Goal: Task Accomplishment & Management: Complete application form

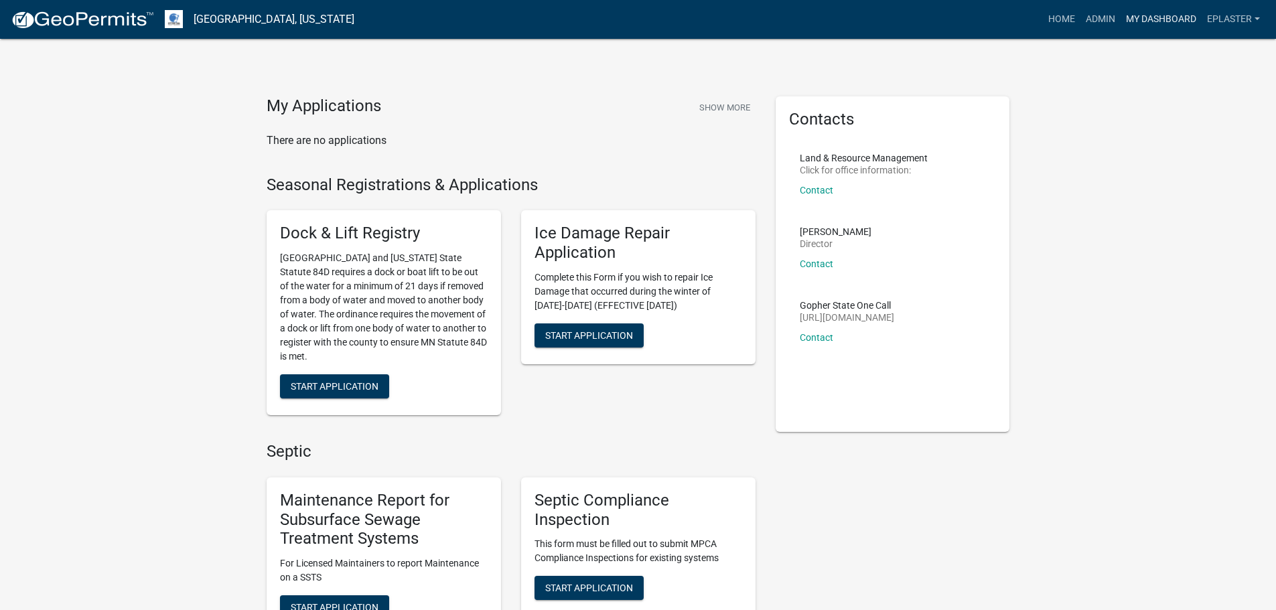
click at [1159, 29] on link "My Dashboard" at bounding box center [1161, 19] width 81 height 25
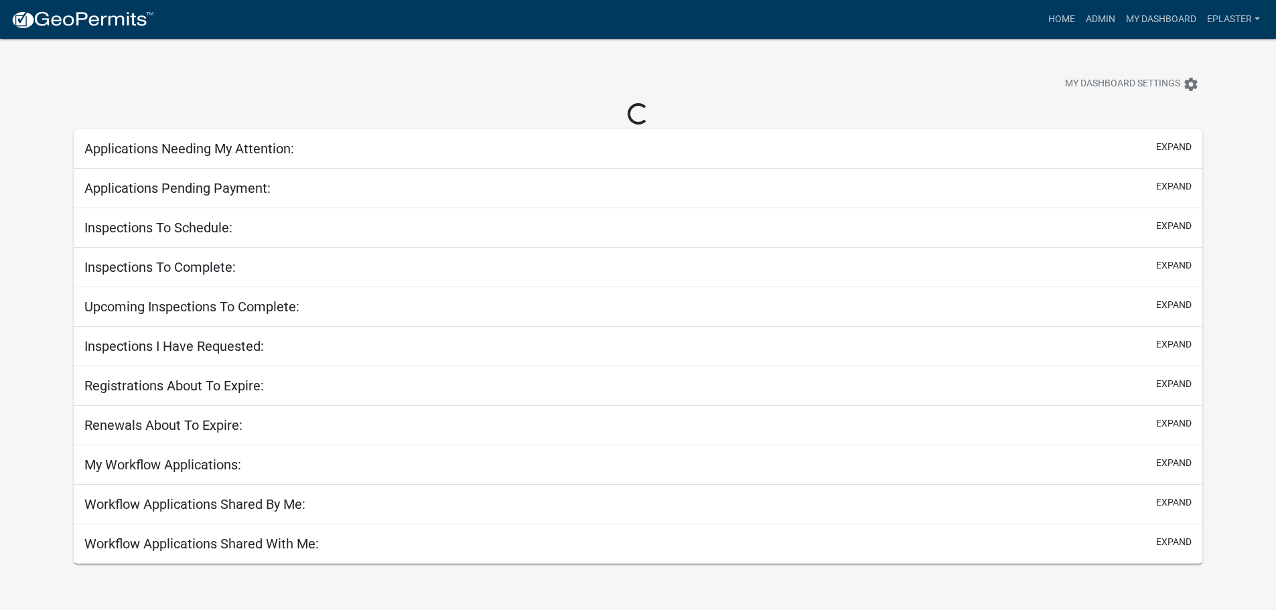
select select "3: 100"
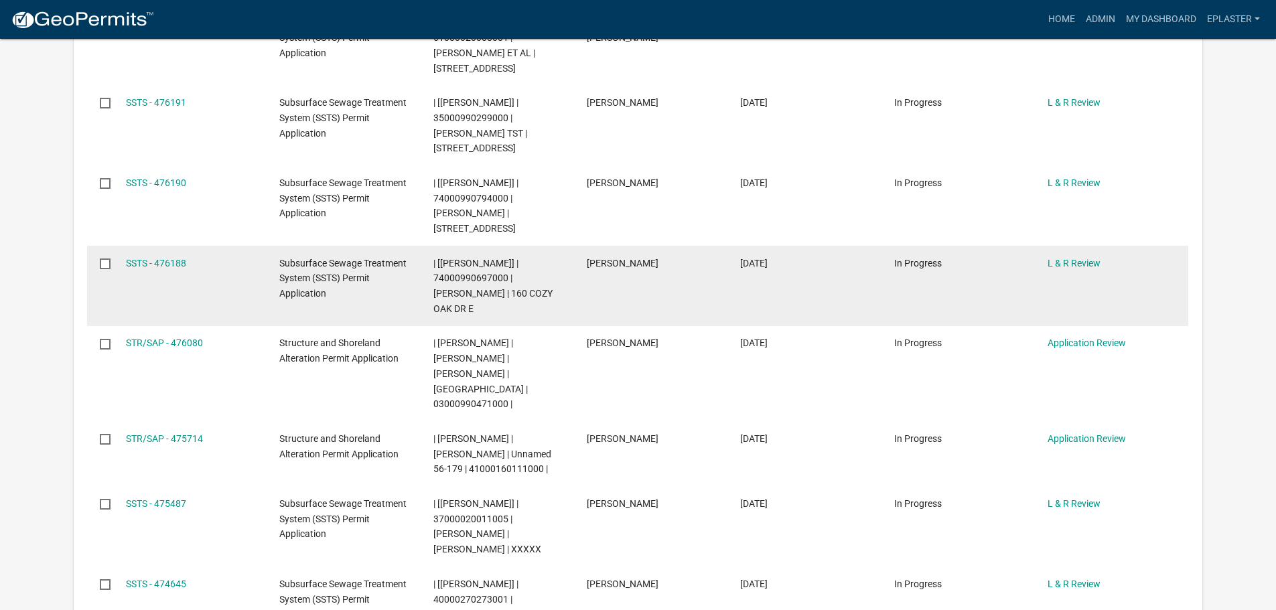
scroll to position [436, 0]
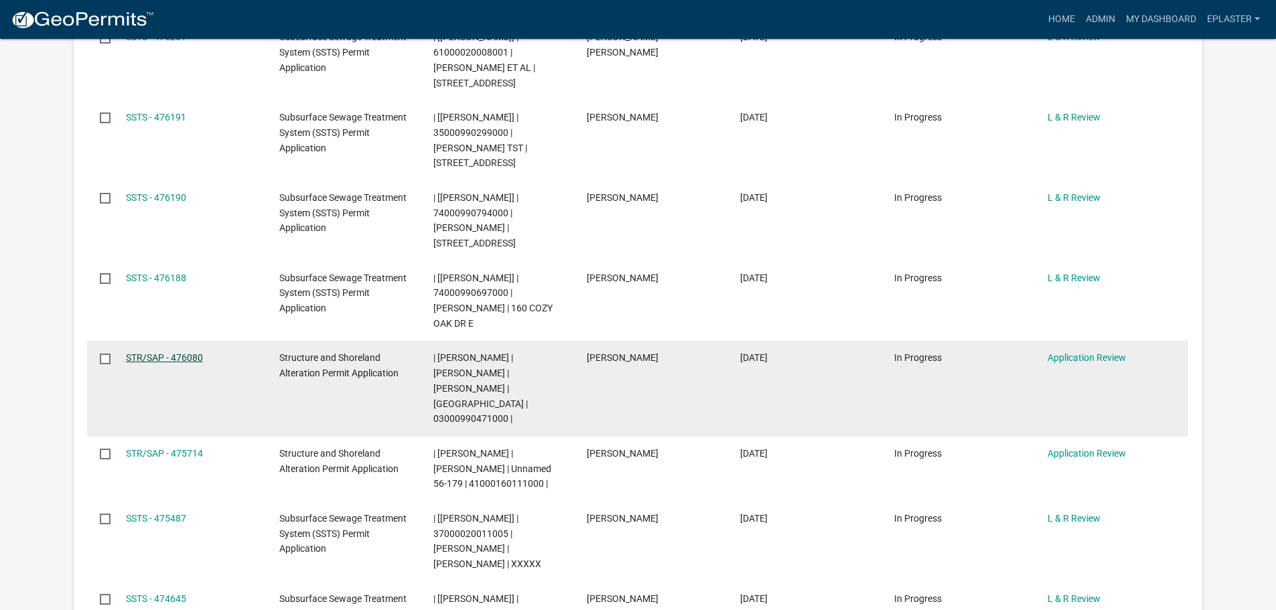
click at [174, 352] on link "STR/SAP - 476080" at bounding box center [164, 357] width 77 height 11
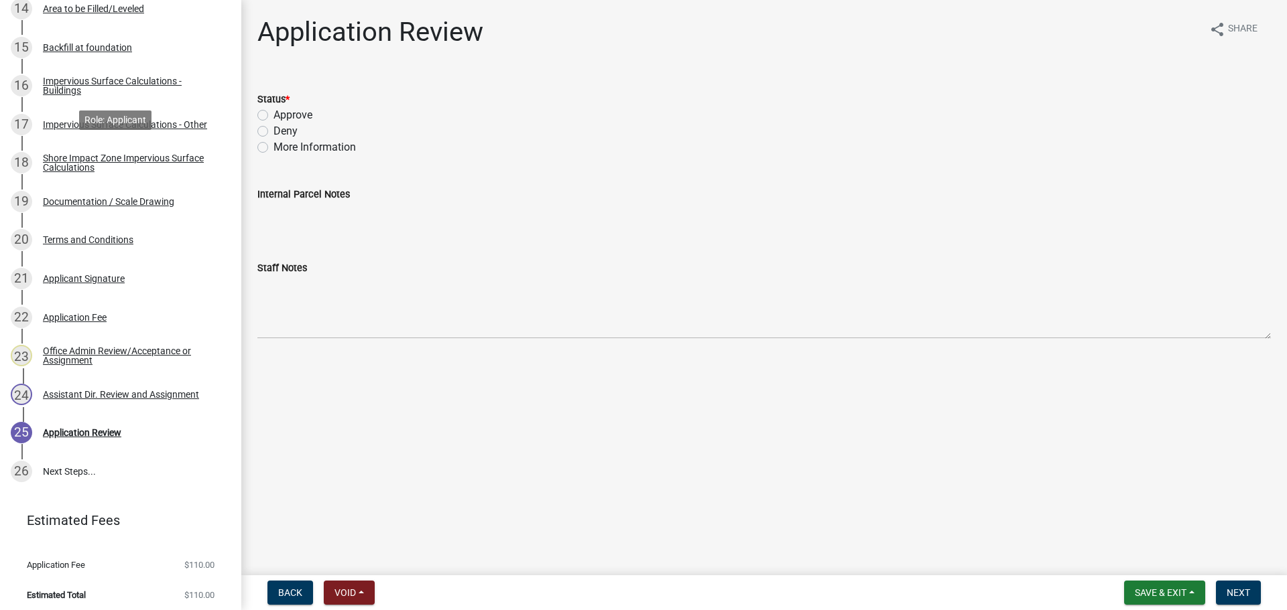
scroll to position [796, 0]
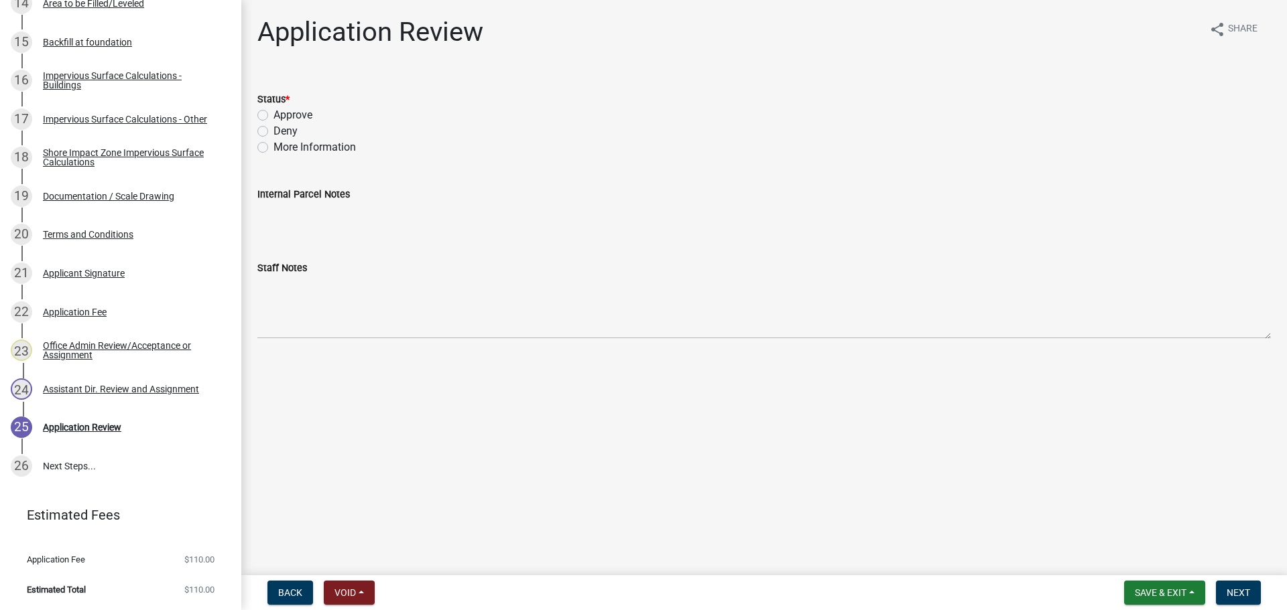
click at [273, 112] on label "Approve" at bounding box center [292, 115] width 39 height 16
click at [273, 112] on input "Approve" at bounding box center [277, 111] width 9 height 9
radio input "true"
click at [1247, 594] on span "Next" at bounding box center [1237, 593] width 23 height 11
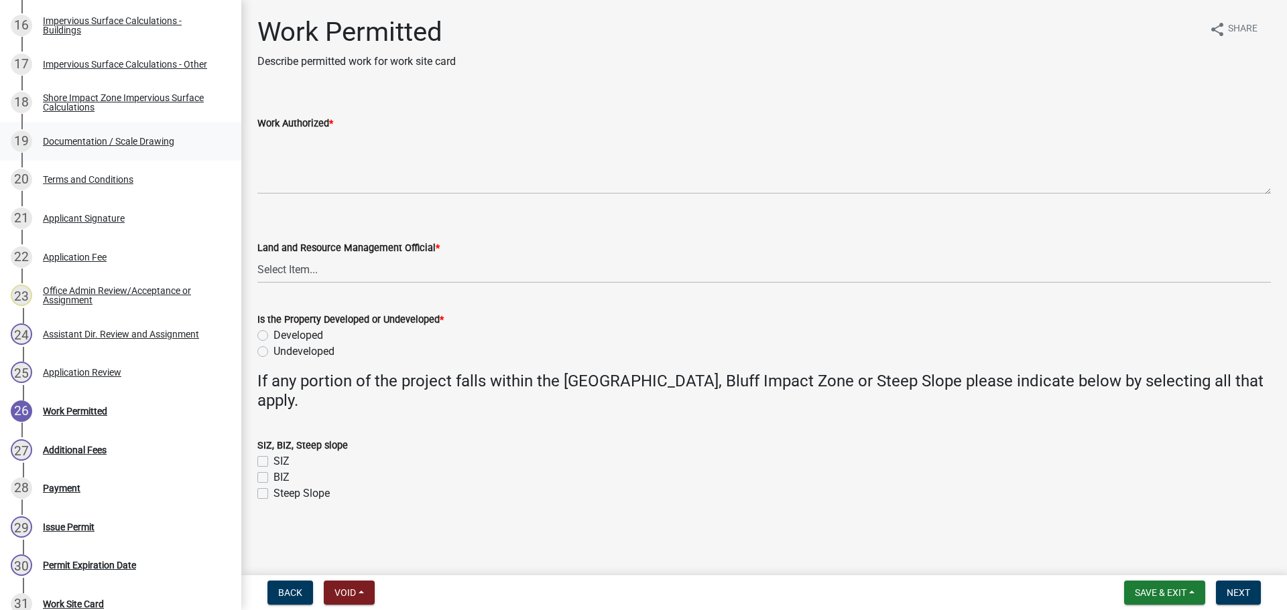
scroll to position [848, 0]
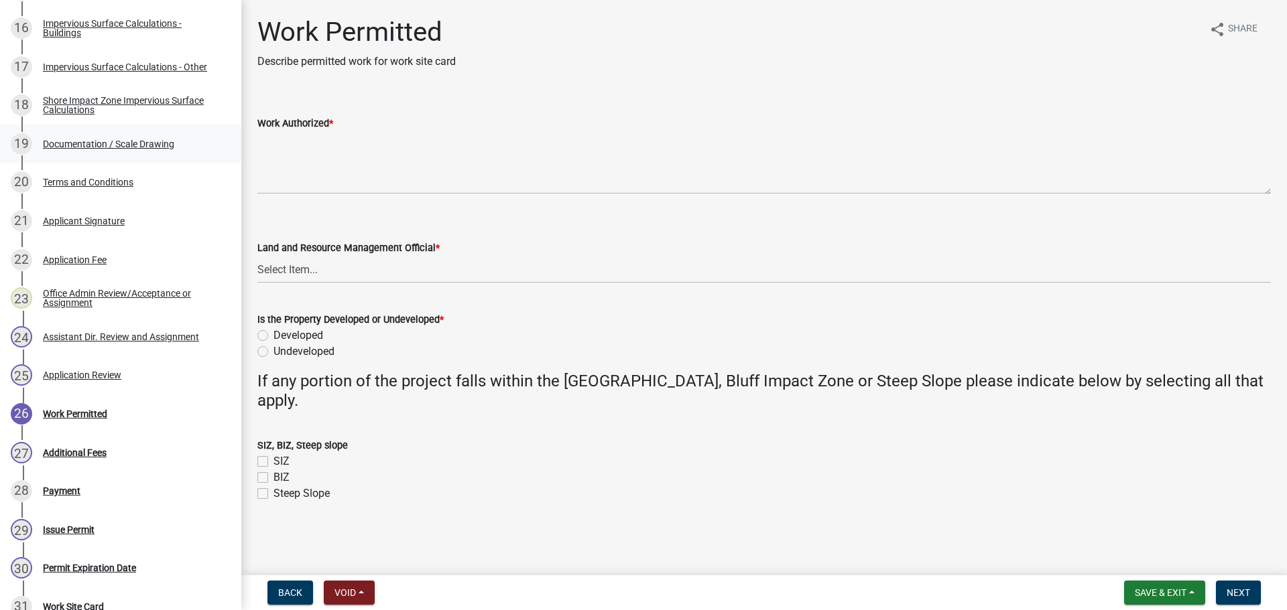
click at [130, 137] on div "19 Documentation / Scale Drawing" at bounding box center [115, 143] width 209 height 21
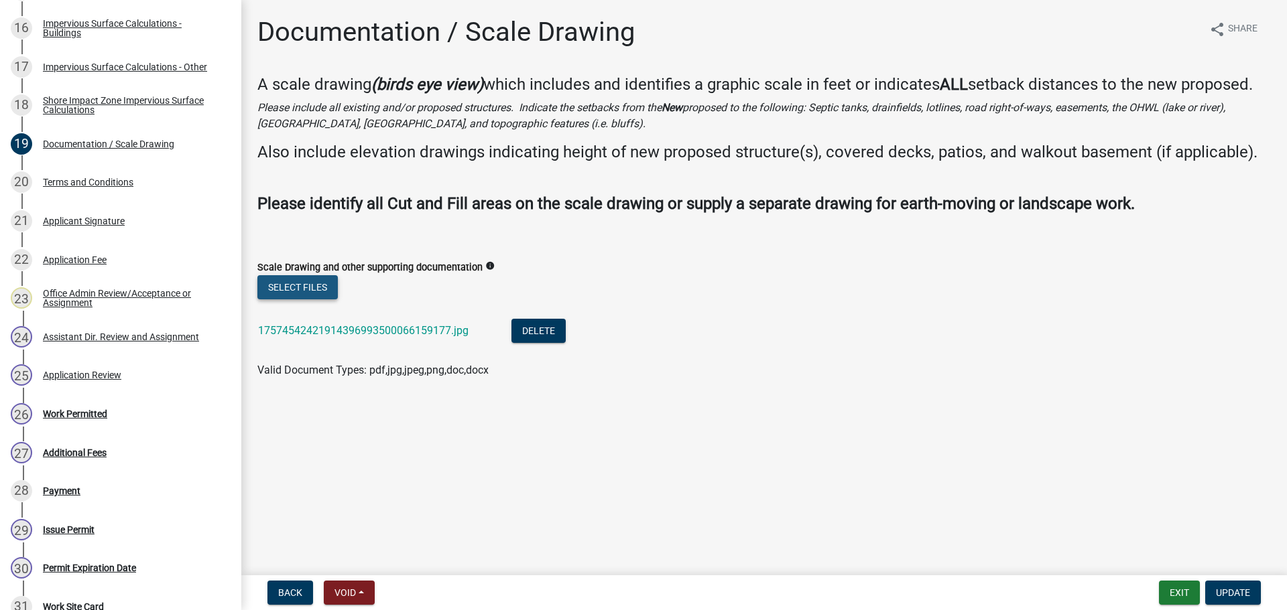
click at [309, 289] on button "Select files" at bounding box center [297, 287] width 80 height 24
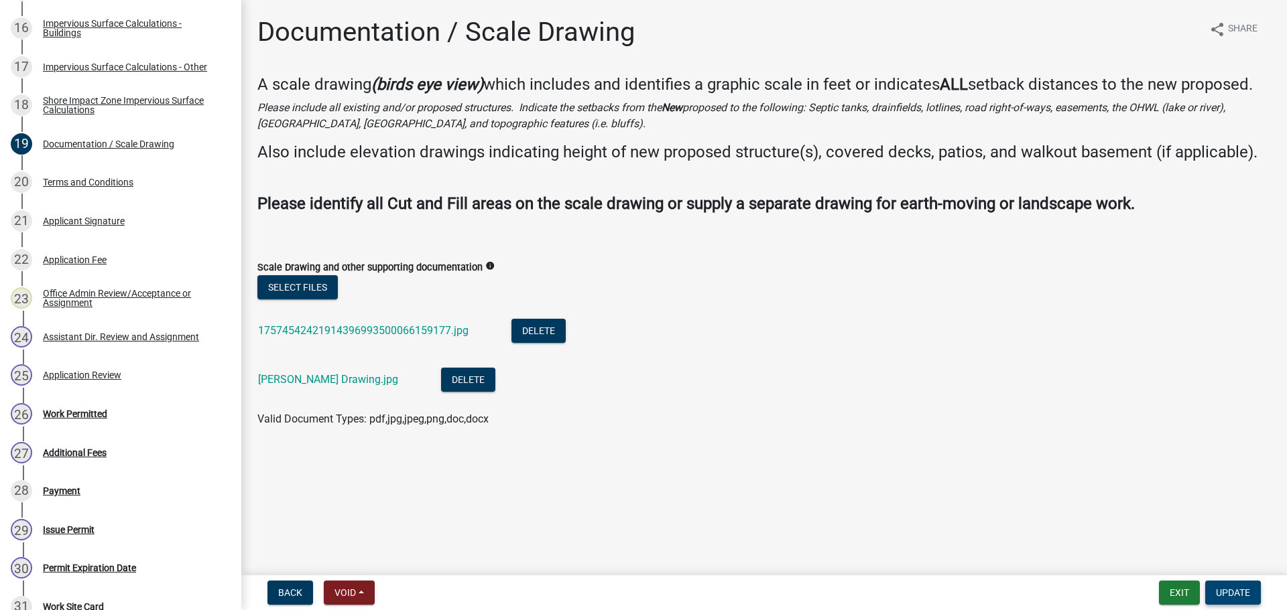
click at [1246, 589] on span "Update" at bounding box center [1233, 593] width 34 height 11
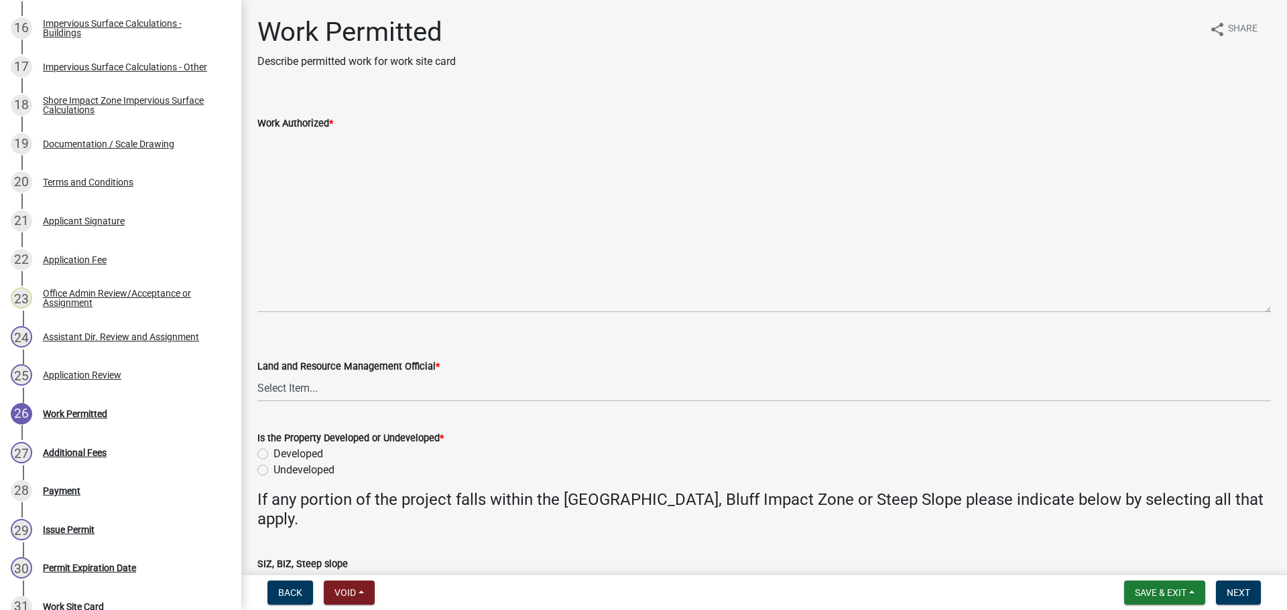
drag, startPoint x: 1264, startPoint y: 188, endPoint x: 1247, endPoint y: 310, distance: 122.4
click at [1247, 310] on textarea "Work Authorized *" at bounding box center [763, 222] width 1013 height 182
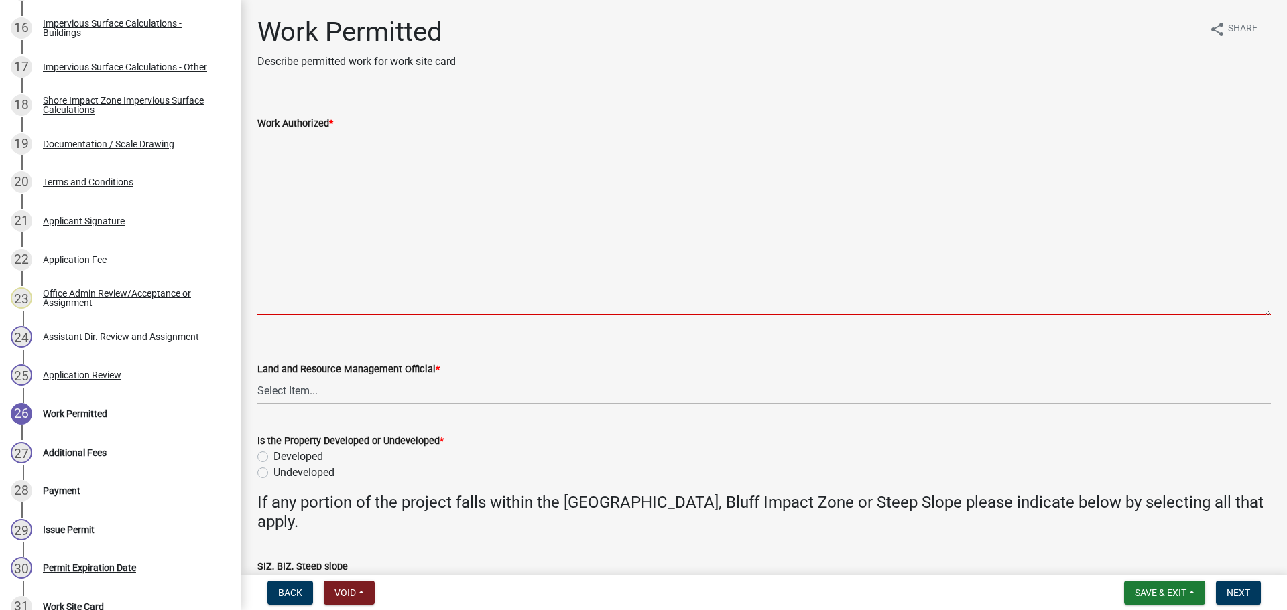
click at [295, 146] on textarea "Work Authorized *" at bounding box center [763, 223] width 1013 height 184
paste textarea "Strip topsoil and prep site for new construction. Construct LxW addition to dwe…"
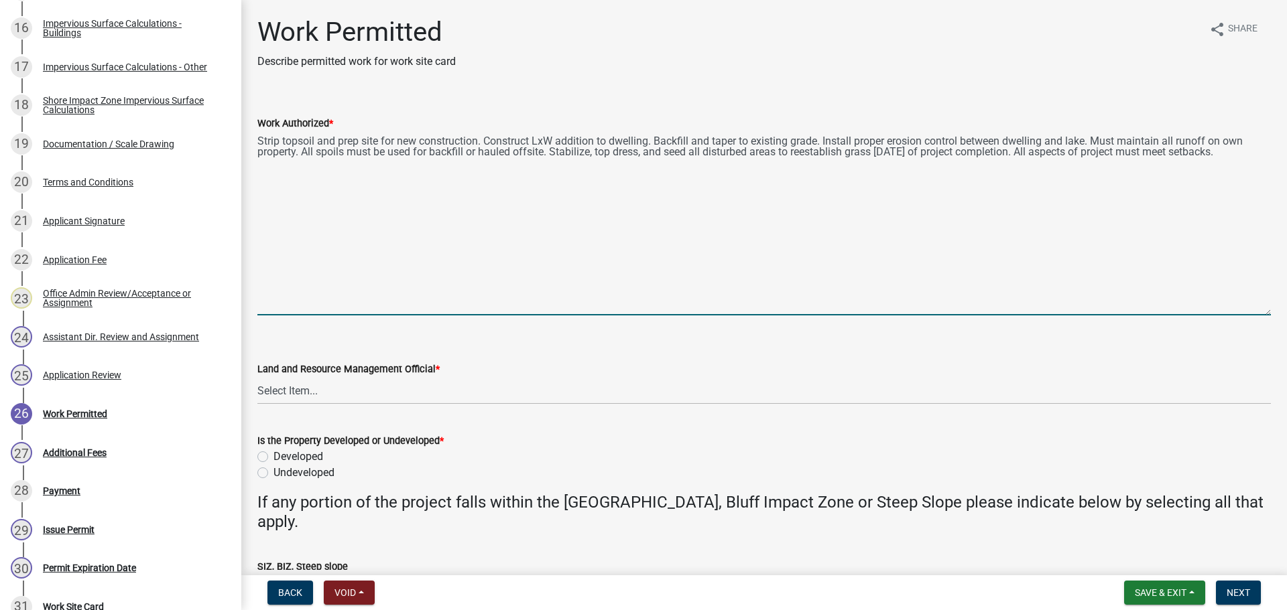
drag, startPoint x: 488, startPoint y: 139, endPoint x: 254, endPoint y: 139, distance: 234.5
click at [254, 139] on div "Work Authorized * Strip topsoil and prep site for new construction. Construct L…" at bounding box center [763, 205] width 1033 height 219
drag, startPoint x: 442, startPoint y: 140, endPoint x: 609, endPoint y: 140, distance: 167.5
click at [609, 140] on textarea "Construct 12'x14' addition to dwelling. Backfill and taper to existing grade. I…" at bounding box center [763, 223] width 1013 height 184
drag, startPoint x: 708, startPoint y: 140, endPoint x: 443, endPoint y: 139, distance: 265.4
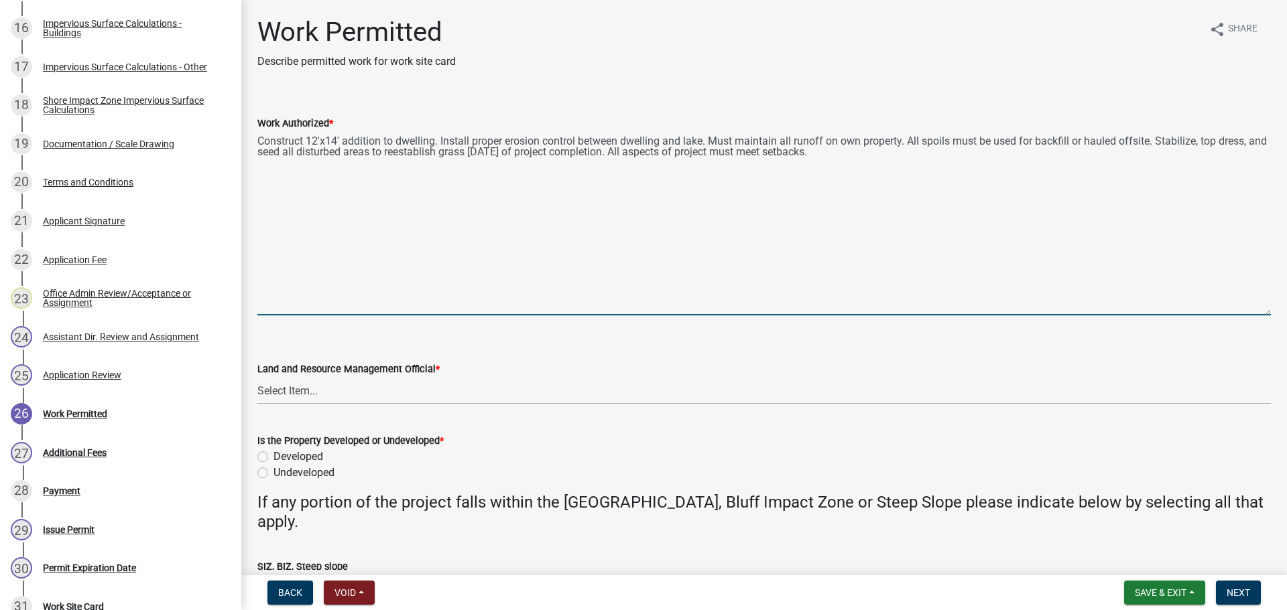
click at [443, 139] on textarea "Construct 12'x14' addition to dwelling. Install proper erosion control between …" at bounding box center [763, 223] width 1013 height 184
click at [602, 184] on textarea "Construct 12'x14' addition to dwelling. Must maintain all runoff on own propert…" at bounding box center [763, 223] width 1013 height 184
type textarea "Construct 12'x14' addition to dwelling. Must maintain all runoff on own propert…"
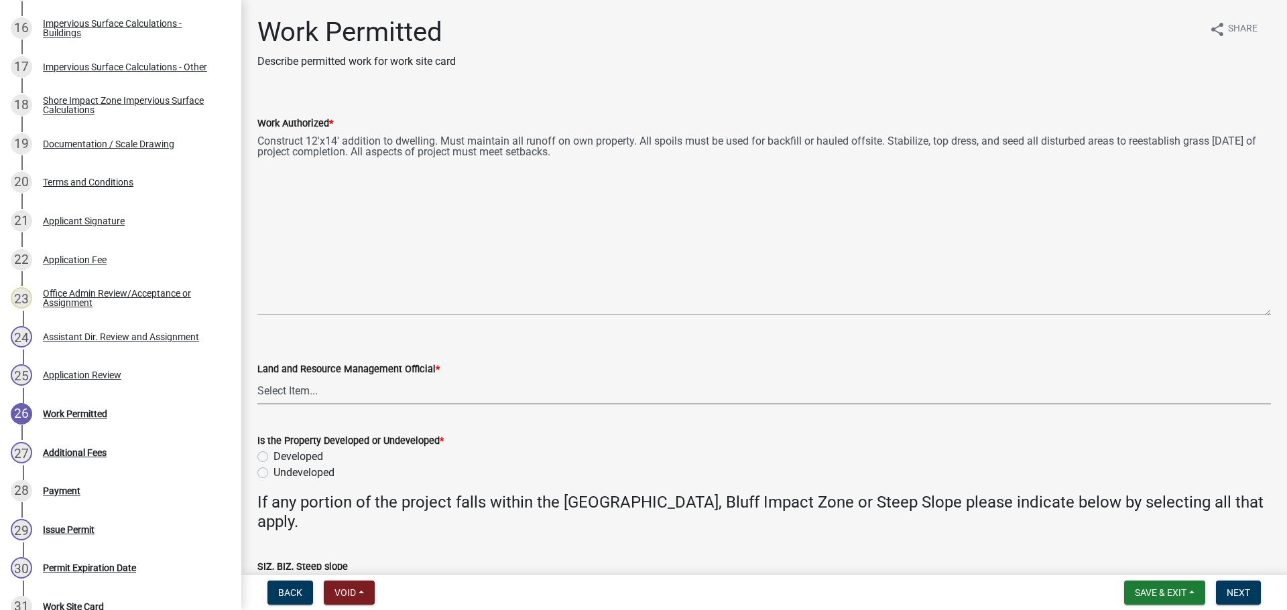
click at [369, 395] on select "Select Item... Alexis Newark Amy Busko Andrea Perales Brittany Tollefson Christ…" at bounding box center [763, 390] width 1013 height 27
click at [257, 377] on select "Select Item... Alexis Newark Amy Busko Andrea Perales Brittany Tollefson Christ…" at bounding box center [763, 390] width 1013 height 27
select select "ab2e7446-72a0-49c6-a36a-5181bad2fe68"
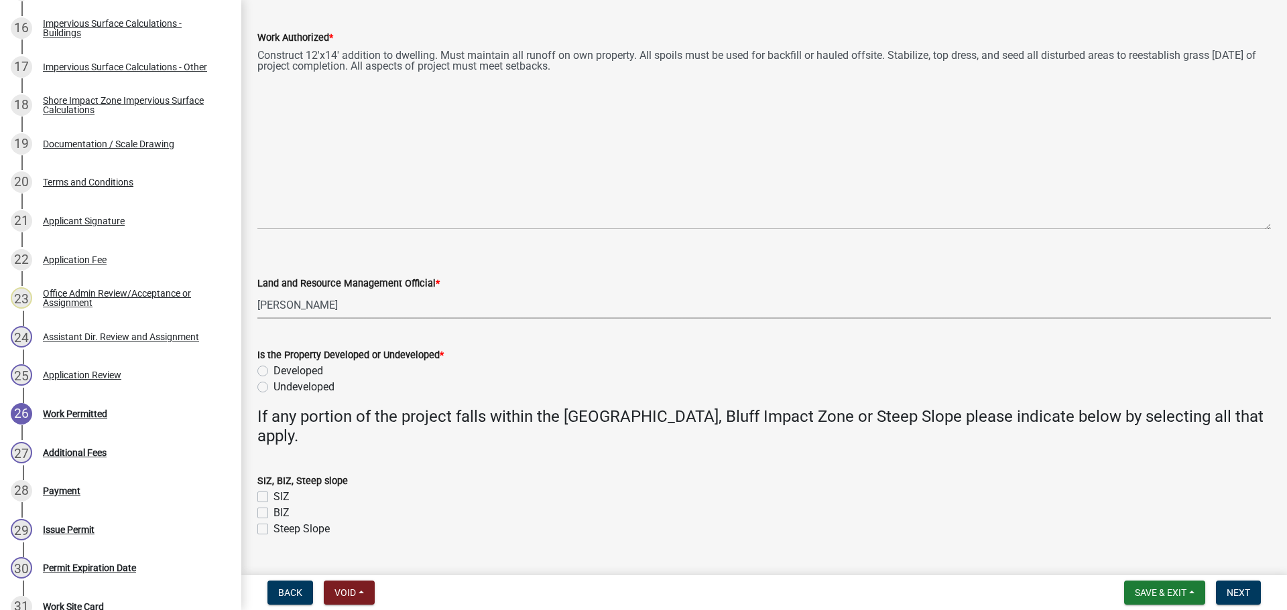
scroll to position [84, 0]
click at [273, 373] on label "Developed" at bounding box center [298, 373] width 50 height 16
click at [273, 373] on input "Developed" at bounding box center [277, 369] width 9 height 9
radio input "true"
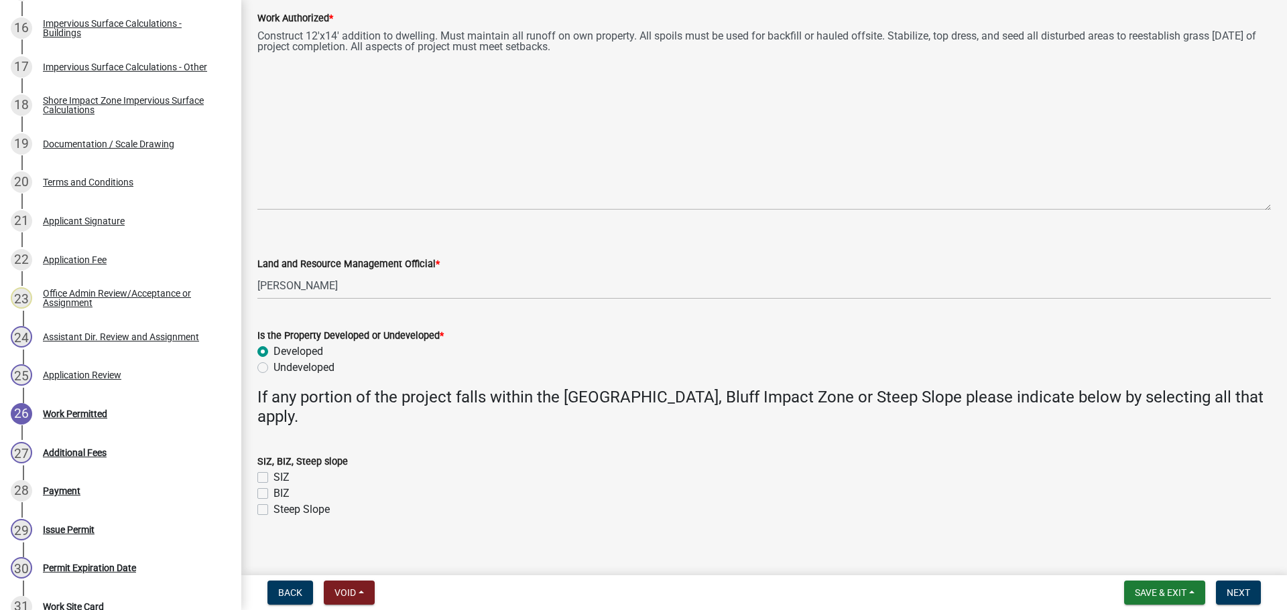
scroll to position [117, 0]
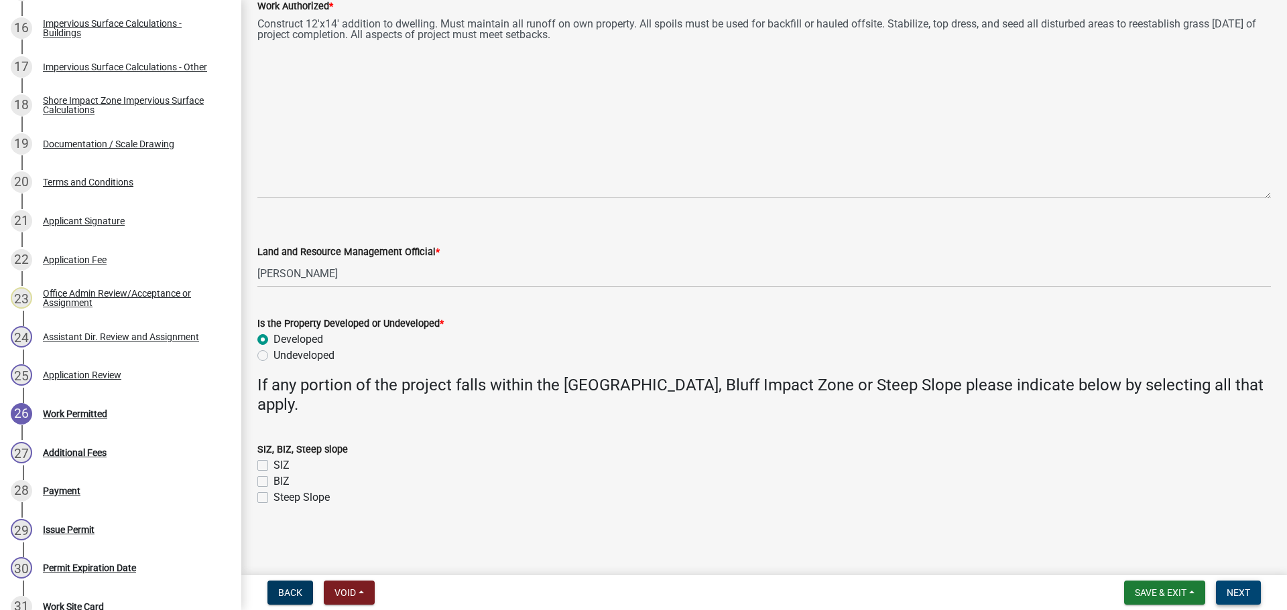
click at [1238, 595] on span "Next" at bounding box center [1237, 593] width 23 height 11
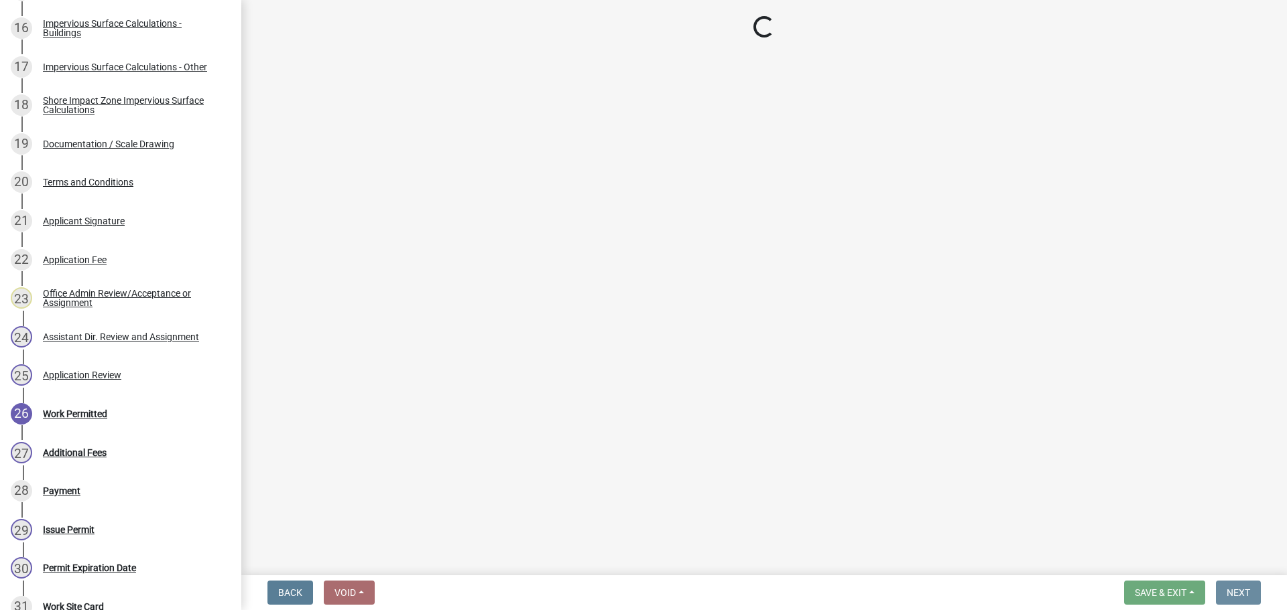
scroll to position [0, 0]
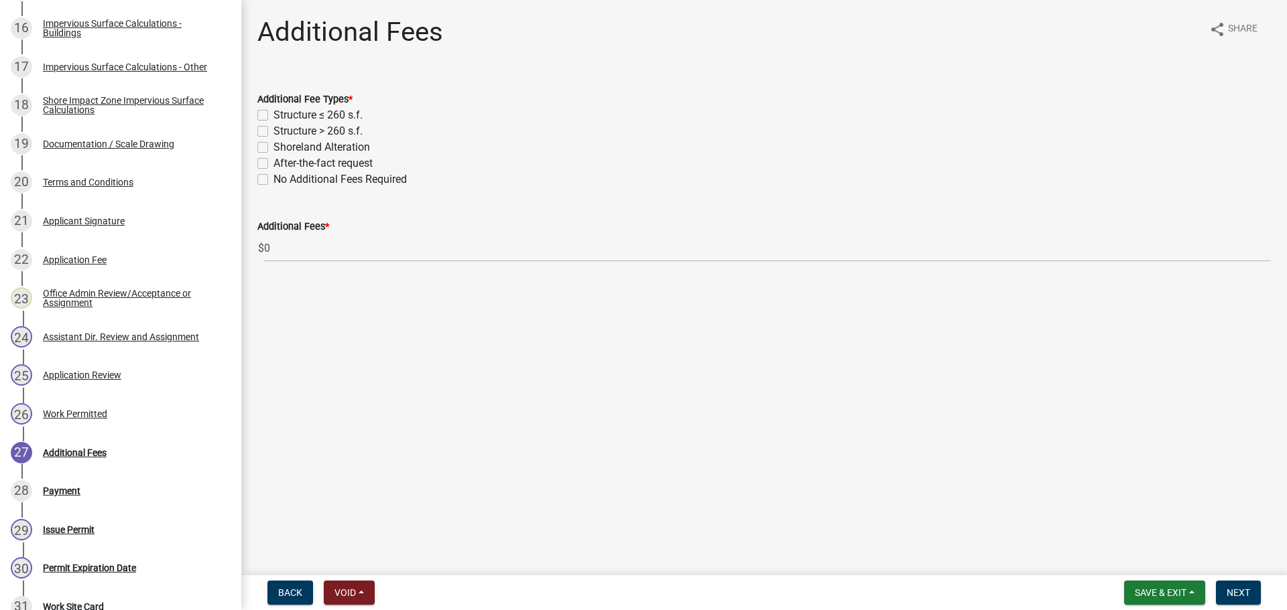
click at [273, 114] on label "Structure ≤ 260 s.f." at bounding box center [317, 115] width 89 height 16
click at [273, 114] on input "Structure ≤ 260 s.f." at bounding box center [277, 111] width 9 height 9
checkbox input "true"
checkbox input "false"
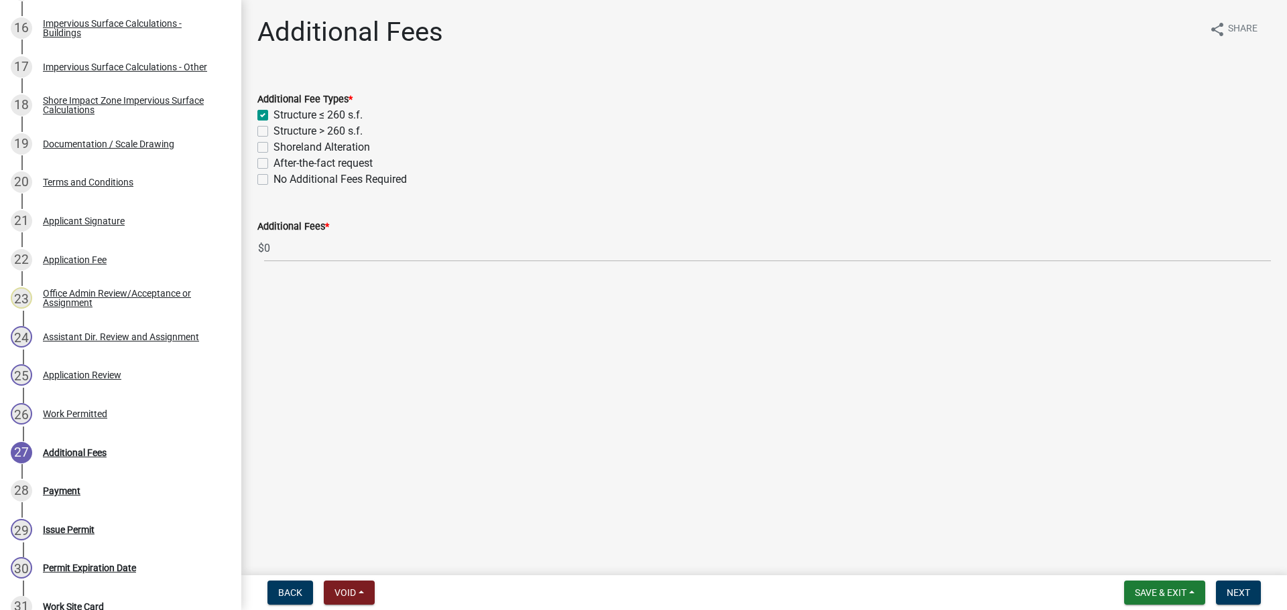
checkbox input "false"
click at [1234, 589] on span "Next" at bounding box center [1237, 593] width 23 height 11
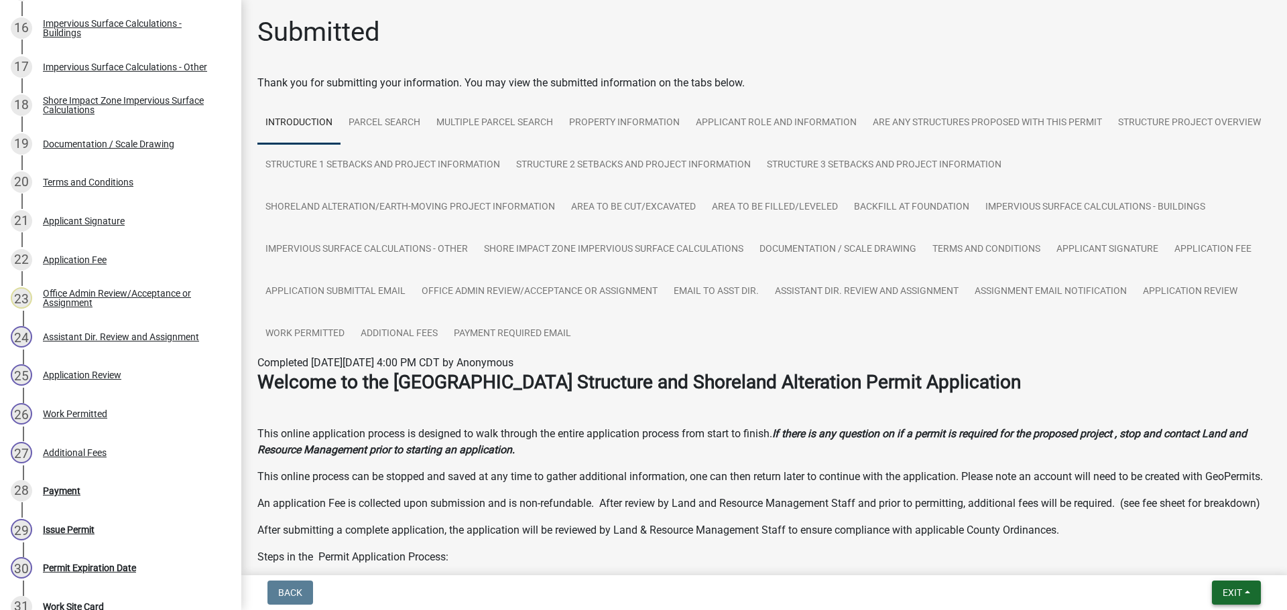
click at [1230, 591] on span "Exit" at bounding box center [1231, 593] width 19 height 11
click at [1199, 558] on button "Save & Exit" at bounding box center [1206, 558] width 107 height 32
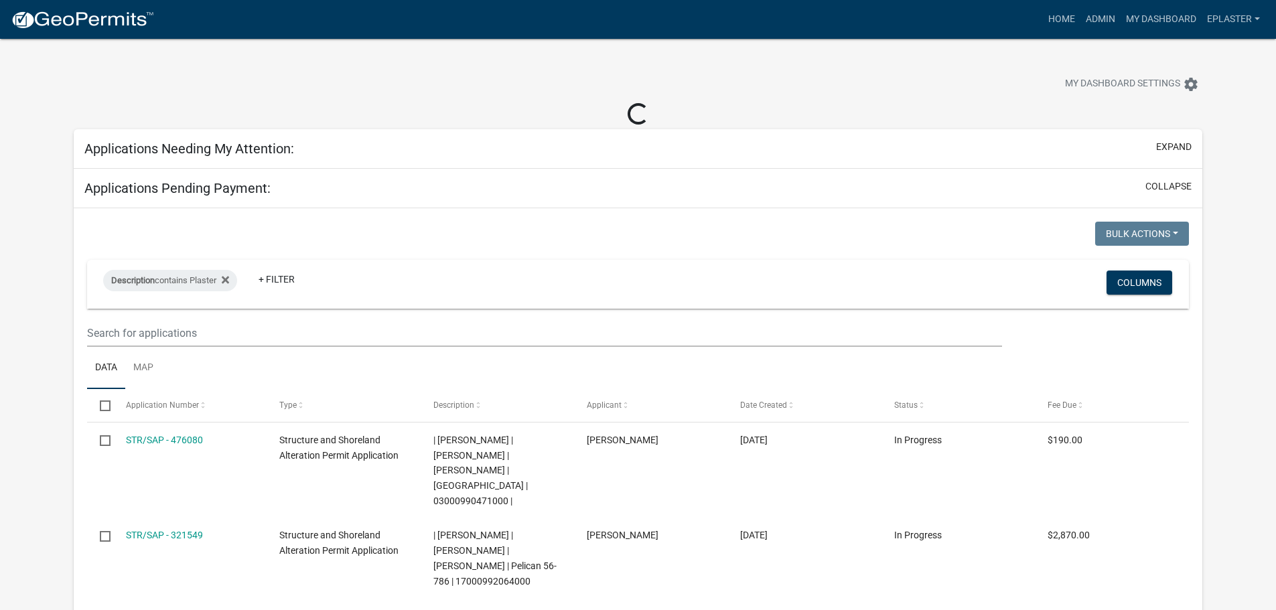
select select "3: 100"
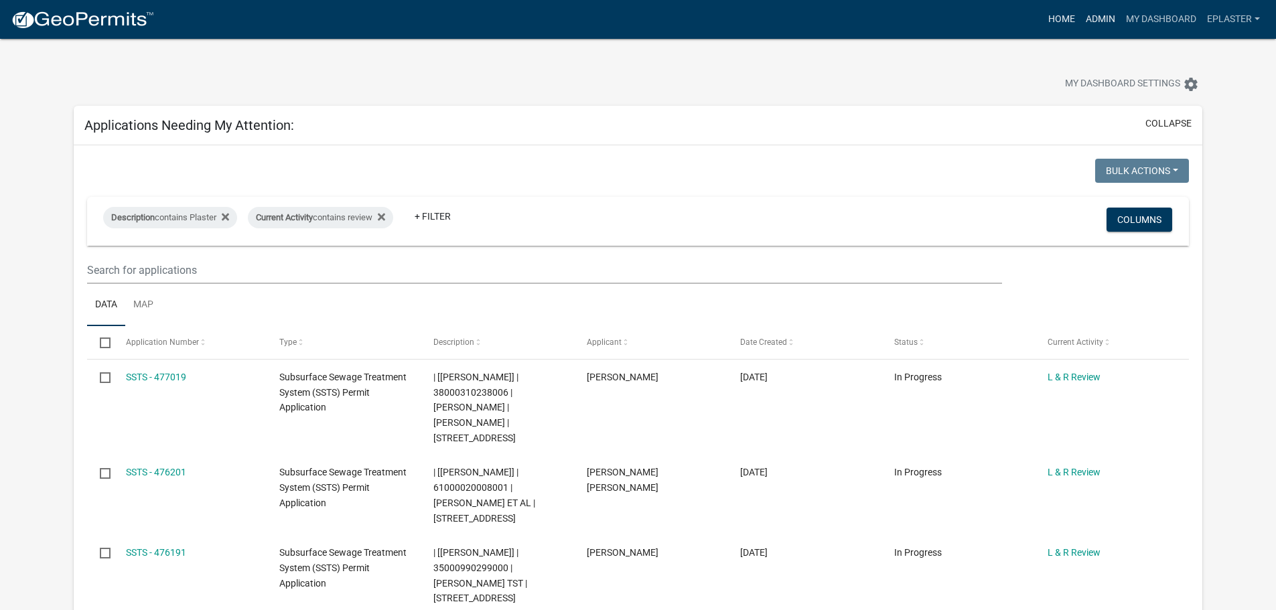
drag, startPoint x: 1091, startPoint y: 17, endPoint x: 1067, endPoint y: 27, distance: 25.5
click at [1091, 17] on link "Admin" at bounding box center [1101, 19] width 40 height 25
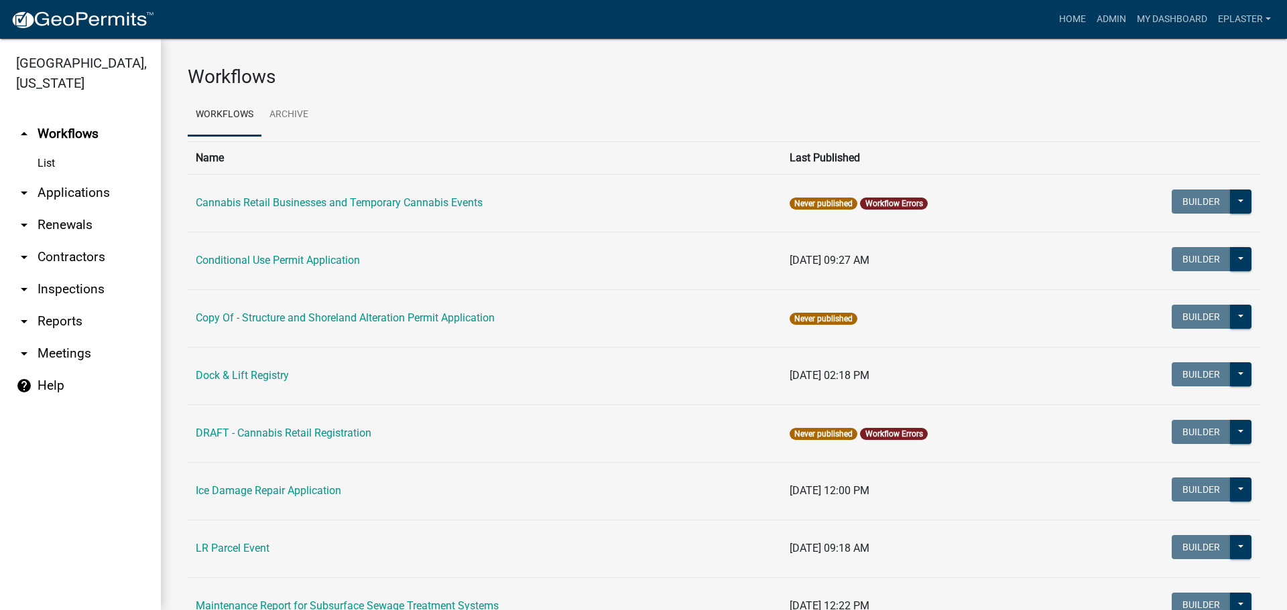
click at [94, 196] on link "arrow_drop_down Applications" at bounding box center [80, 193] width 161 height 32
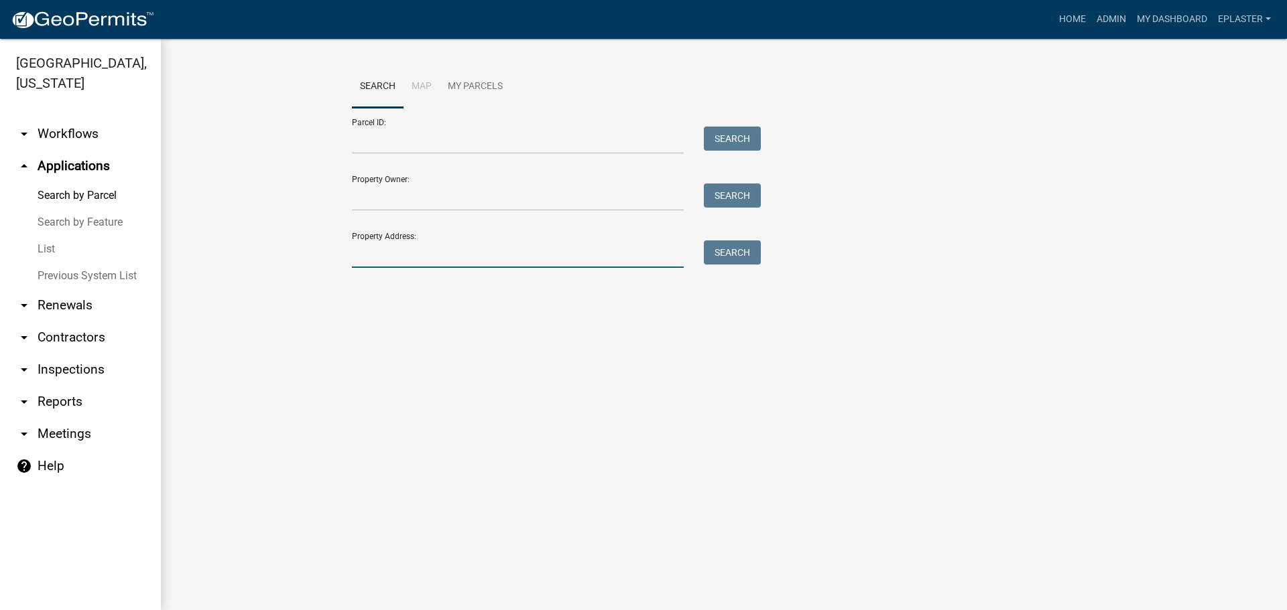
click at [415, 259] on input "Property Address:" at bounding box center [518, 254] width 332 height 27
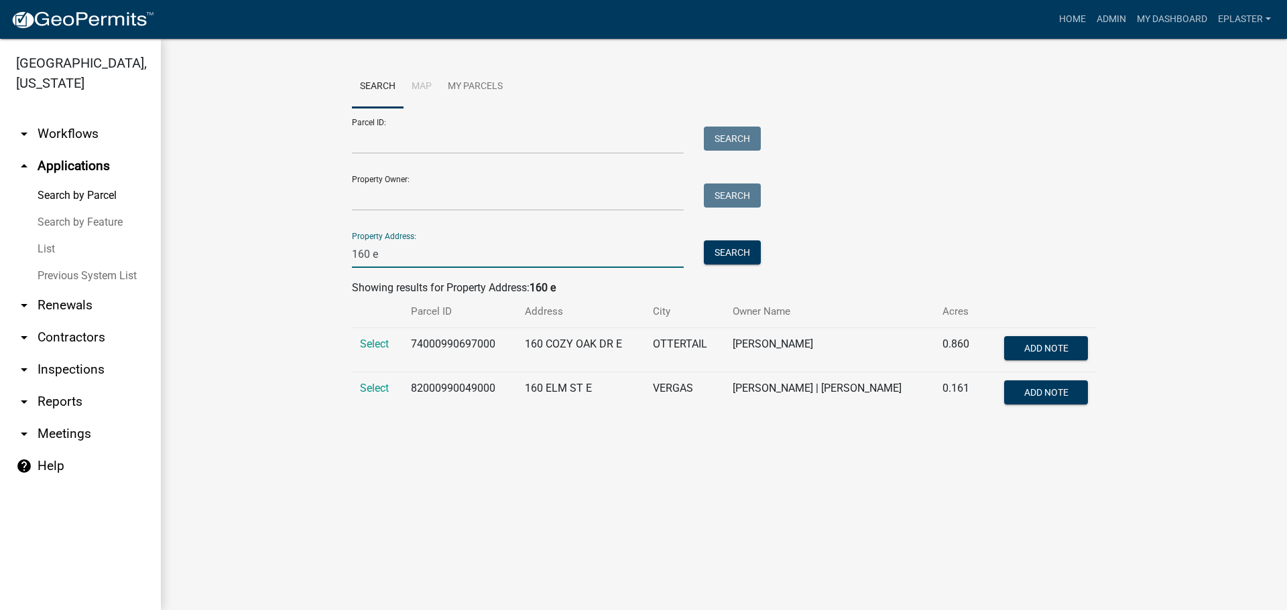
type input "160 e"
click at [359, 346] on td "Select" at bounding box center [377, 350] width 51 height 44
click at [382, 340] on span "Select" at bounding box center [374, 344] width 29 height 13
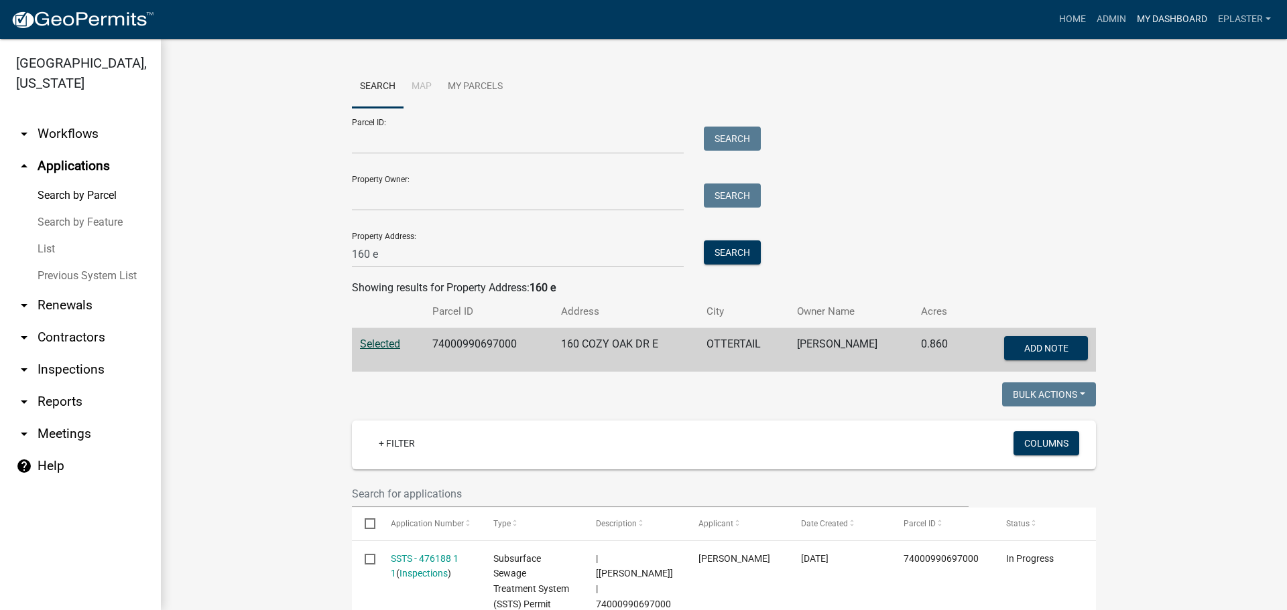
click at [1151, 17] on link "My Dashboard" at bounding box center [1171, 19] width 81 height 25
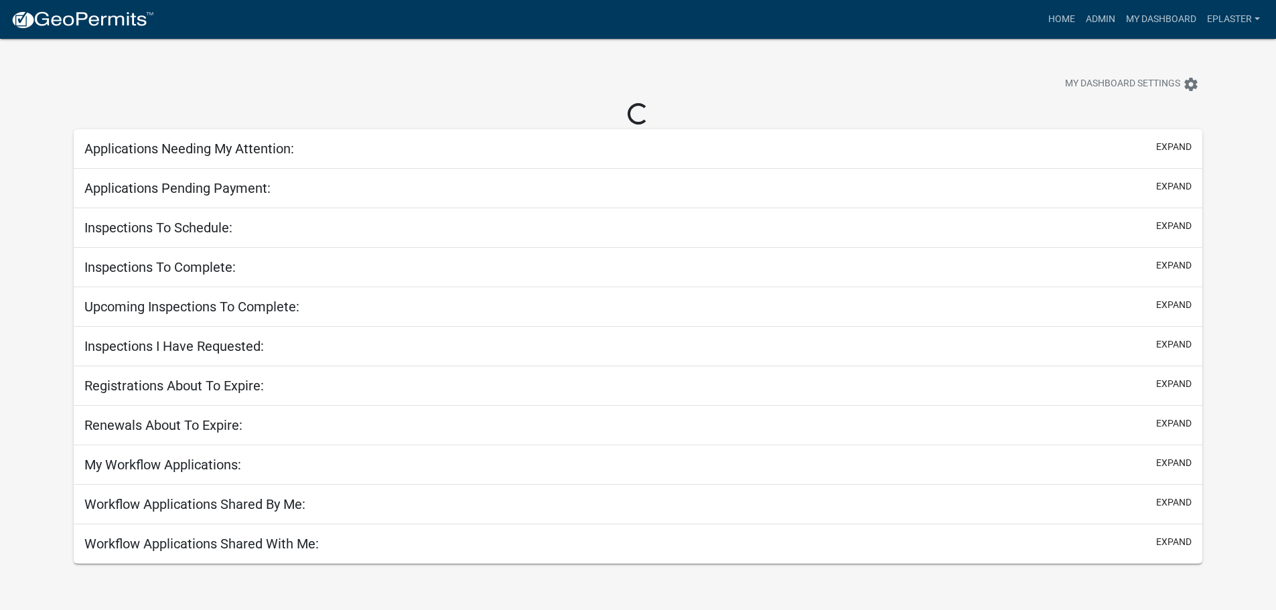
select select "3: 100"
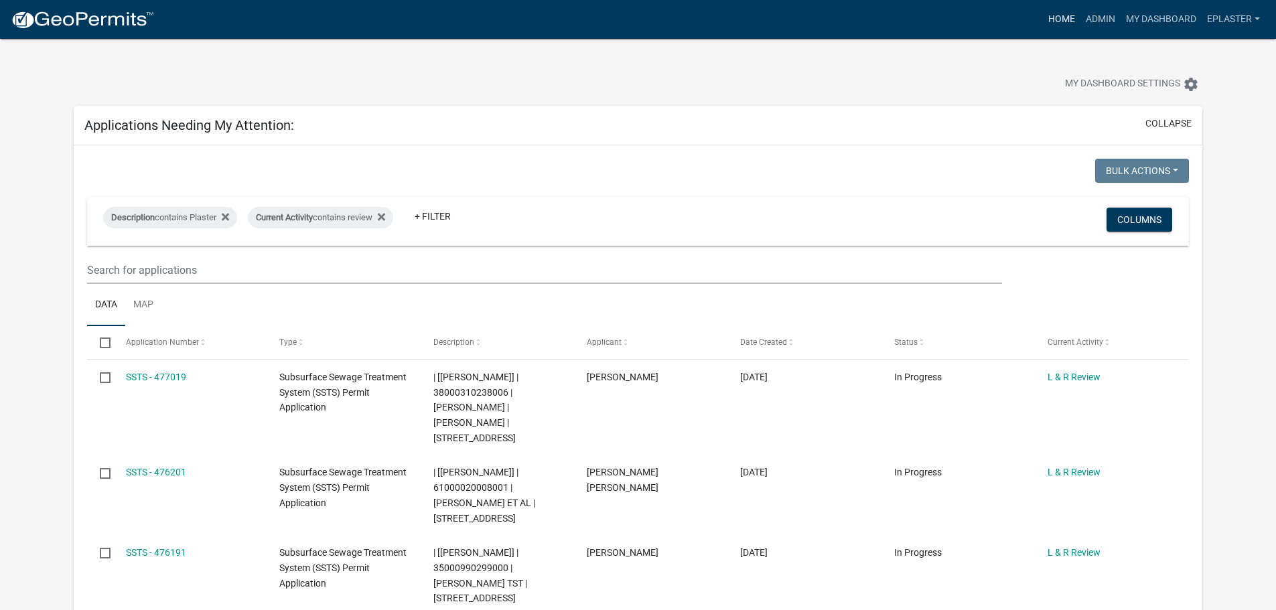
click at [1066, 21] on link "Home" at bounding box center [1062, 19] width 38 height 25
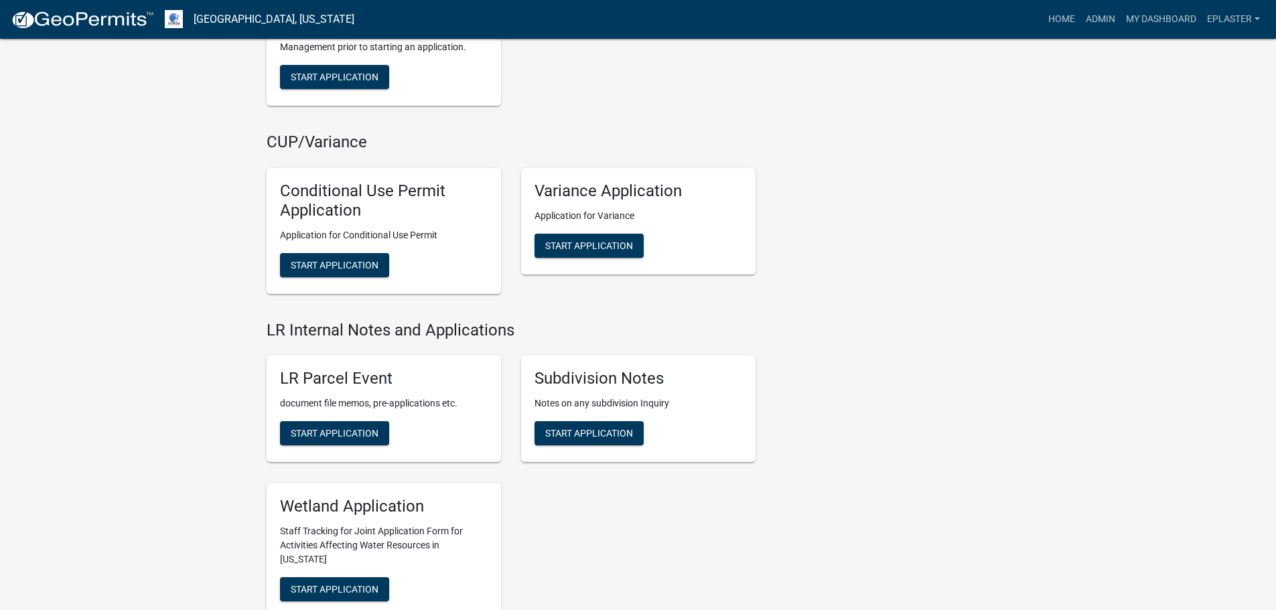
scroll to position [1474, 0]
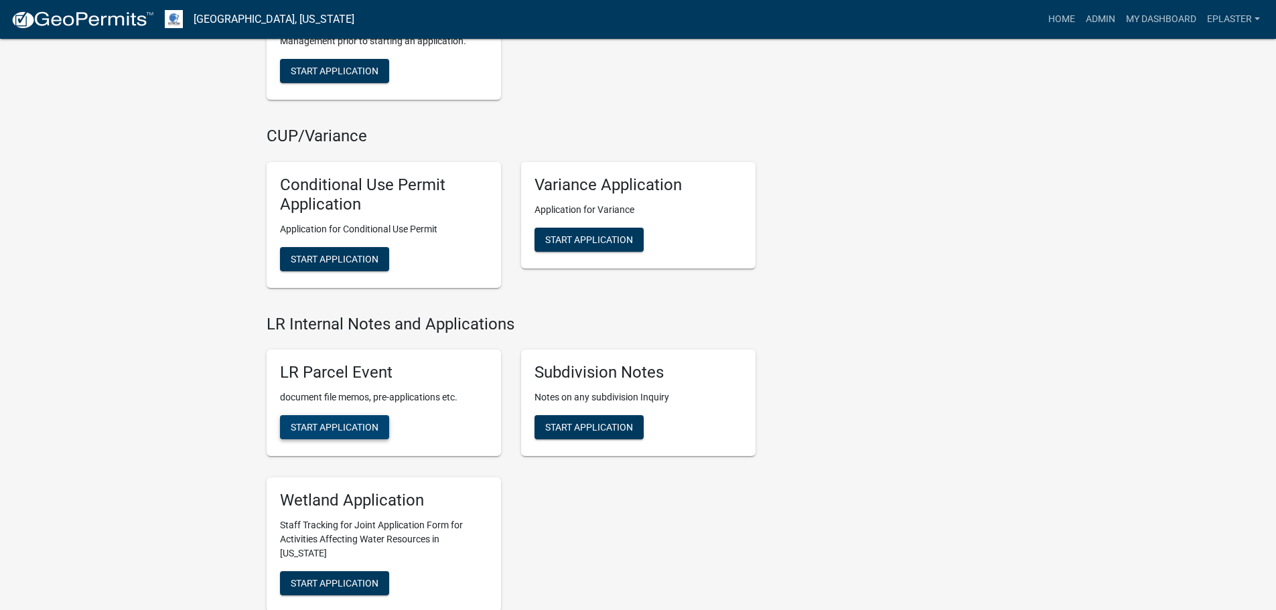
click at [361, 429] on span "Start Application" at bounding box center [335, 427] width 88 height 11
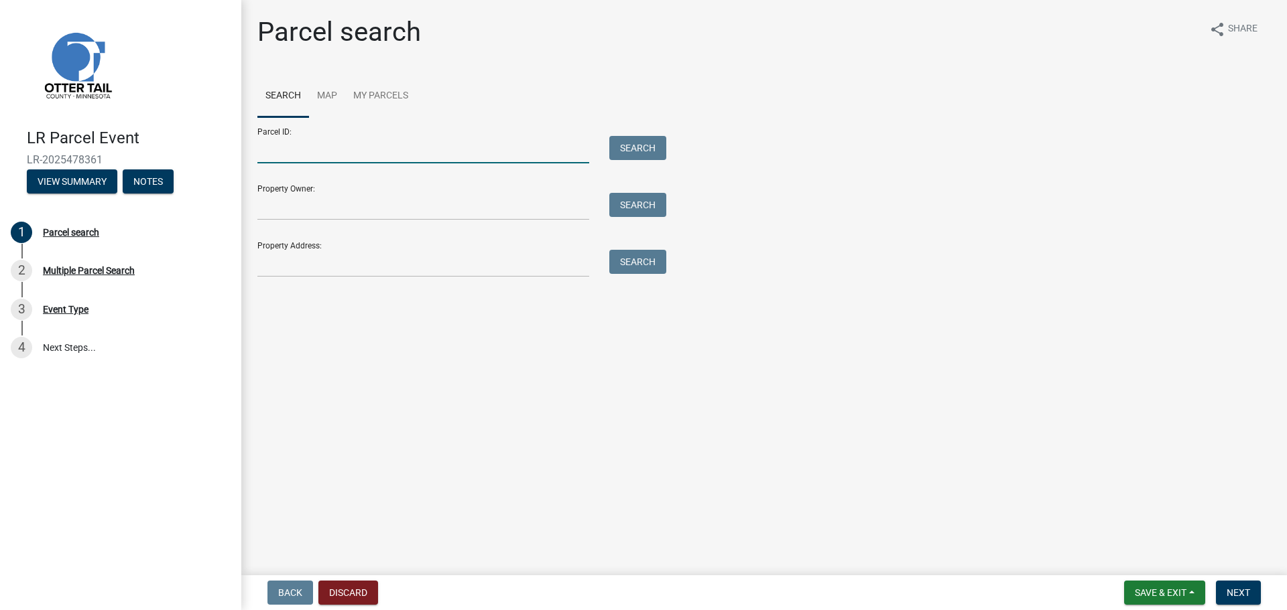
click at [300, 143] on input "Parcel ID:" at bounding box center [423, 149] width 332 height 27
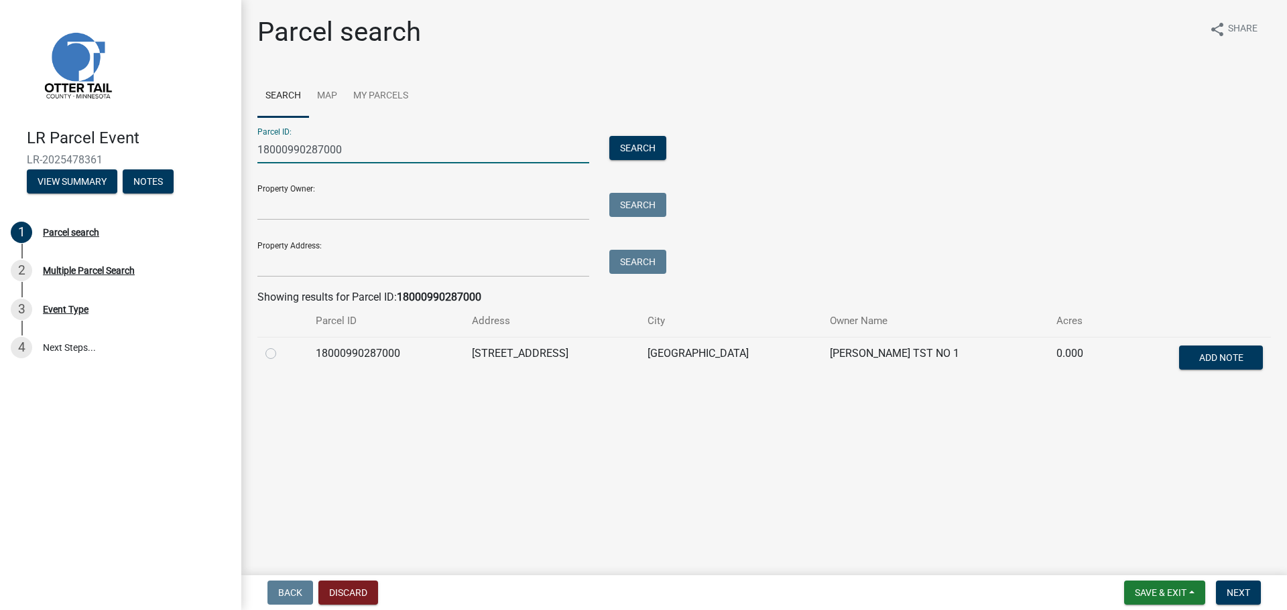
type input "18000990287000"
click at [281, 346] on label at bounding box center [281, 346] width 0 height 0
click at [281, 354] on input "radio" at bounding box center [285, 350] width 9 height 9
radio input "true"
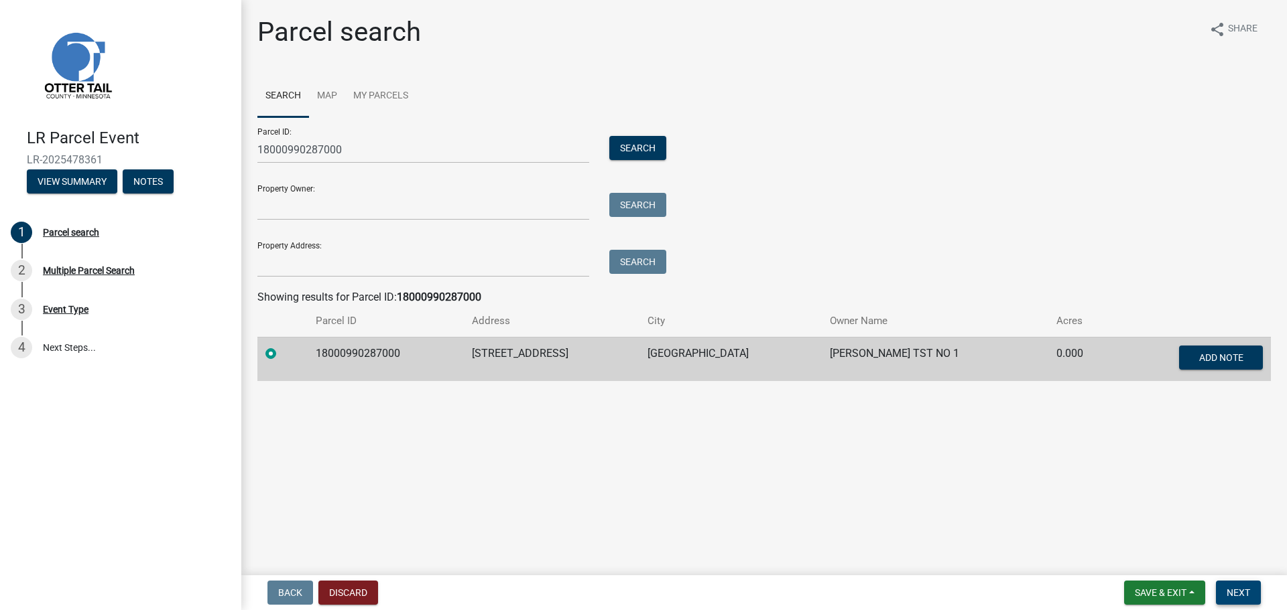
click at [1246, 590] on span "Next" at bounding box center [1237, 593] width 23 height 11
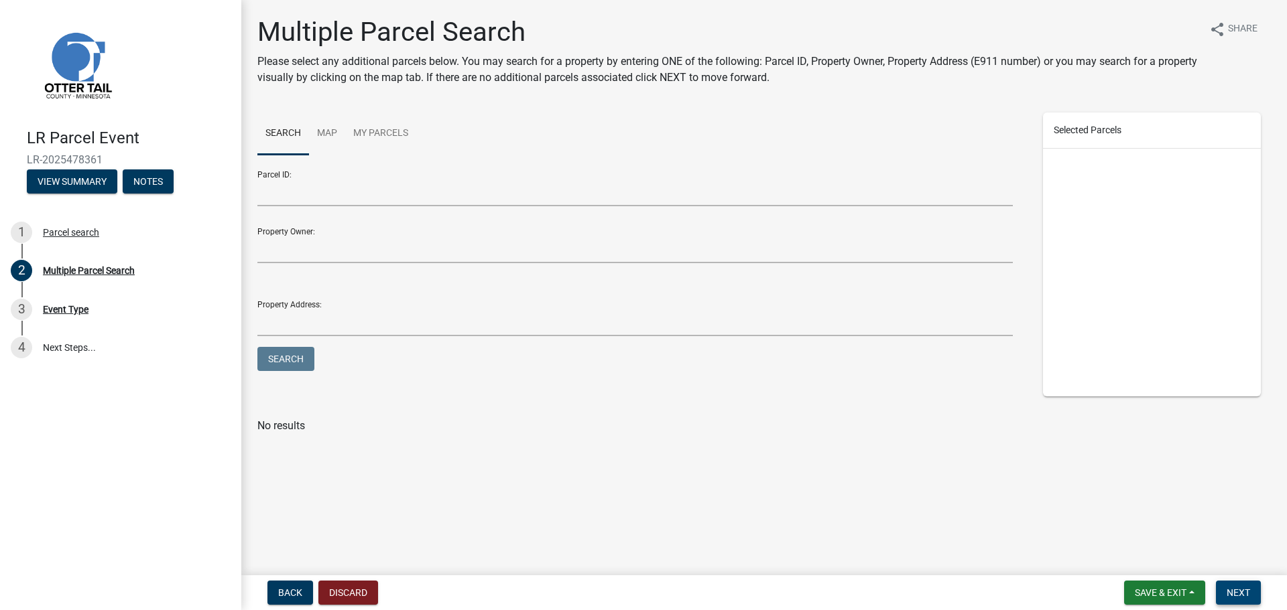
click at [1237, 596] on span "Next" at bounding box center [1237, 593] width 23 height 11
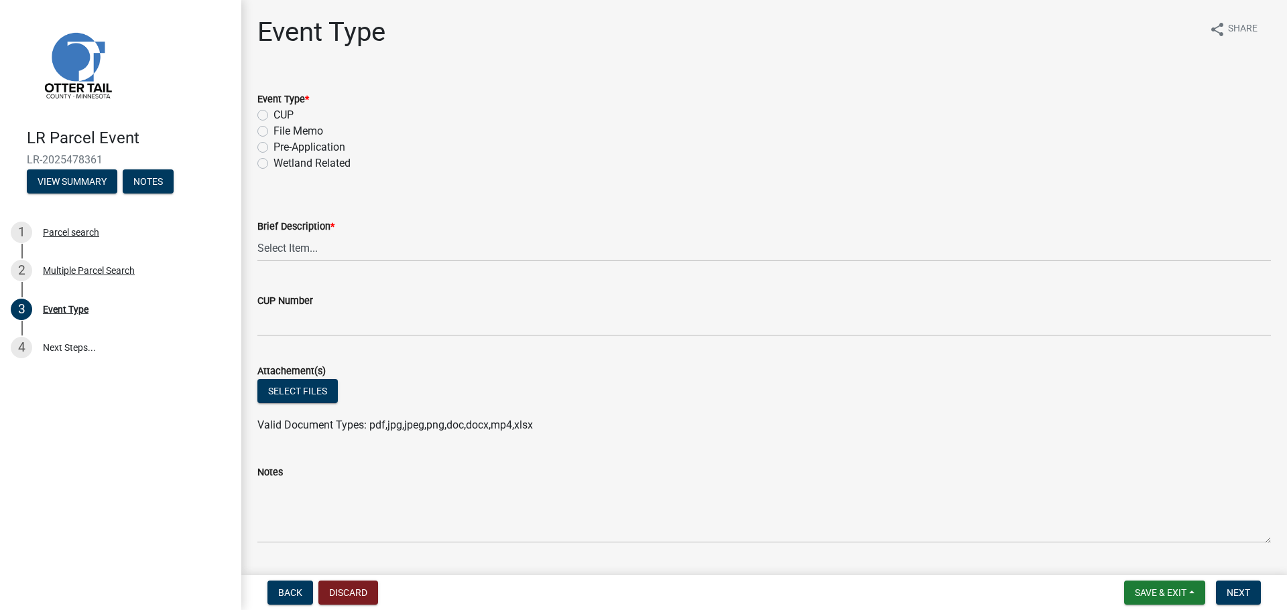
click at [273, 148] on label "Pre-Application" at bounding box center [309, 147] width 72 height 16
click at [273, 148] on input "Pre-Application" at bounding box center [277, 143] width 9 height 9
radio input "true"
click at [289, 251] on select "Select Item... Bluff Determination Building or Site line Complaint Corresponden…" at bounding box center [763, 248] width 1013 height 27
click at [257, 235] on select "Select Item... Bluff Determination Building or Site line Complaint Corresponden…" at bounding box center [763, 248] width 1013 height 27
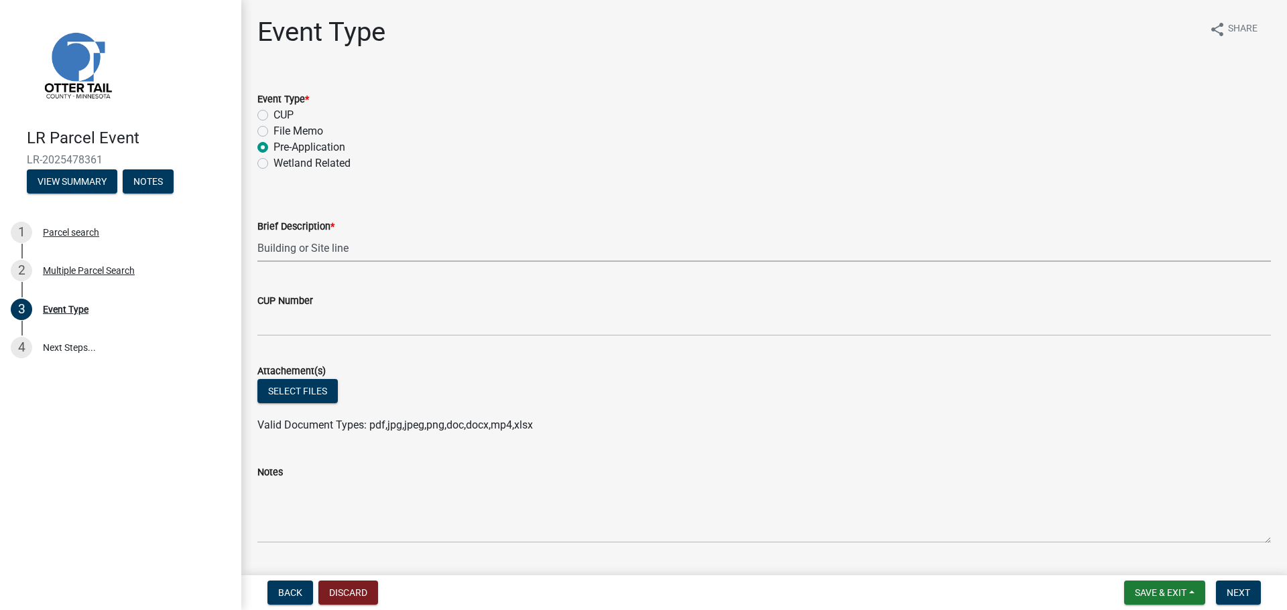
select select "22aab769-ec83-45c6-bade-b9c1dc1c15d0"
click at [317, 386] on button "Select files" at bounding box center [297, 391] width 80 height 24
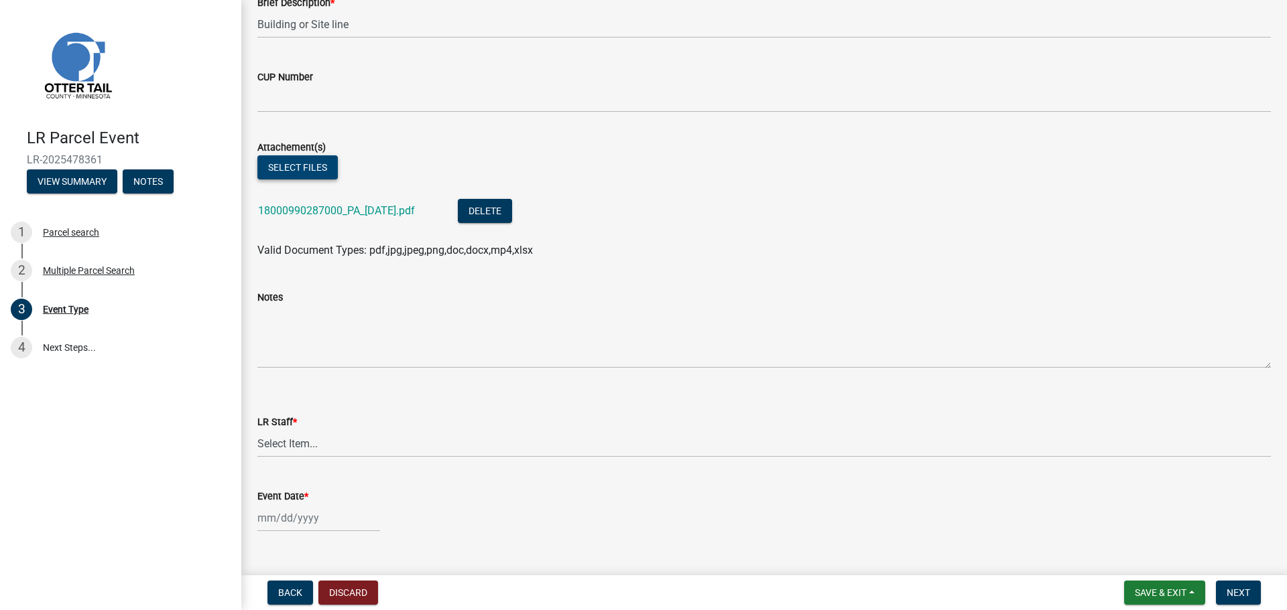
scroll to position [250, 0]
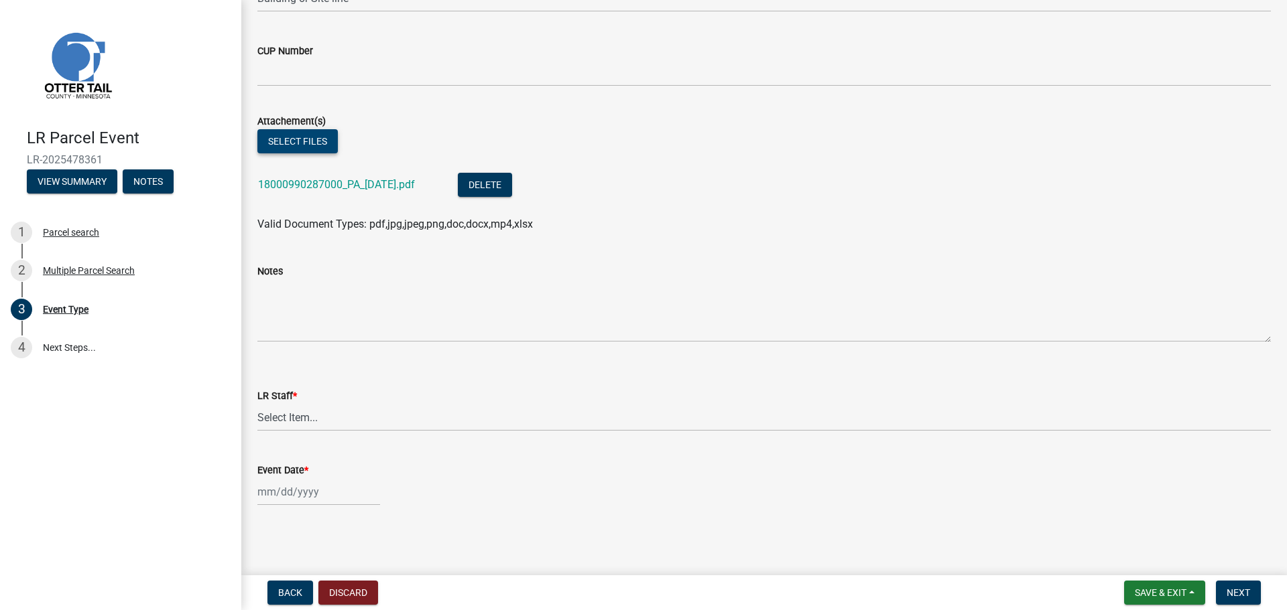
click at [296, 139] on button "Select files" at bounding box center [297, 141] width 80 height 24
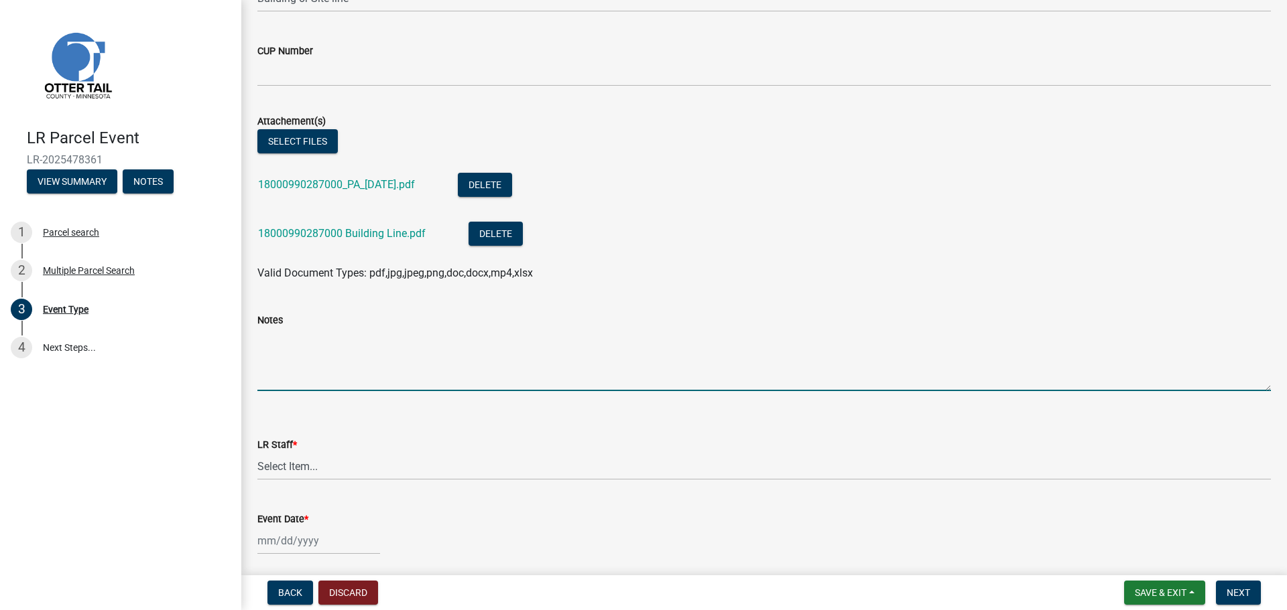
click at [302, 374] on textarea "Notes" at bounding box center [763, 359] width 1013 height 63
type textarea "Building line allows OHWL setback of 56'"
click at [302, 466] on select "Select Item... Alexis Newark Amy Busko Andrea Perales Brittany Tollefson Christ…" at bounding box center [763, 466] width 1013 height 27
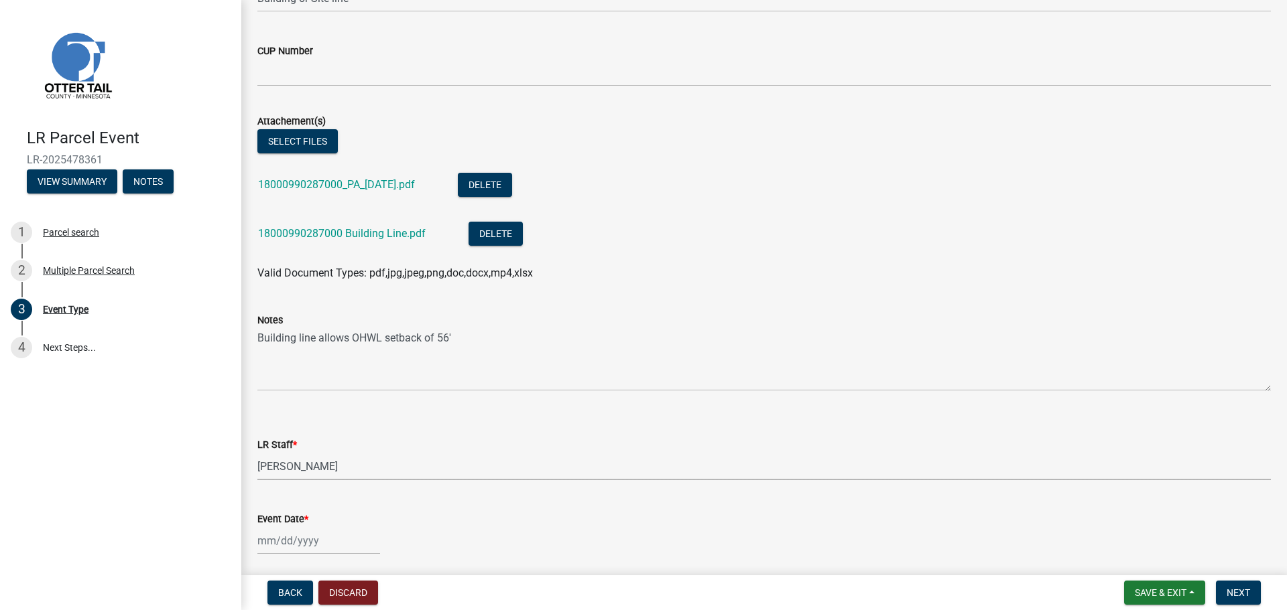
click at [257, 453] on select "Select Item... Alexis Newark Amy Busko Andrea Perales Brittany Tollefson Christ…" at bounding box center [763, 466] width 1013 height 27
select select "ab2e7446-72a0-49c6-a36a-5181bad2fe68"
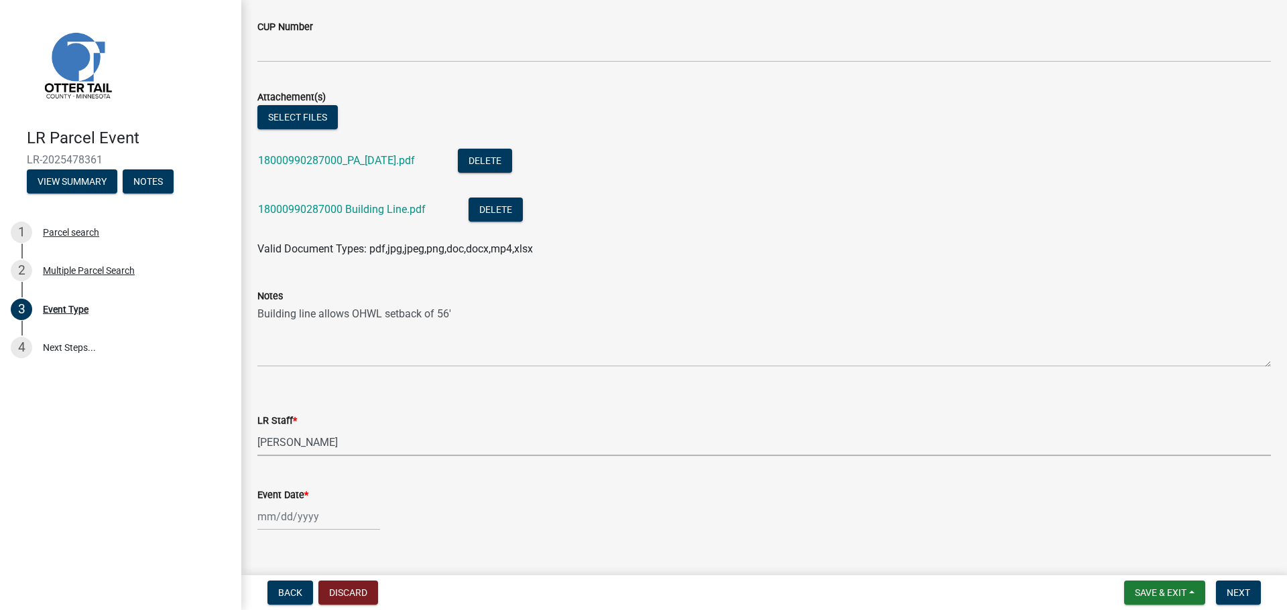
scroll to position [299, 0]
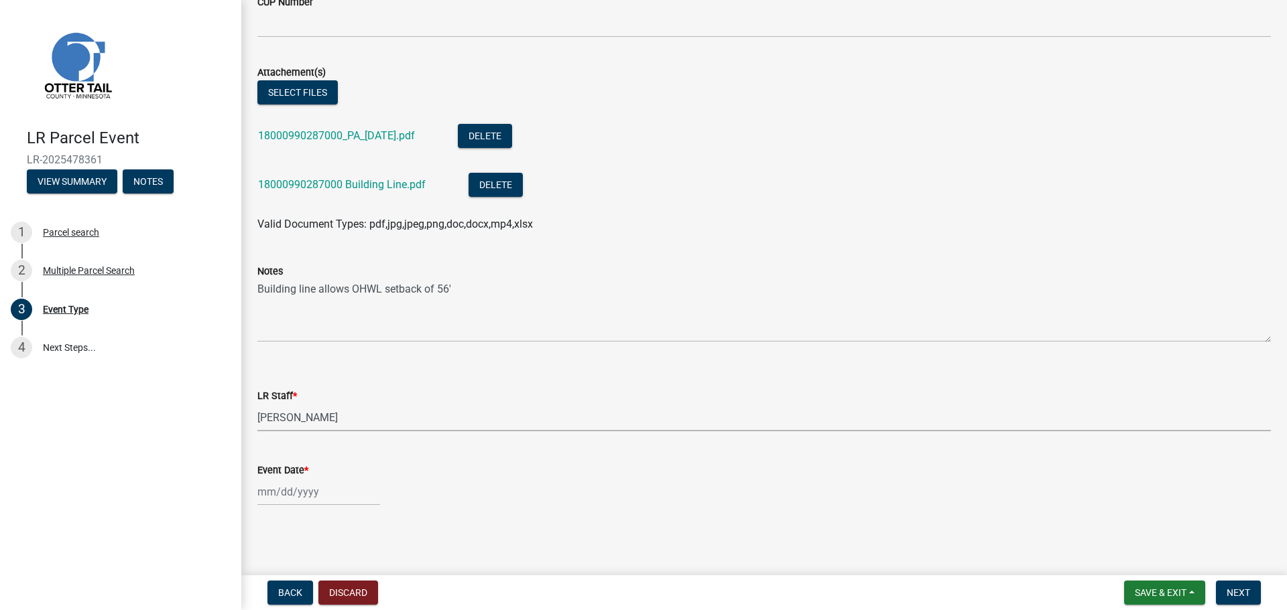
click at [260, 491] on div at bounding box center [318, 491] width 123 height 27
select select "9"
select select "2025"
click at [359, 377] on div "12" at bounding box center [356, 377] width 21 height 21
type input "09/12/2025"
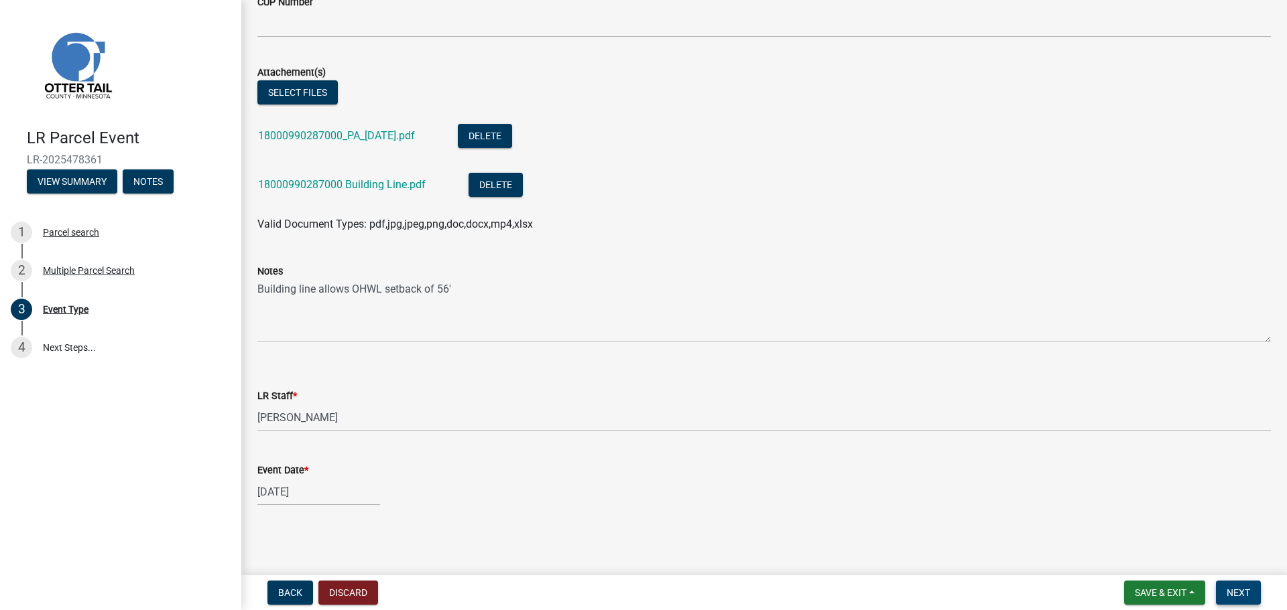
click at [1234, 588] on span "Next" at bounding box center [1237, 593] width 23 height 11
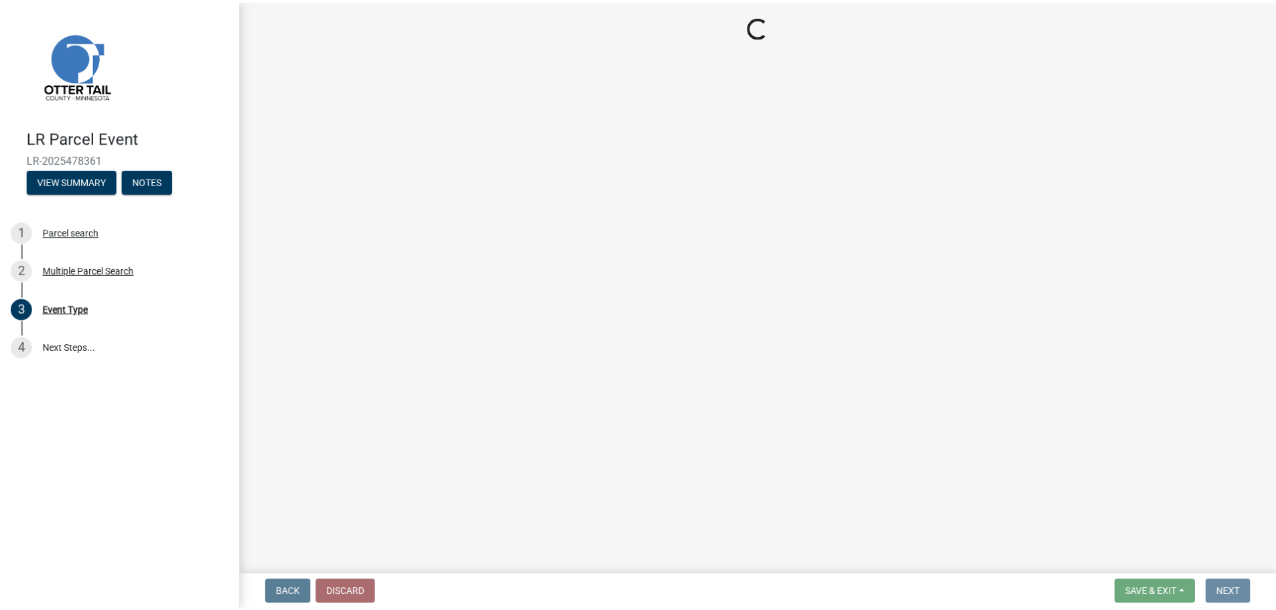
scroll to position [0, 0]
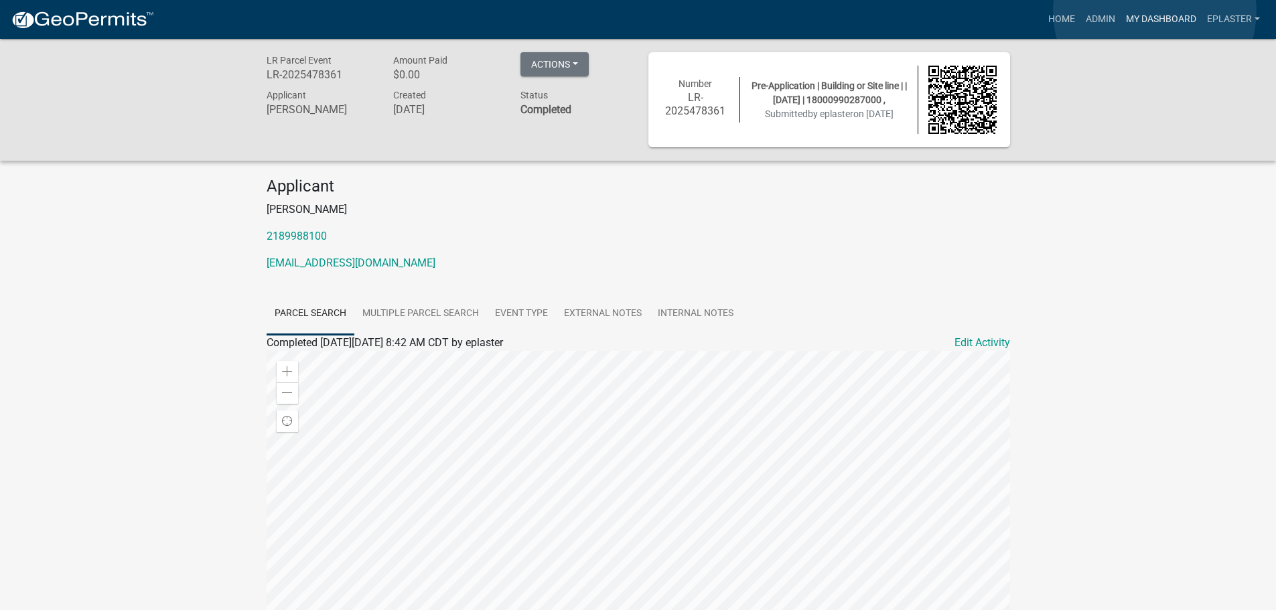
click at [1155, 11] on link "My Dashboard" at bounding box center [1161, 19] width 81 height 25
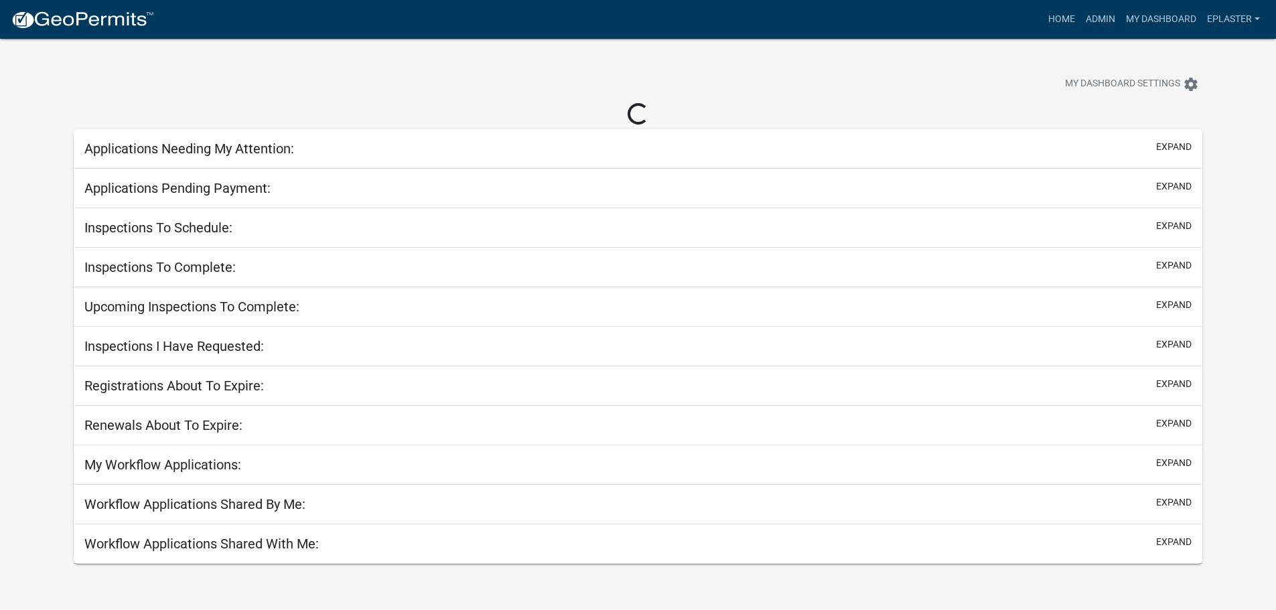
select select "3: 100"
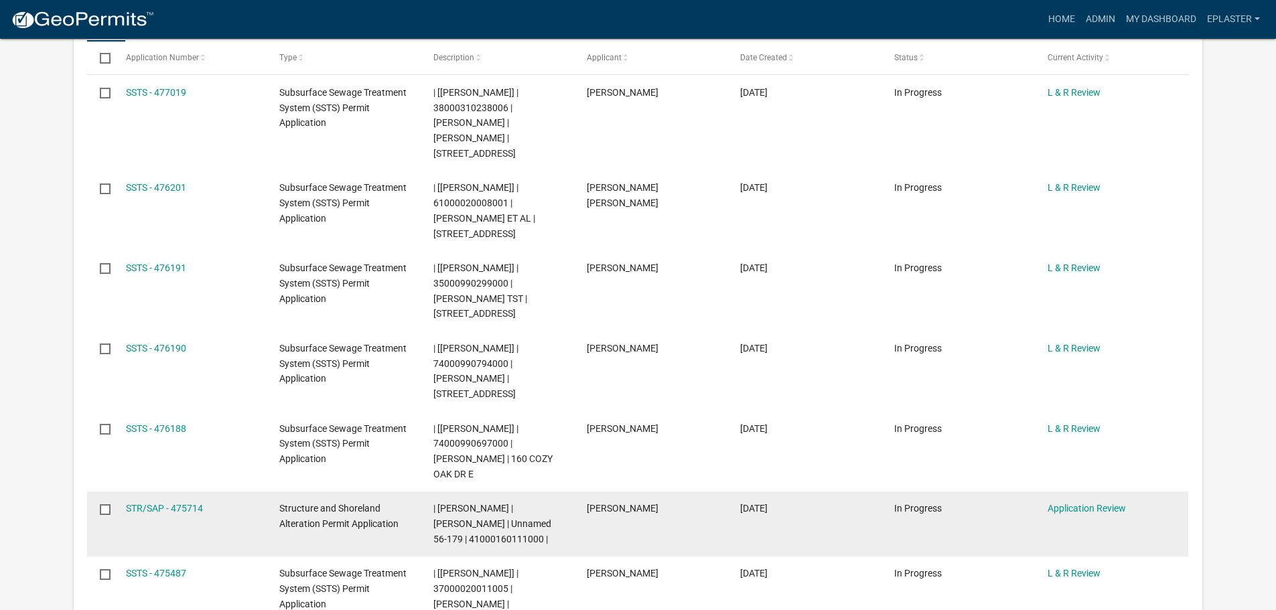
scroll to position [268, 0]
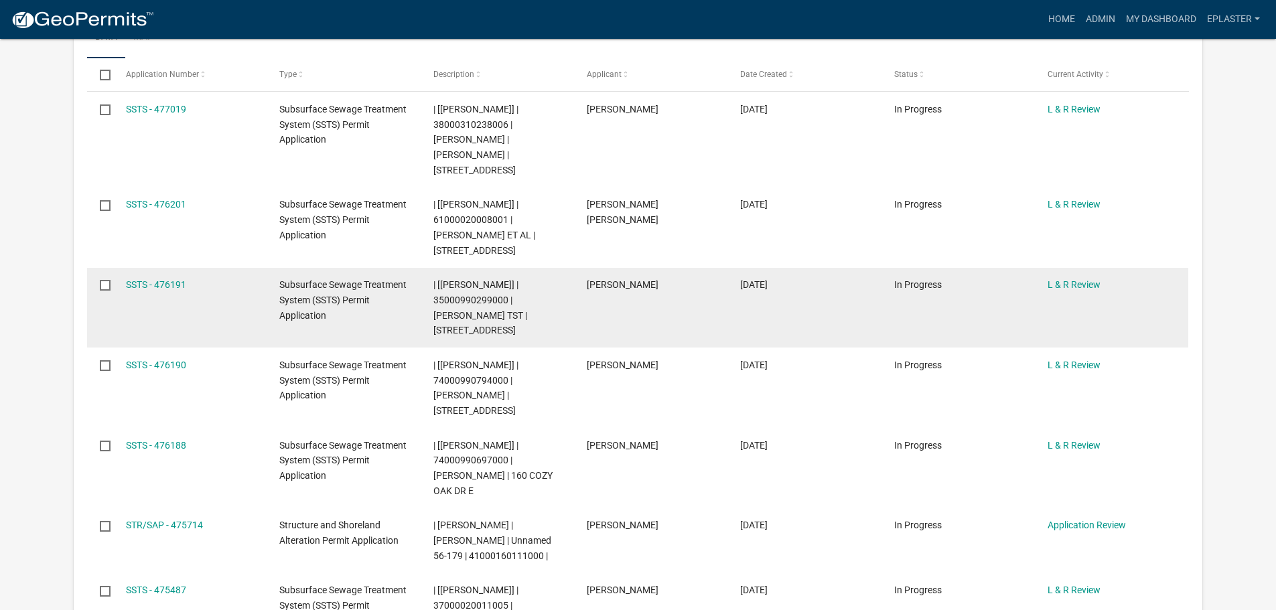
click at [474, 283] on span "| [[PERSON_NAME]] | 35000990299000 | [PERSON_NAME] TST | [STREET_ADDRESS]" at bounding box center [481, 307] width 94 height 56
copy span "35000990299000"
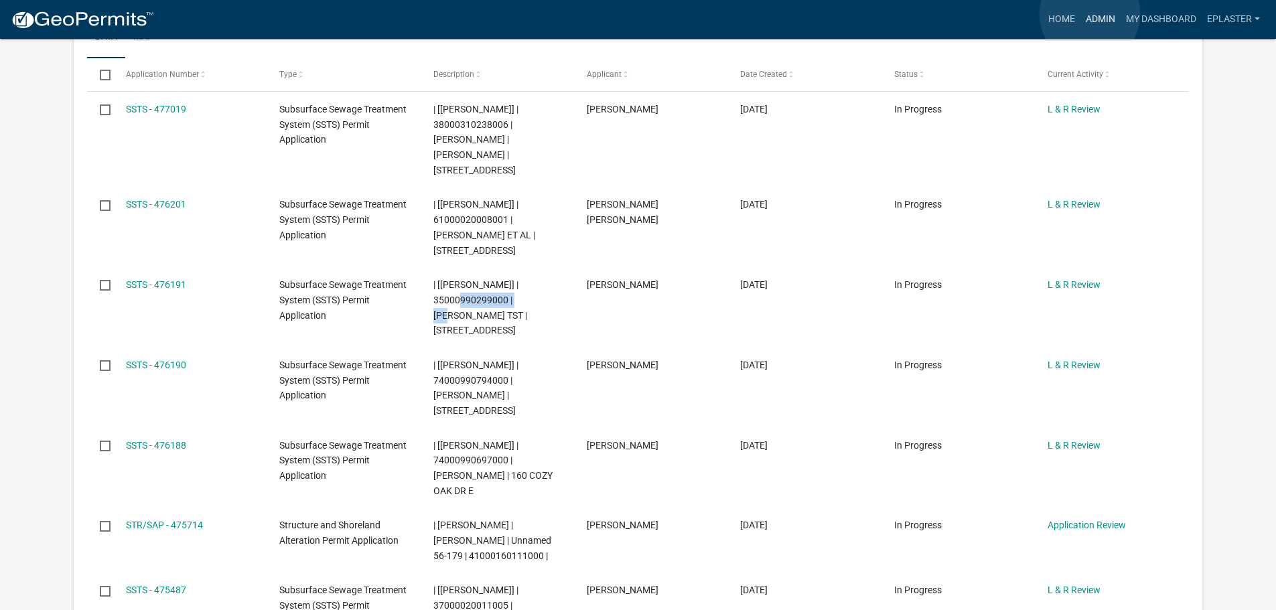
click at [1090, 14] on link "Admin" at bounding box center [1101, 19] width 40 height 25
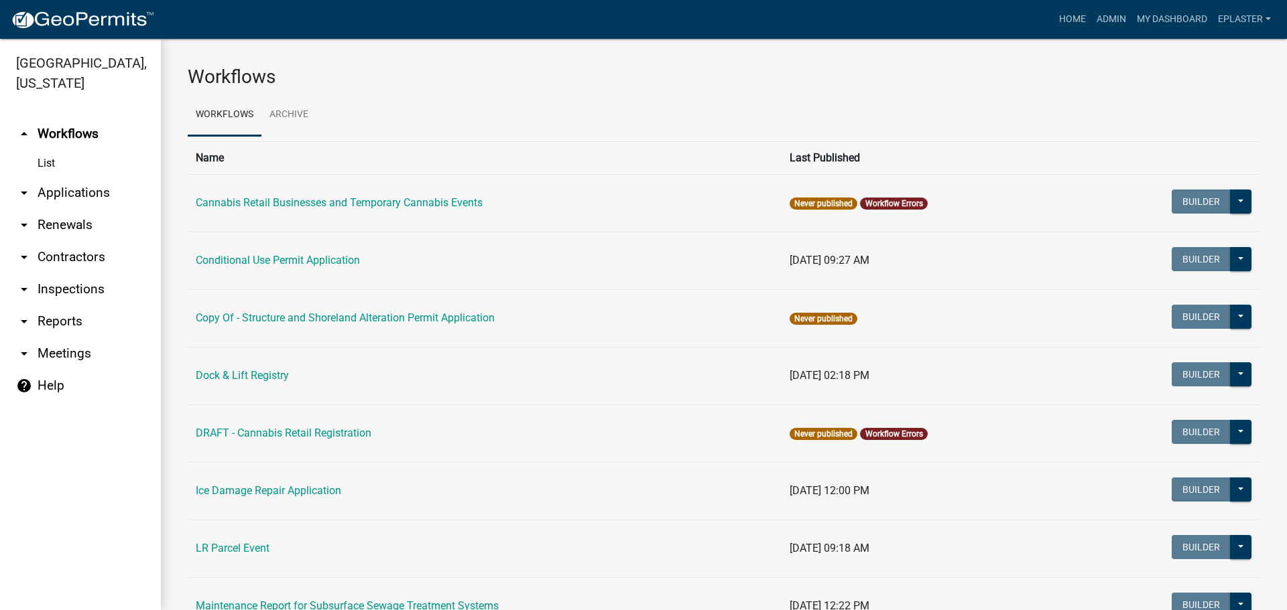
click at [52, 216] on link "arrow_drop_down Renewals" at bounding box center [80, 225] width 161 height 32
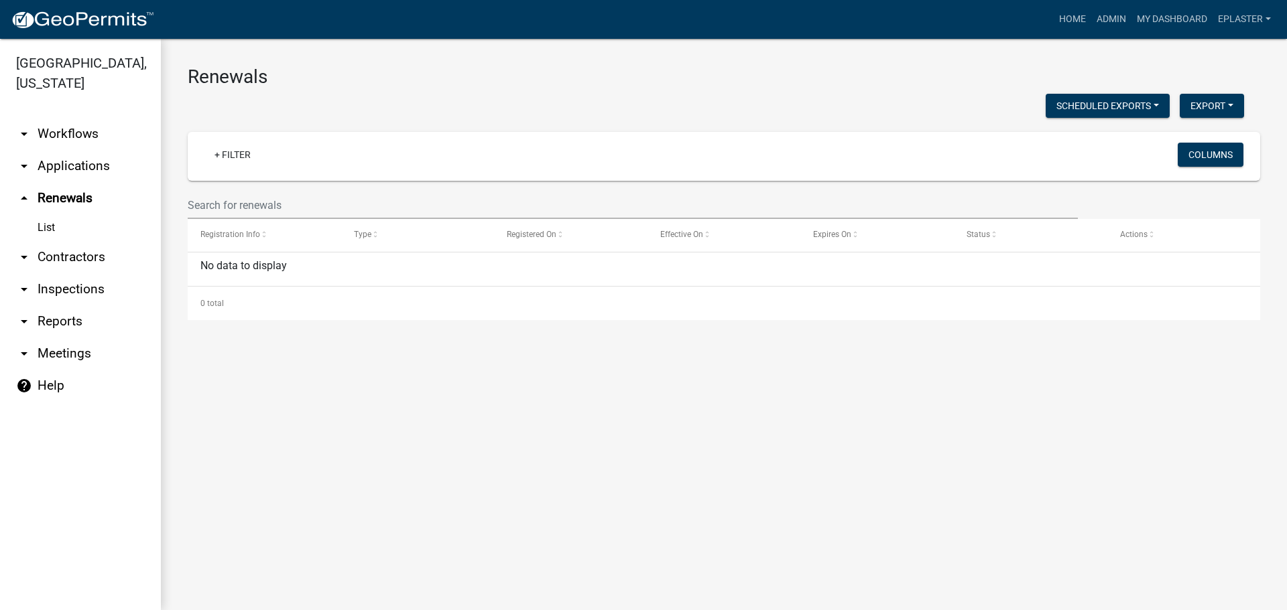
click at [80, 175] on link "arrow_drop_down Applications" at bounding box center [80, 166] width 161 height 32
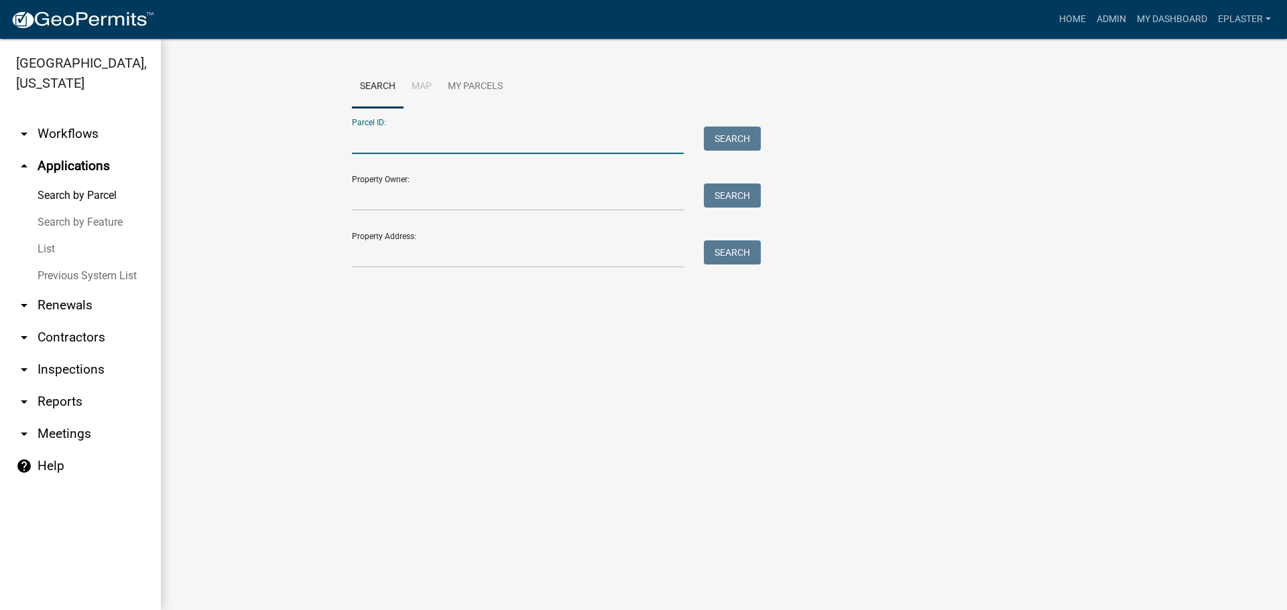
click at [399, 136] on input "Parcel ID:" at bounding box center [518, 140] width 332 height 27
paste input "35000990299000"
type input "35000990299000"
click at [717, 149] on button "Search" at bounding box center [732, 139] width 57 height 24
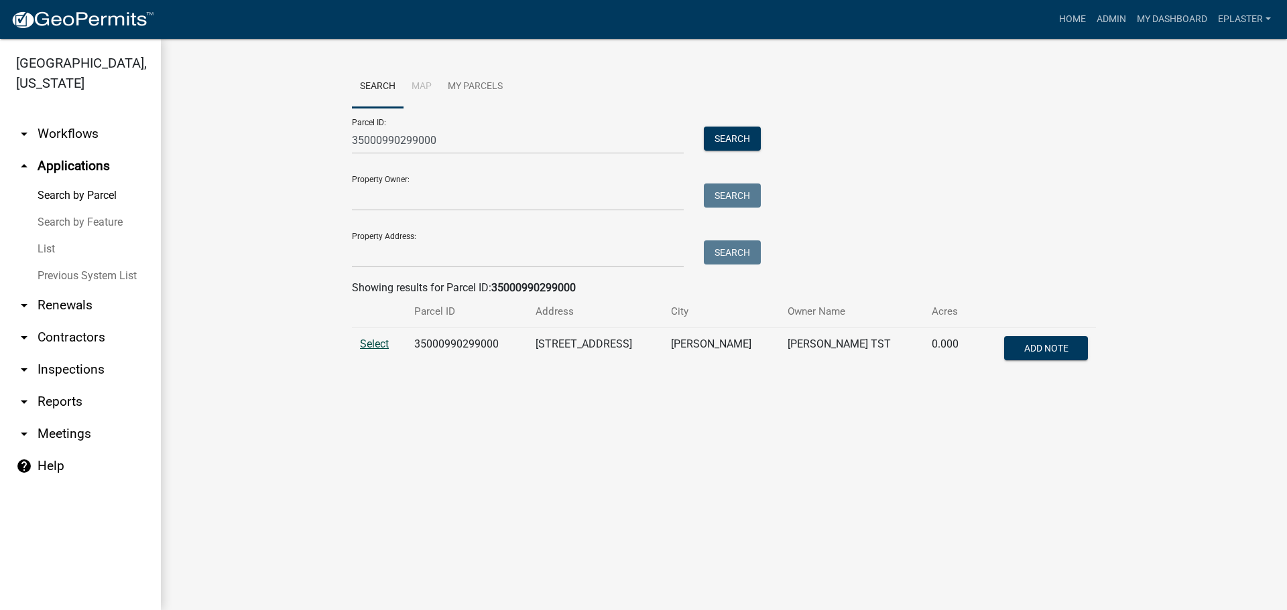
click at [383, 342] on span "Select" at bounding box center [374, 344] width 29 height 13
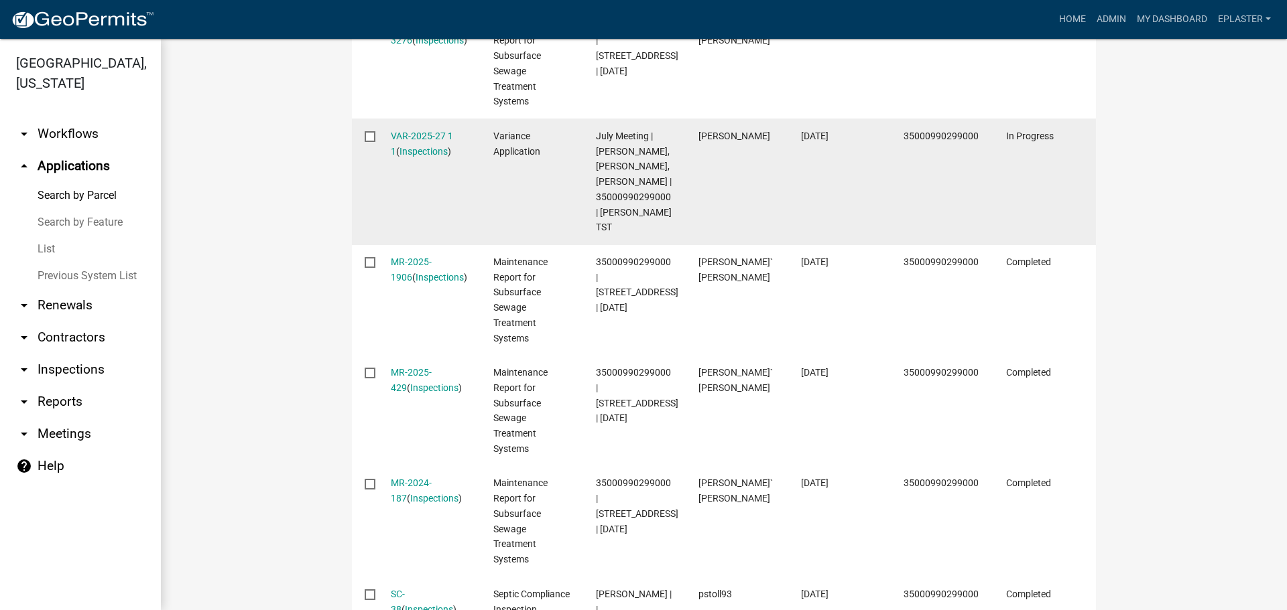
scroll to position [639, 0]
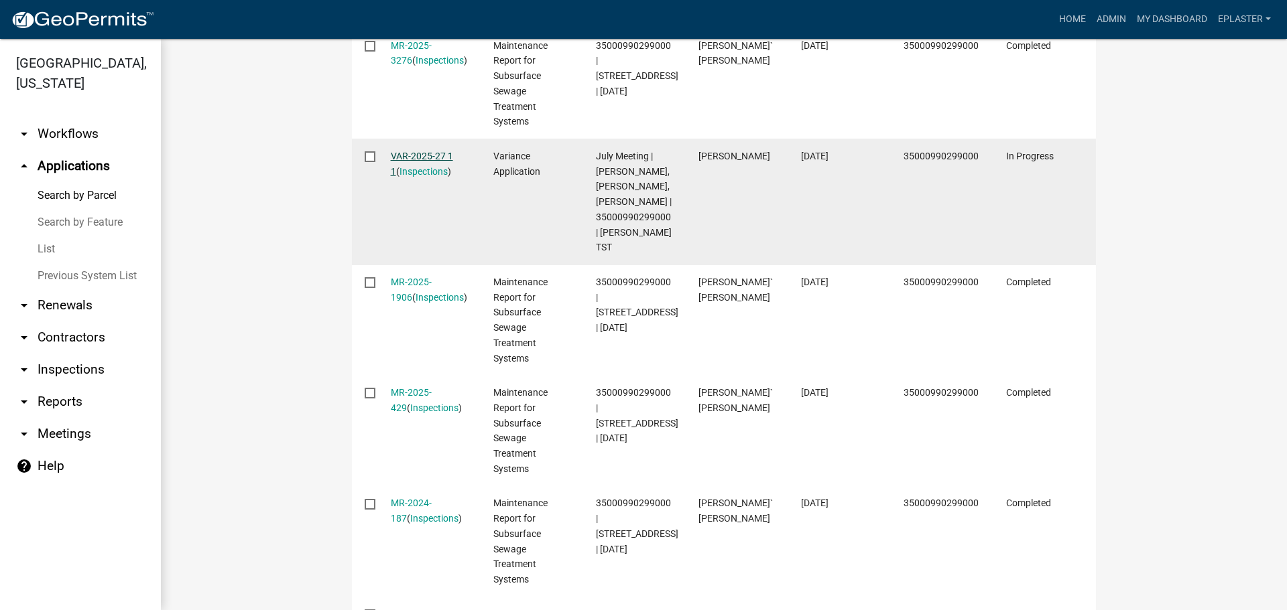
click at [429, 151] on link "VAR-2025-27 1 1" at bounding box center [422, 164] width 62 height 26
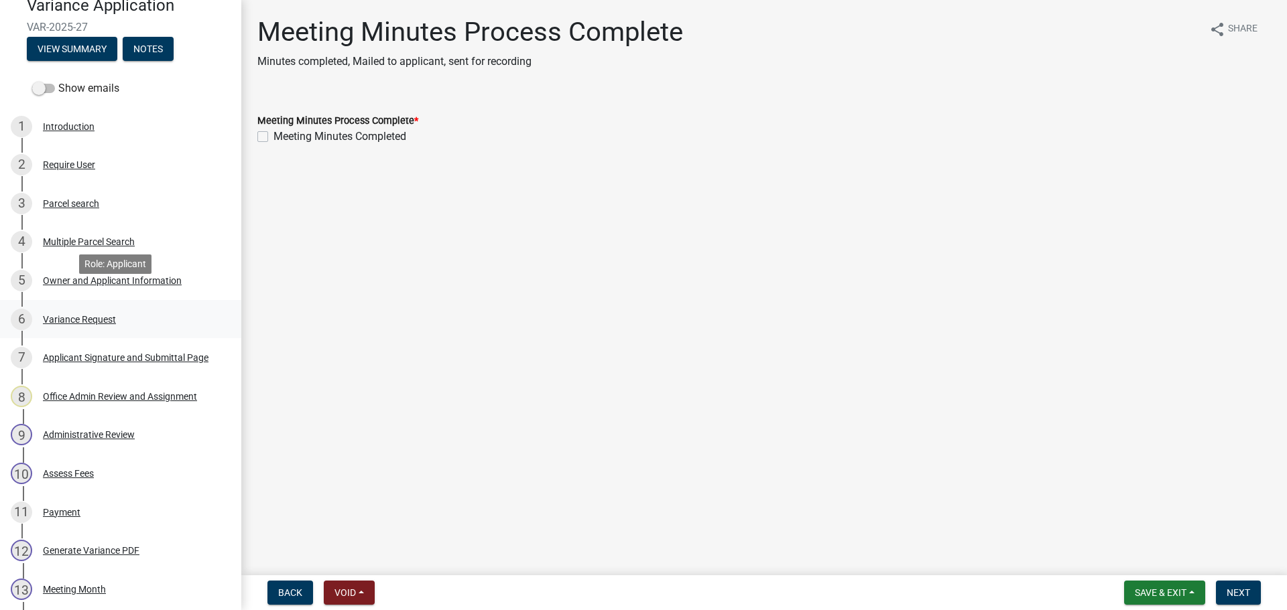
scroll to position [151, 0]
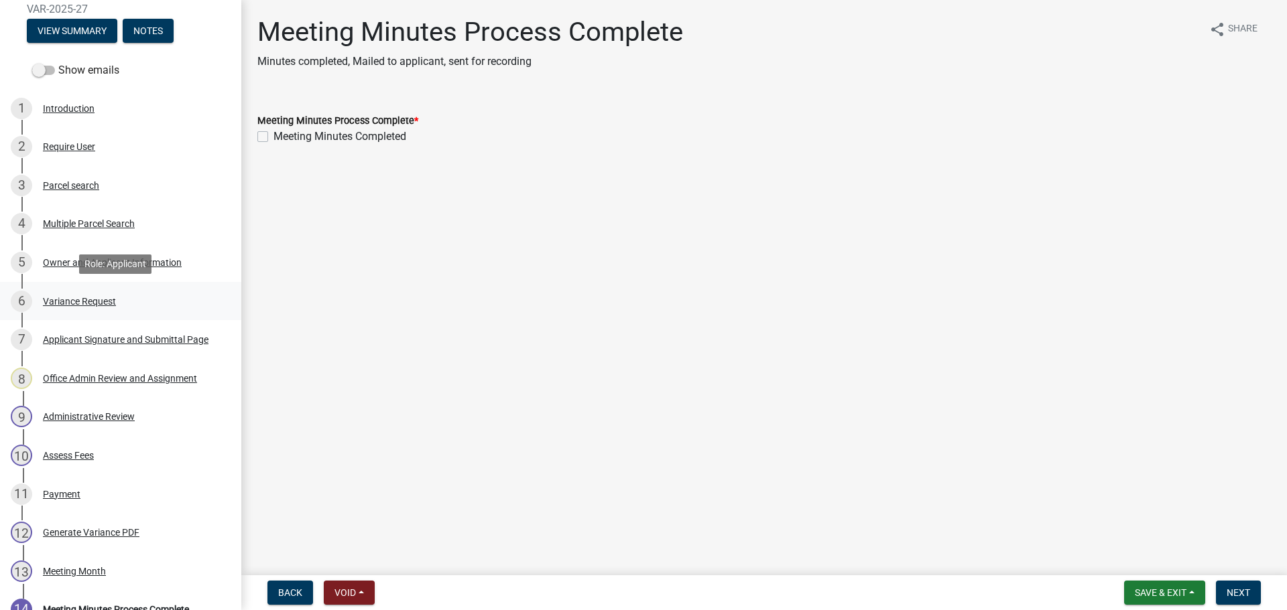
click at [140, 299] on div "6 Variance Request" at bounding box center [115, 301] width 209 height 21
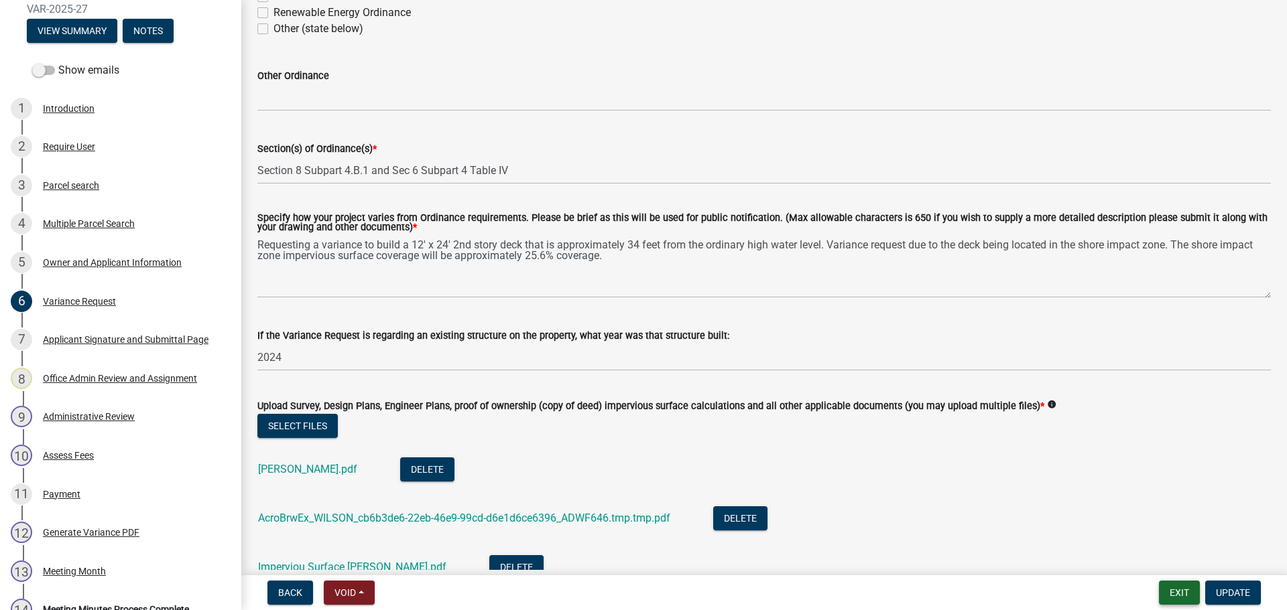
click at [1173, 591] on button "Exit" at bounding box center [1179, 593] width 41 height 24
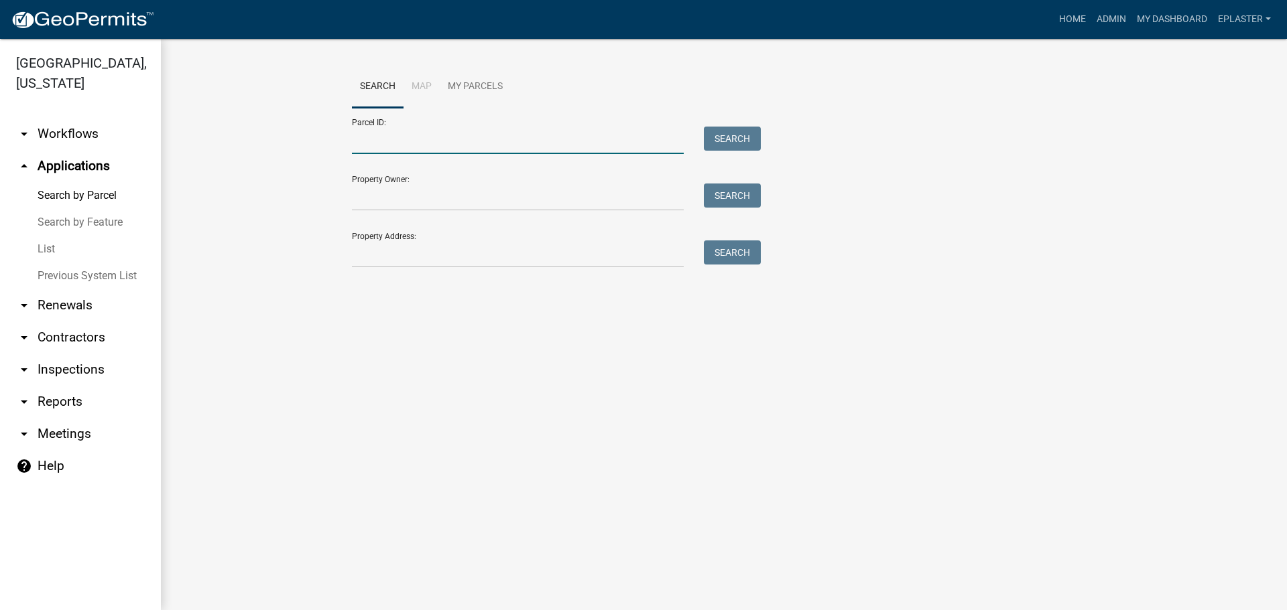
click at [412, 129] on input "Parcel ID:" at bounding box center [518, 140] width 332 height 27
paste input "38000120083013"
type input "38000120083013"
click at [745, 122] on div "Parcel ID: 38000120083013 Search" at bounding box center [553, 131] width 402 height 46
click at [738, 133] on button "Search" at bounding box center [732, 139] width 57 height 24
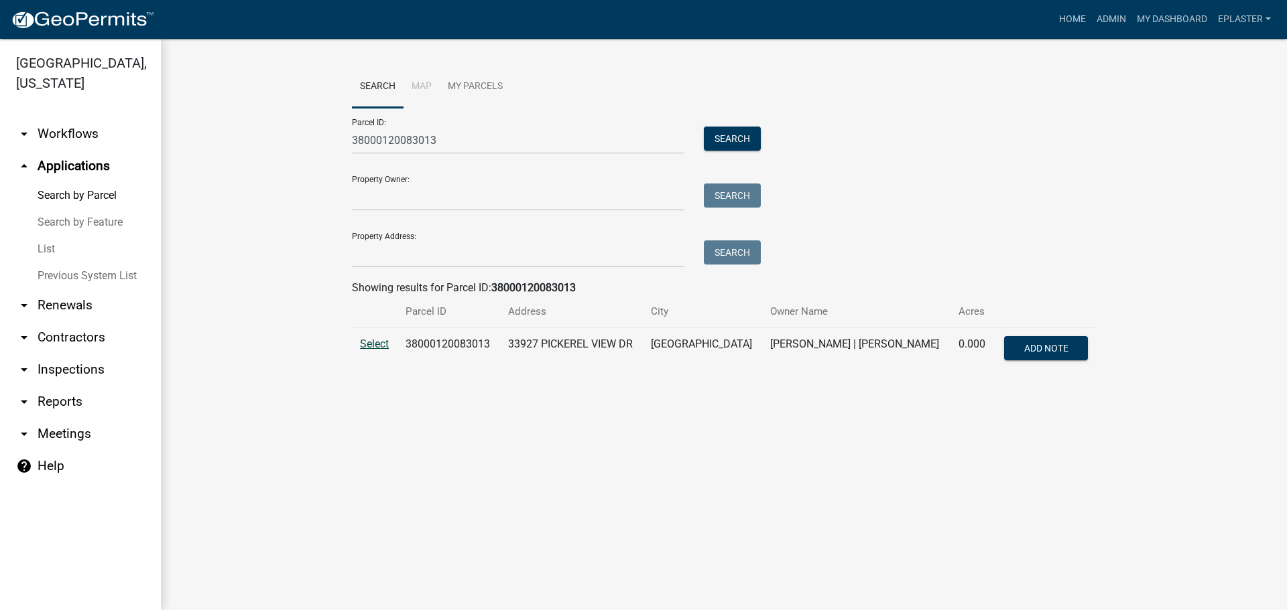
click at [369, 340] on span "Select" at bounding box center [374, 344] width 29 height 13
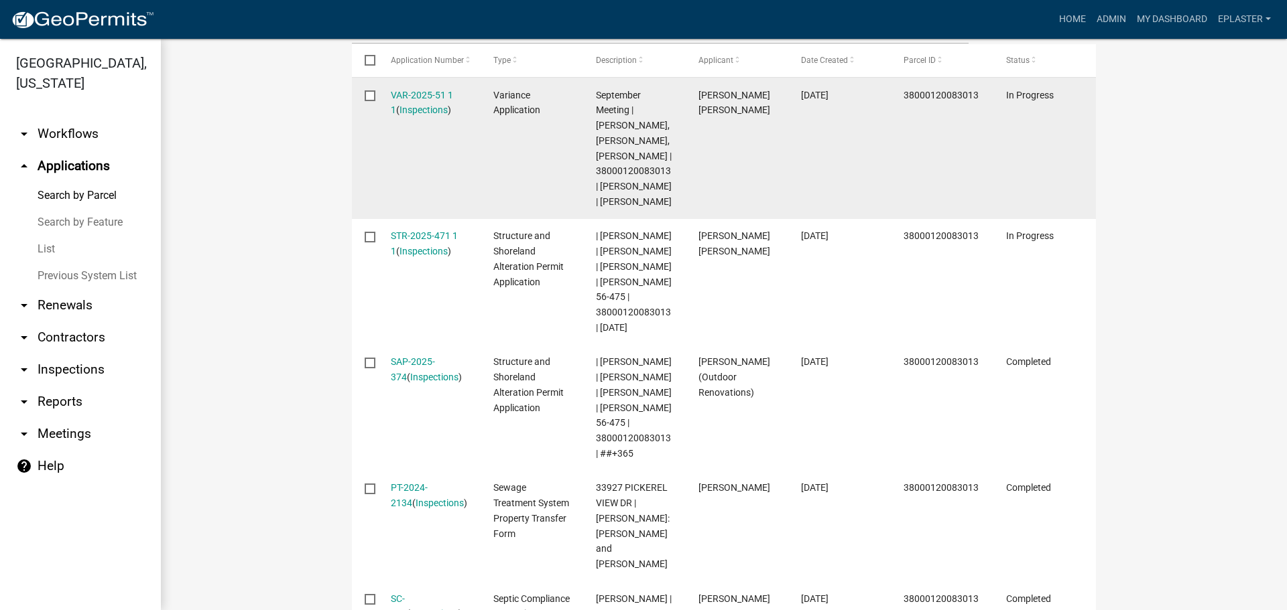
scroll to position [469, 0]
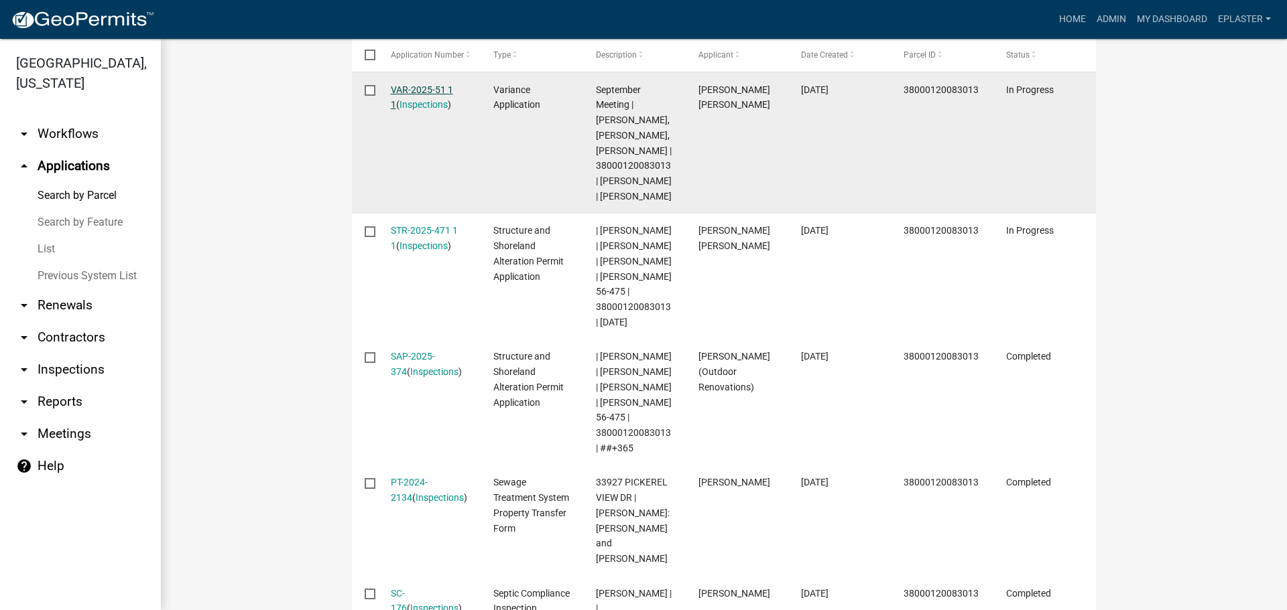
click at [443, 88] on link "VAR-2025-51 1 1" at bounding box center [422, 97] width 62 height 26
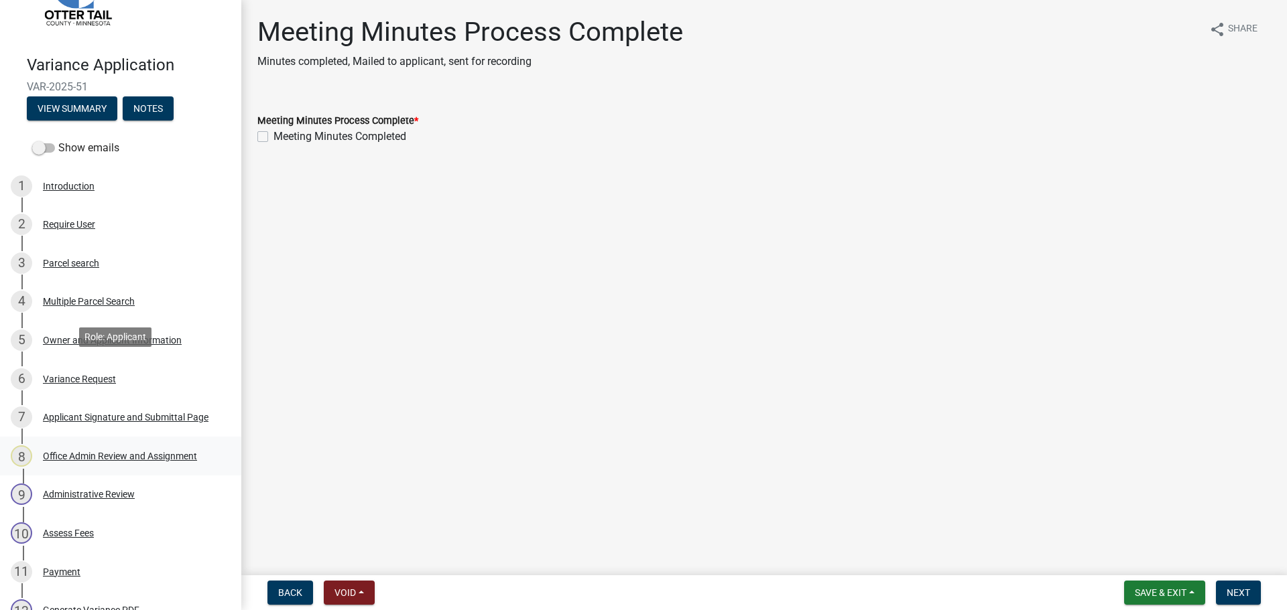
scroll to position [184, 0]
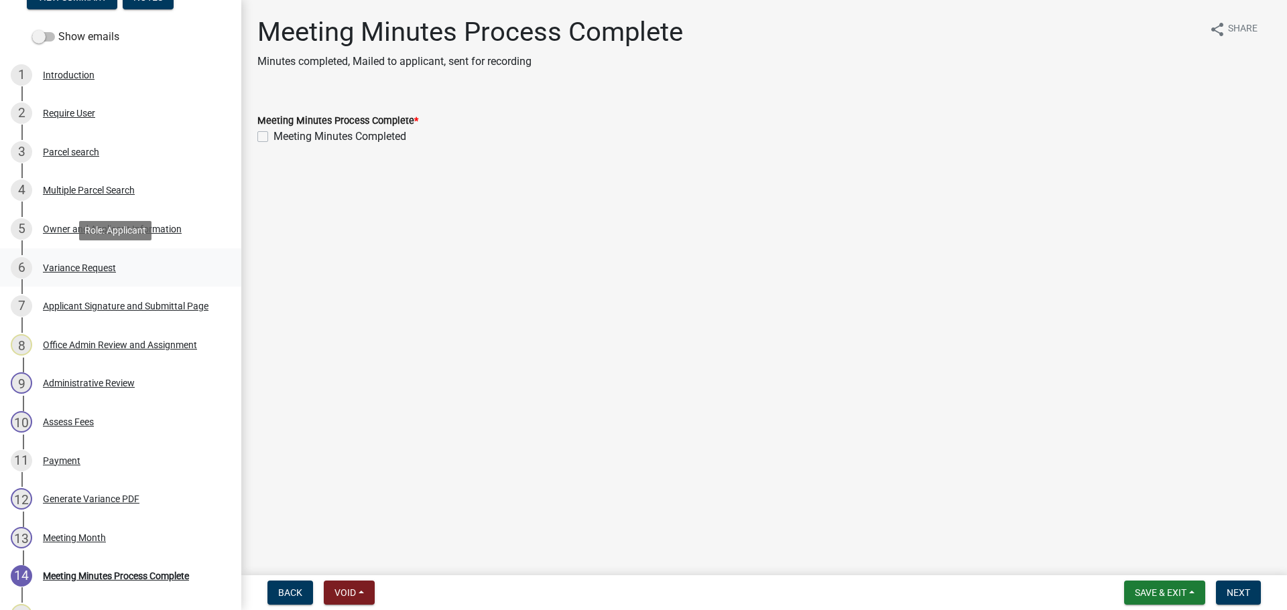
click at [100, 265] on div "Variance Request" at bounding box center [79, 267] width 73 height 9
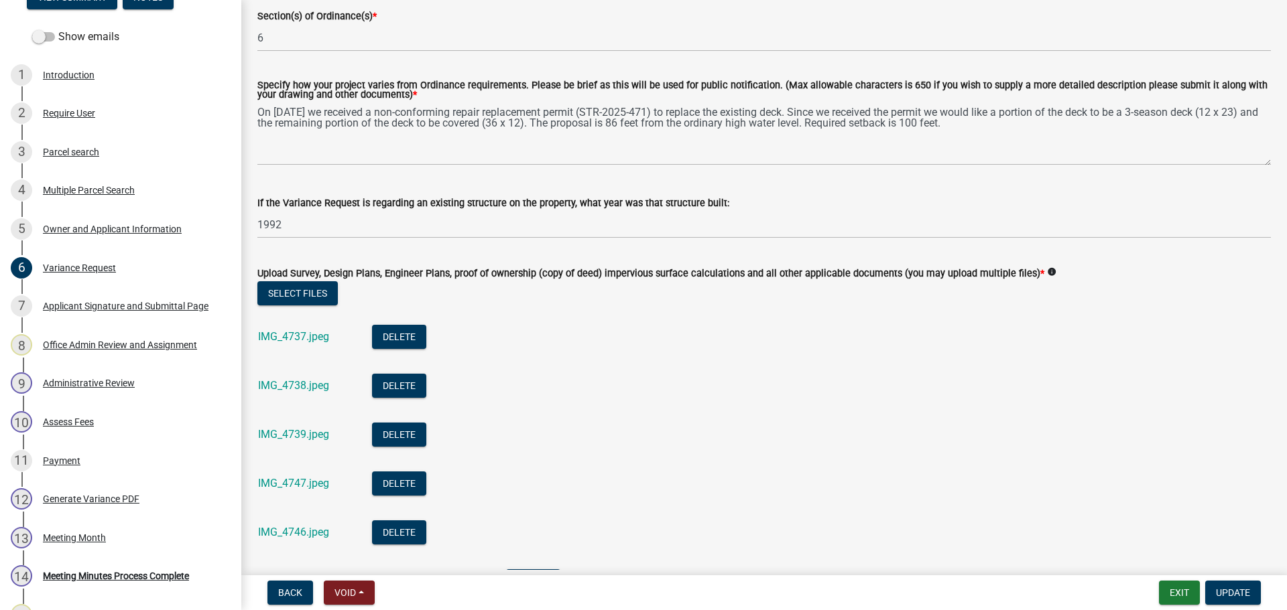
scroll to position [285, 0]
click at [1175, 590] on button "Exit" at bounding box center [1179, 593] width 41 height 24
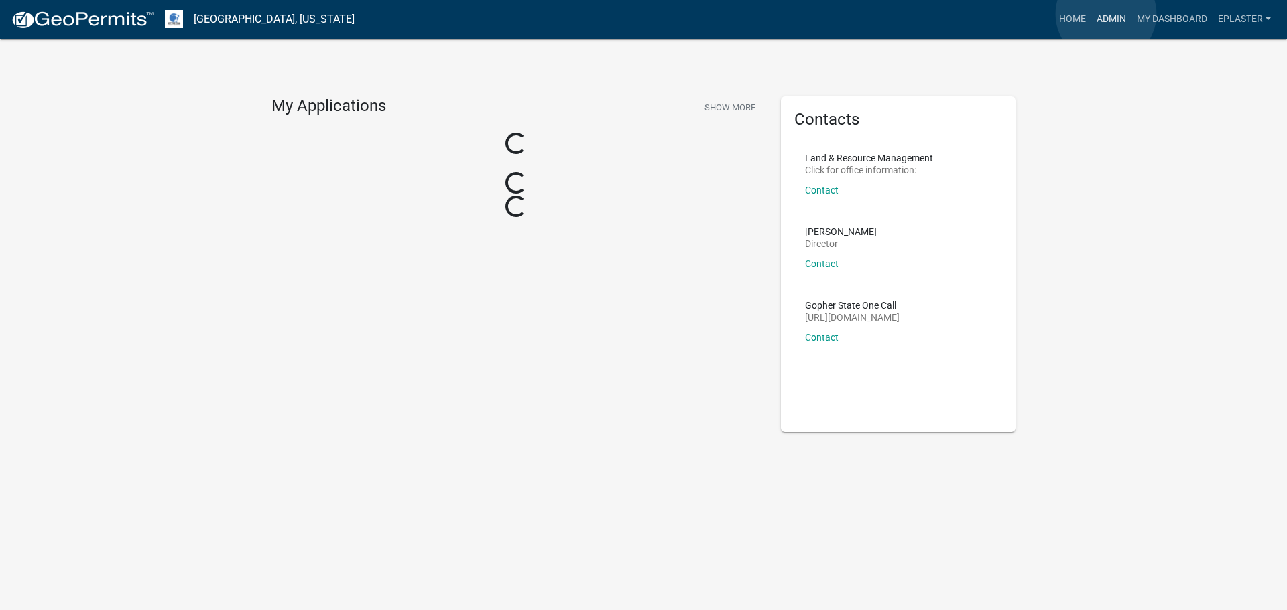
click at [1106, 14] on link "Admin" at bounding box center [1111, 19] width 40 height 25
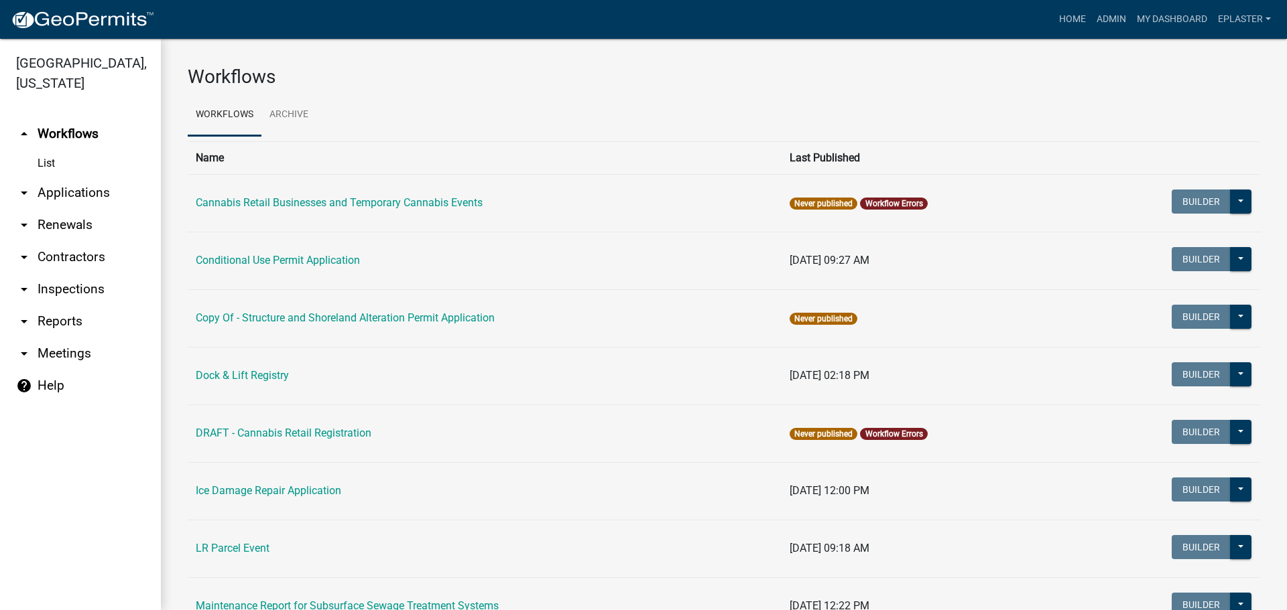
click at [96, 192] on link "arrow_drop_down Applications" at bounding box center [80, 193] width 161 height 32
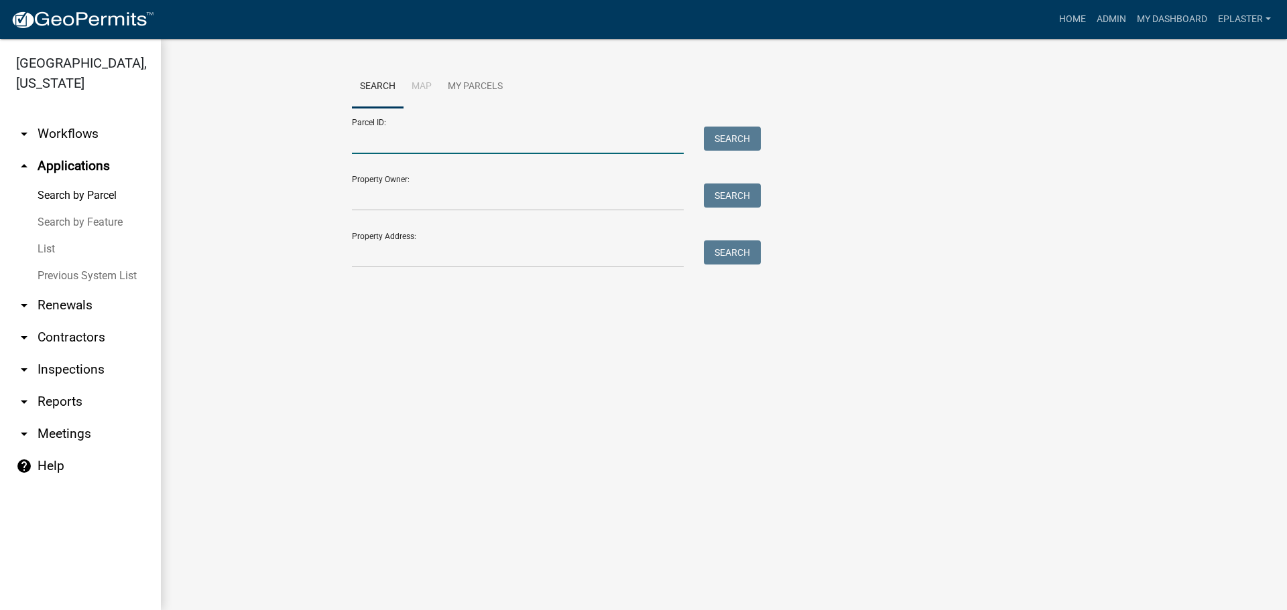
click at [393, 134] on input "Parcel ID:" at bounding box center [518, 140] width 332 height 27
paste input "35000990299000"
type input "35000990299000"
click at [716, 135] on button "Search" at bounding box center [732, 139] width 57 height 24
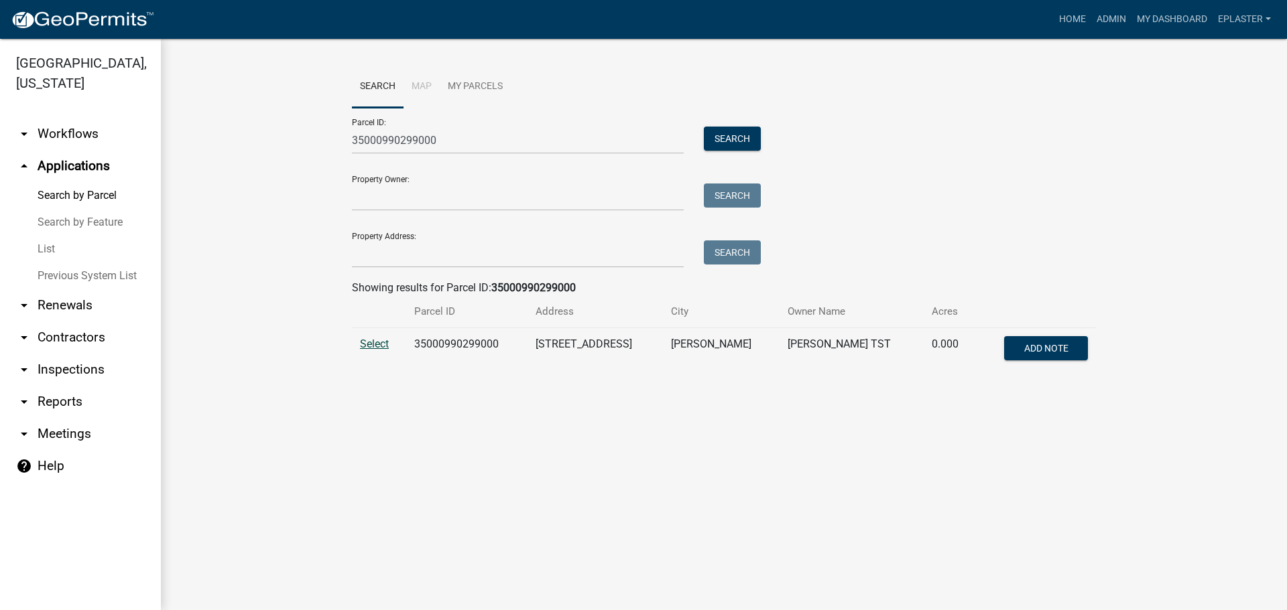
click at [383, 340] on span "Select" at bounding box center [374, 344] width 29 height 13
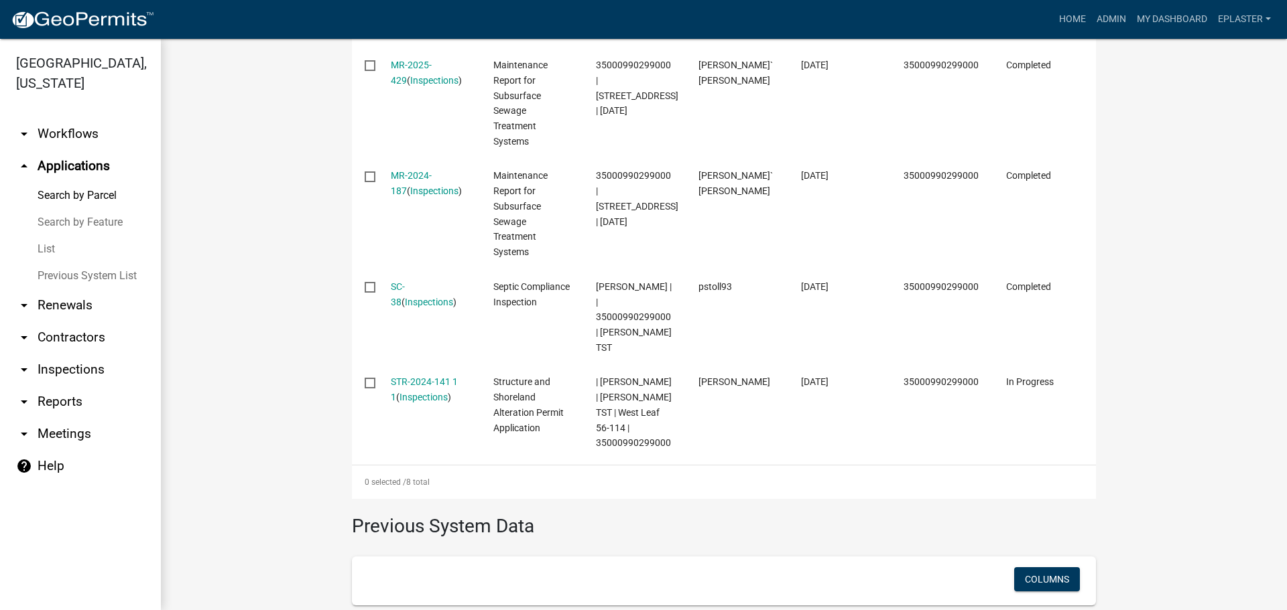
scroll to position [974, 0]
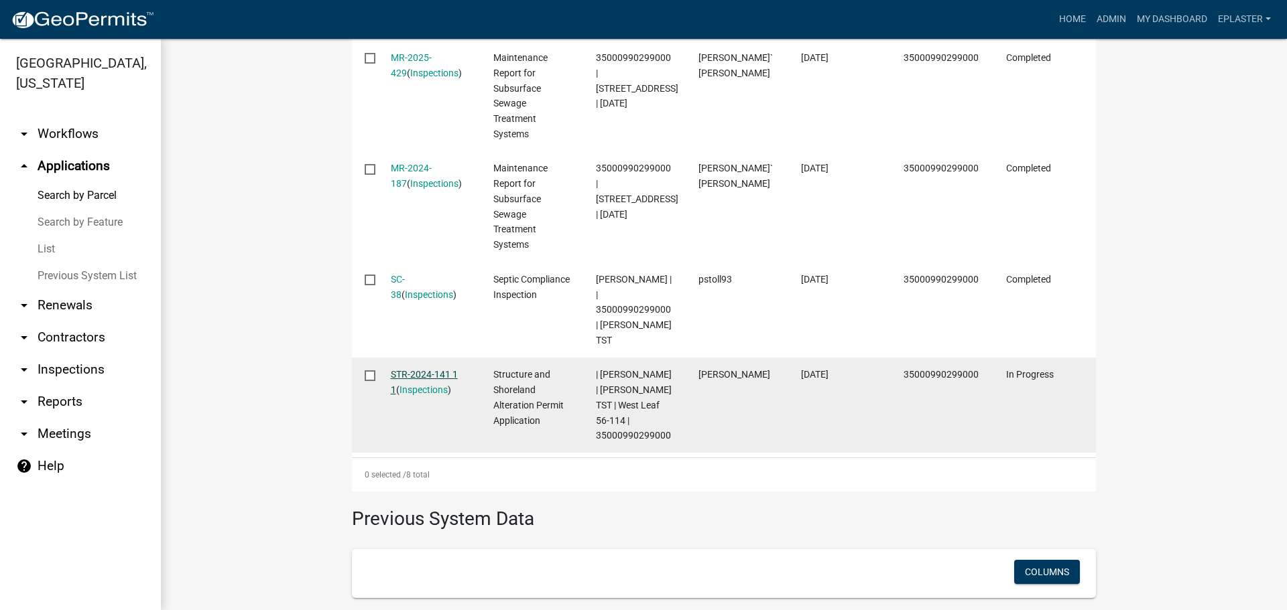
click at [453, 369] on link "STR-2024-141 1 1" at bounding box center [424, 382] width 67 height 26
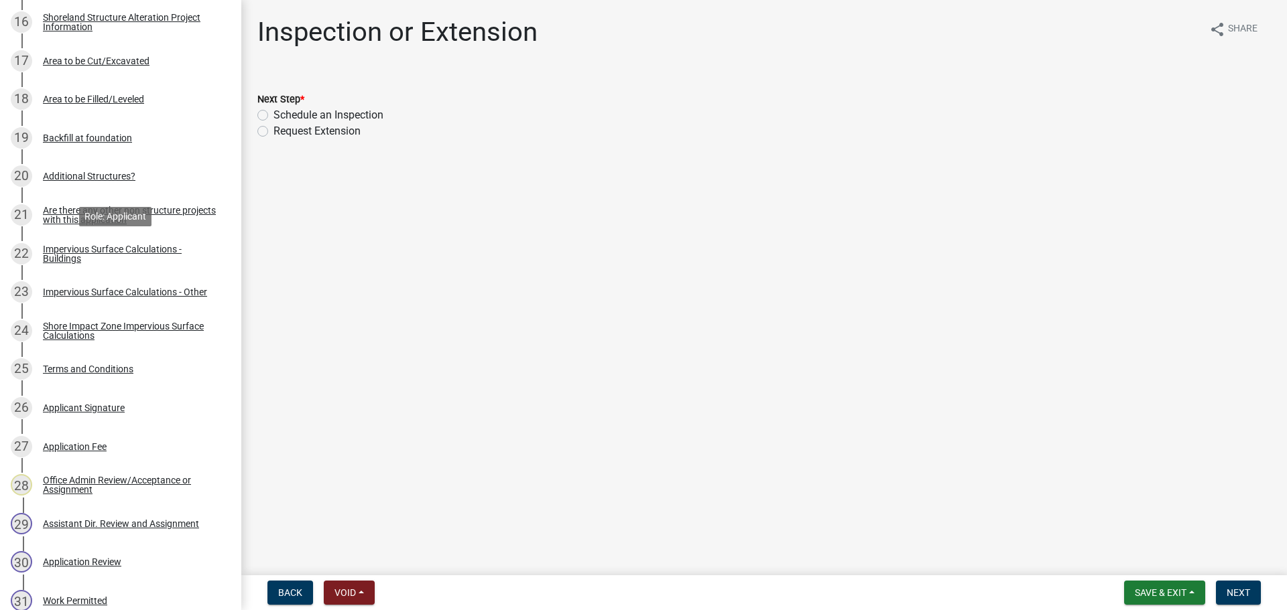
scroll to position [1256, 0]
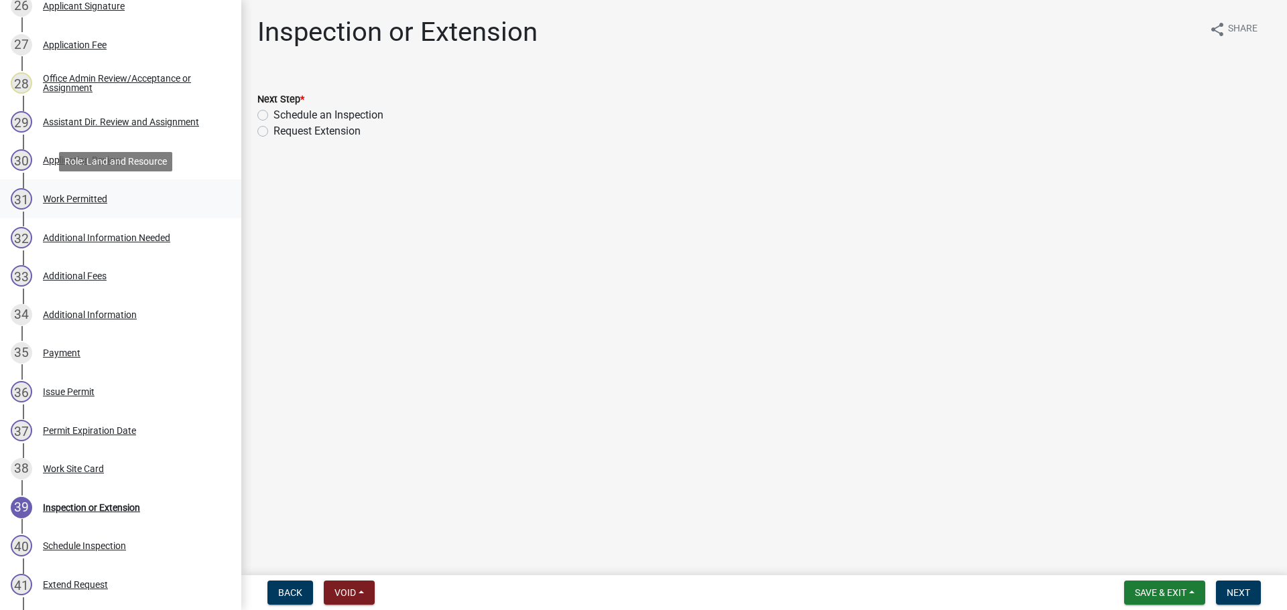
click at [141, 203] on div "31 Work Permitted" at bounding box center [115, 198] width 209 height 21
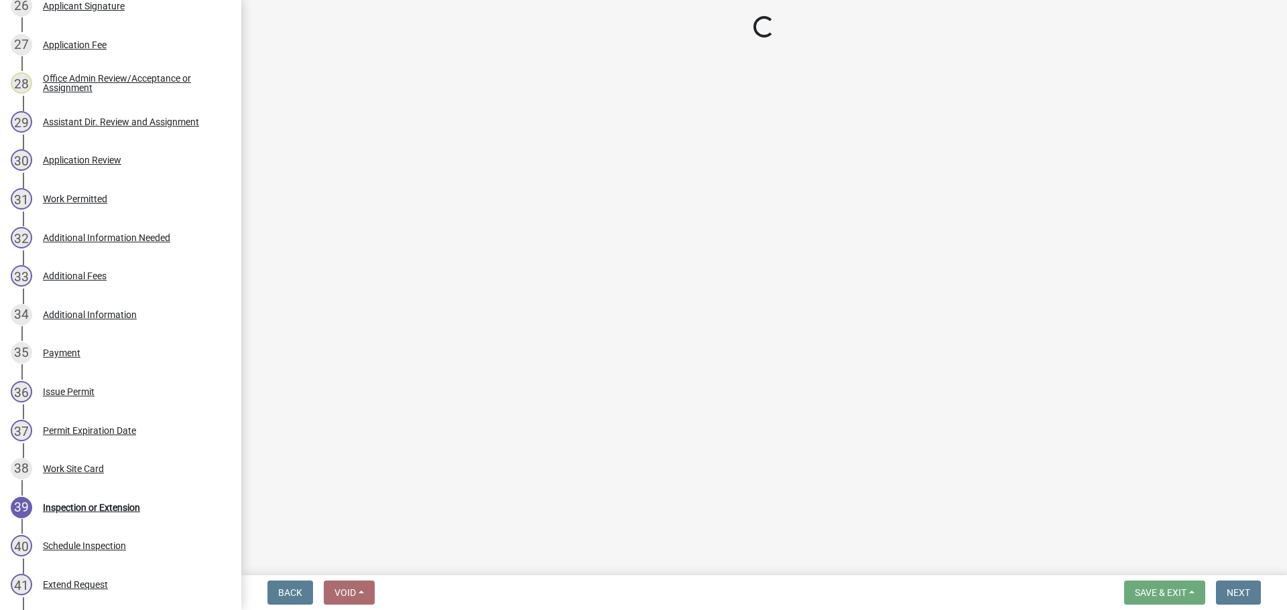
select select "ab2e7446-72a0-49c6-a36a-5181bad2fe68"
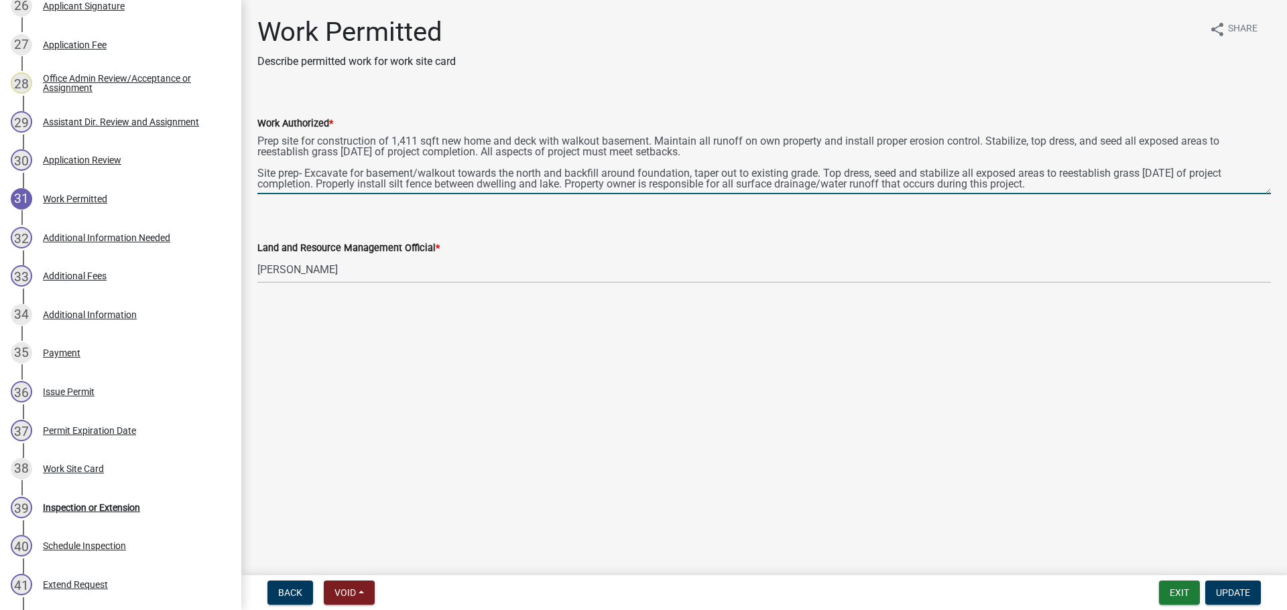
click at [515, 140] on textarea "Prep site for construction of 1,411 sqft new home and deck with walkout basemen…" at bounding box center [763, 162] width 1013 height 63
click at [259, 139] on textarea "Prep site for construction of 1,411 sqft new home and 10'x24' deck with walkout…" at bounding box center [763, 162] width 1013 height 63
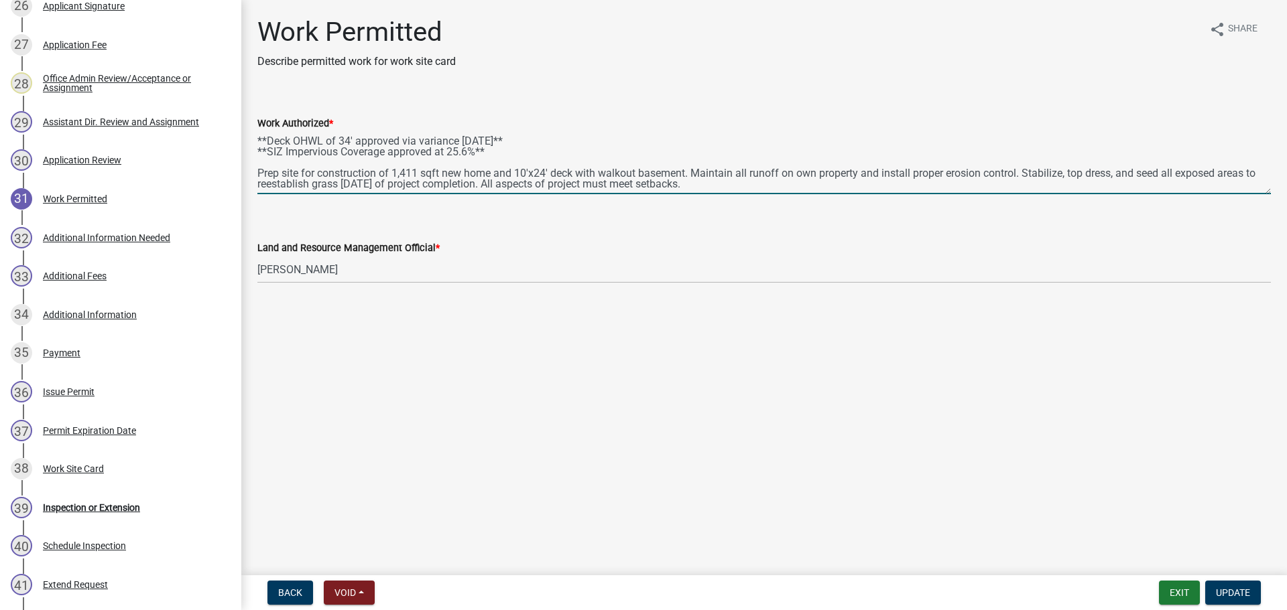
click at [446, 149] on textarea "**Deck OHWL of 34' approved via variance [DATE]** **SIZ Impervious Coverage app…" at bounding box center [763, 162] width 1013 height 63
type textarea "**Deck OHWL of 34' approved via variance [DATE]** **SIZ Impervious Coverage of …"
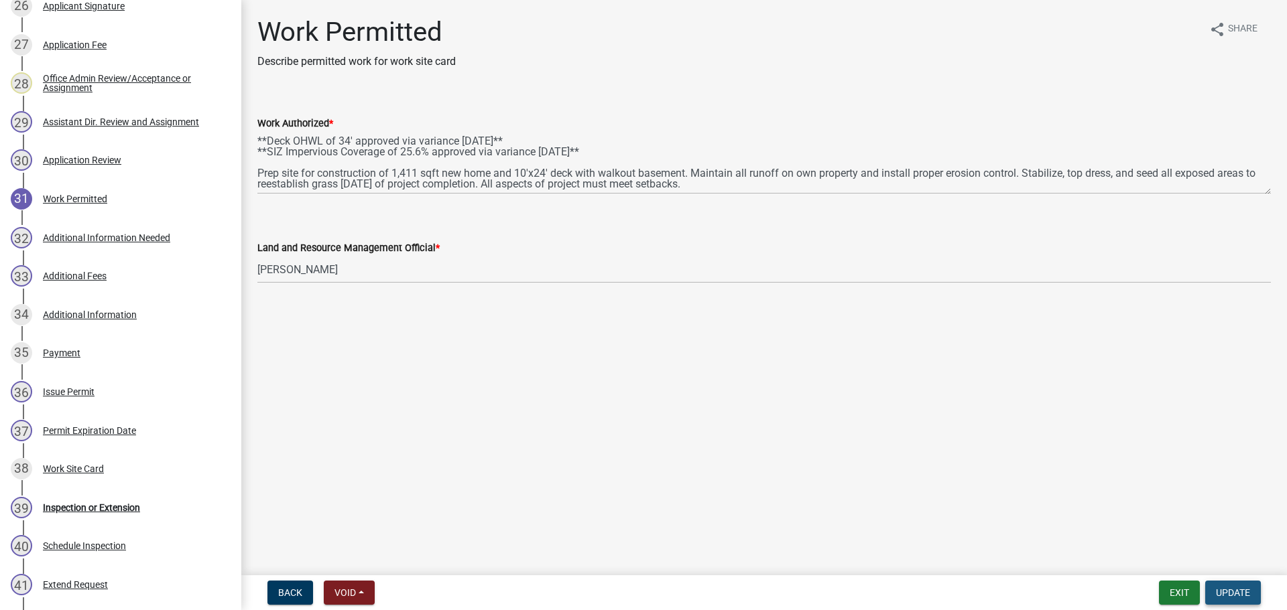
click at [1240, 594] on span "Update" at bounding box center [1233, 593] width 34 height 11
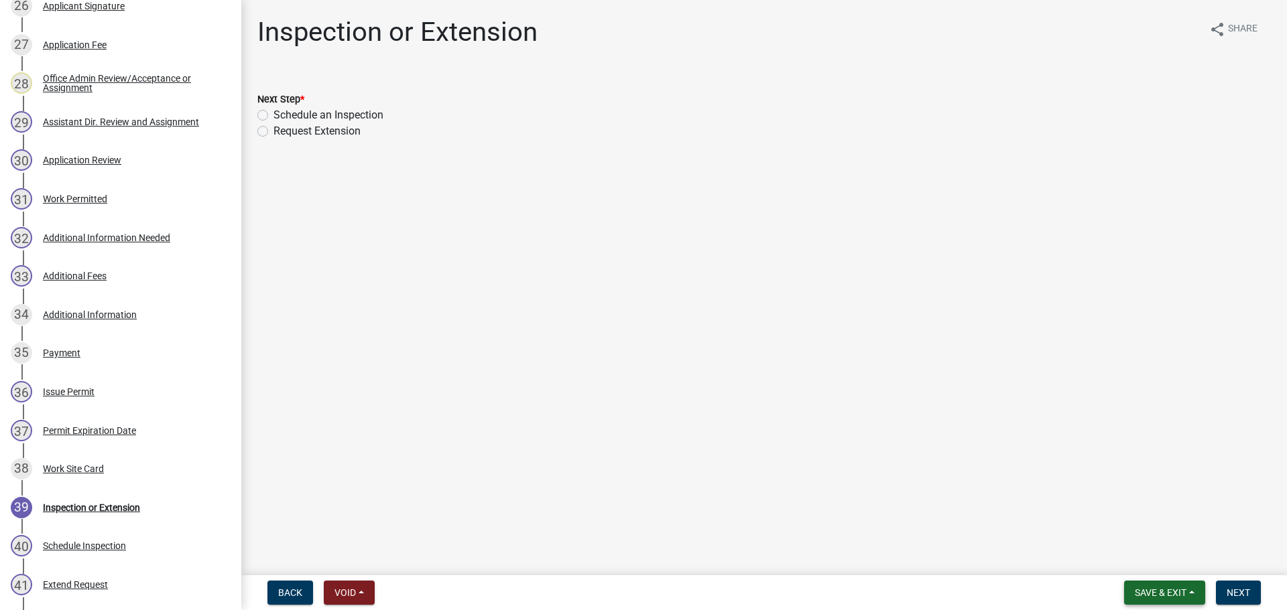
click at [1155, 598] on span "Save & Exit" at bounding box center [1160, 593] width 52 height 11
click at [1134, 551] on button "Save & Exit" at bounding box center [1151, 558] width 107 height 32
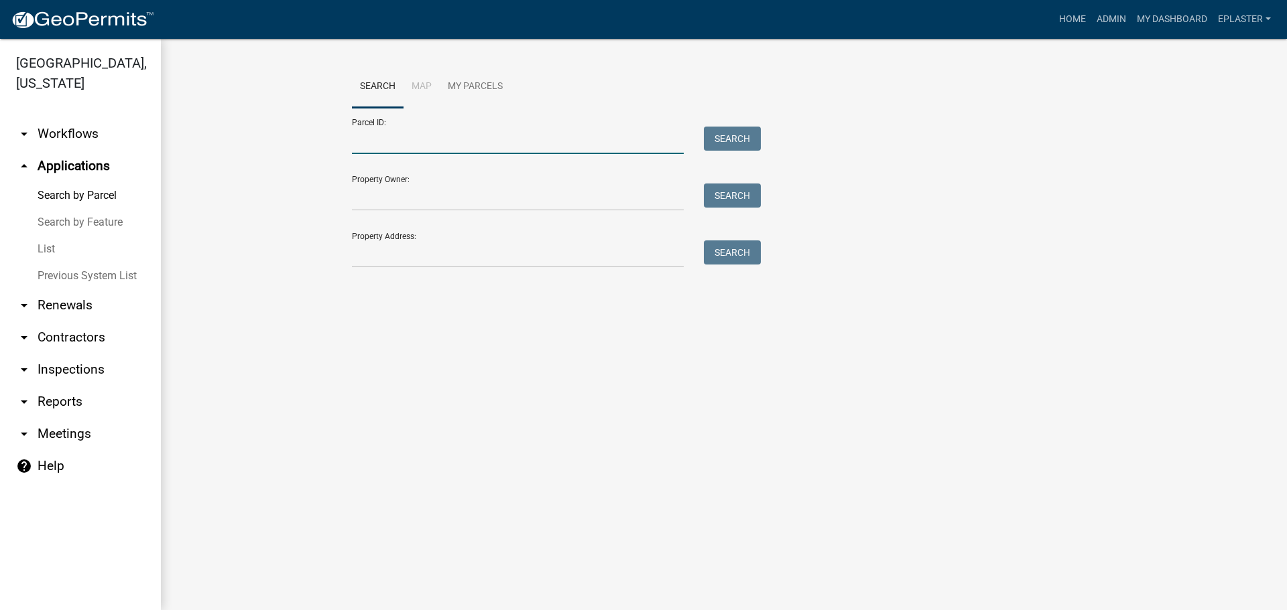
click at [481, 138] on input "Parcel ID:" at bounding box center [518, 140] width 332 height 27
paste input "38000120083013"
type input "38000120083013"
click at [739, 133] on button "Search" at bounding box center [732, 139] width 57 height 24
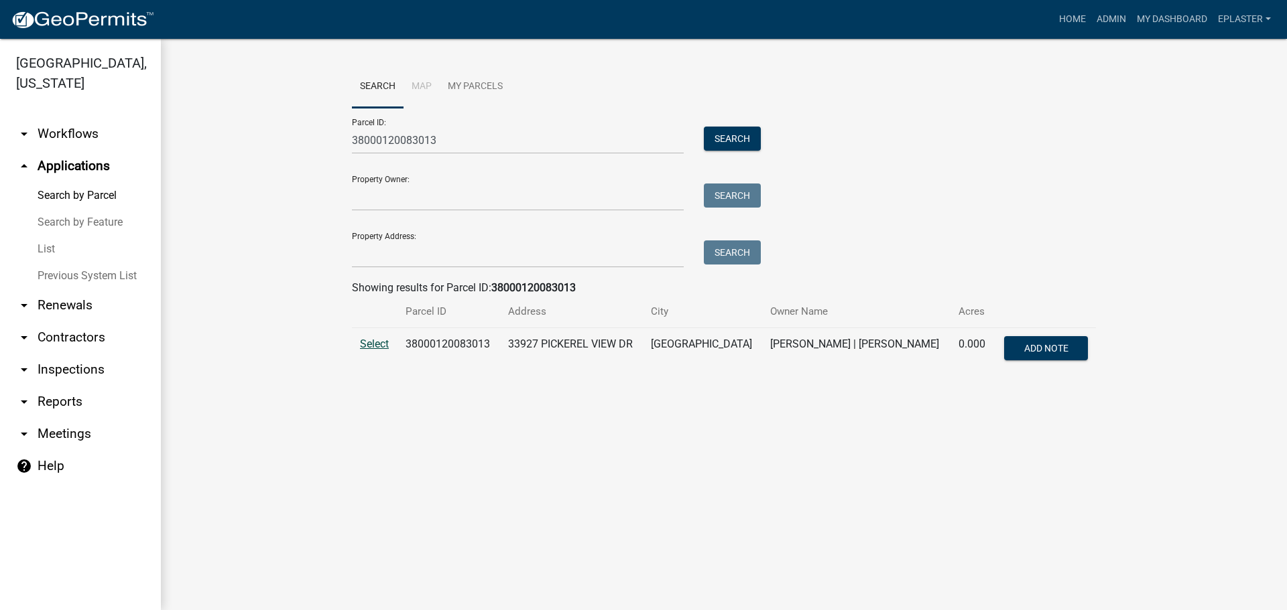
click at [369, 340] on span "Select" at bounding box center [374, 344] width 29 height 13
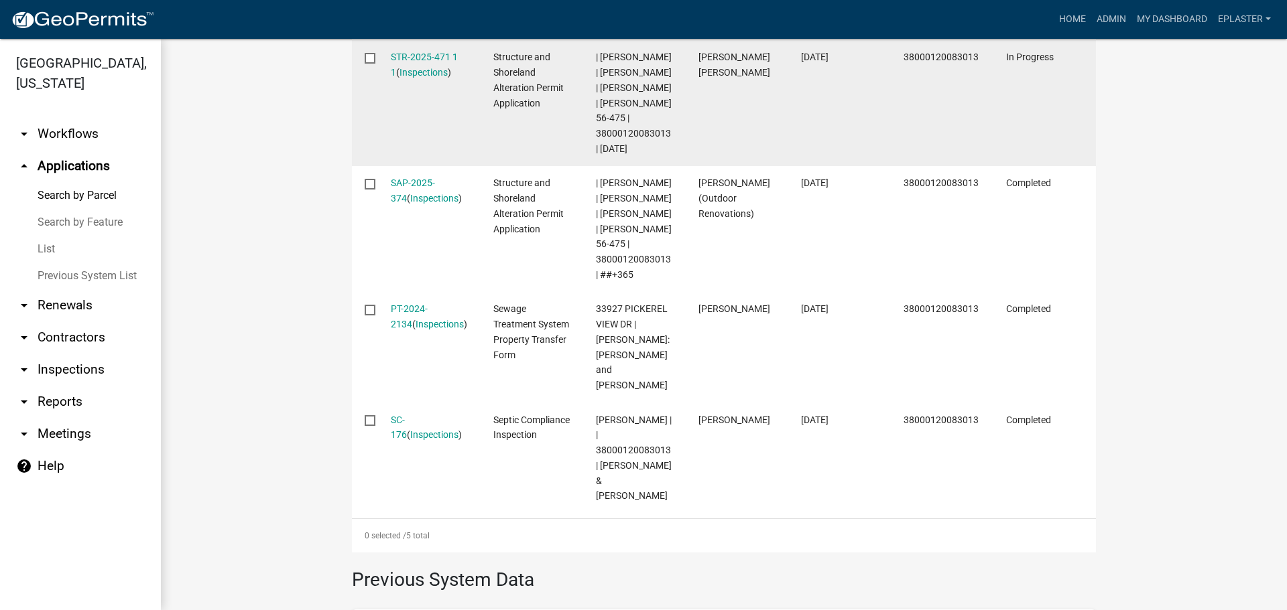
scroll to position [637, 0]
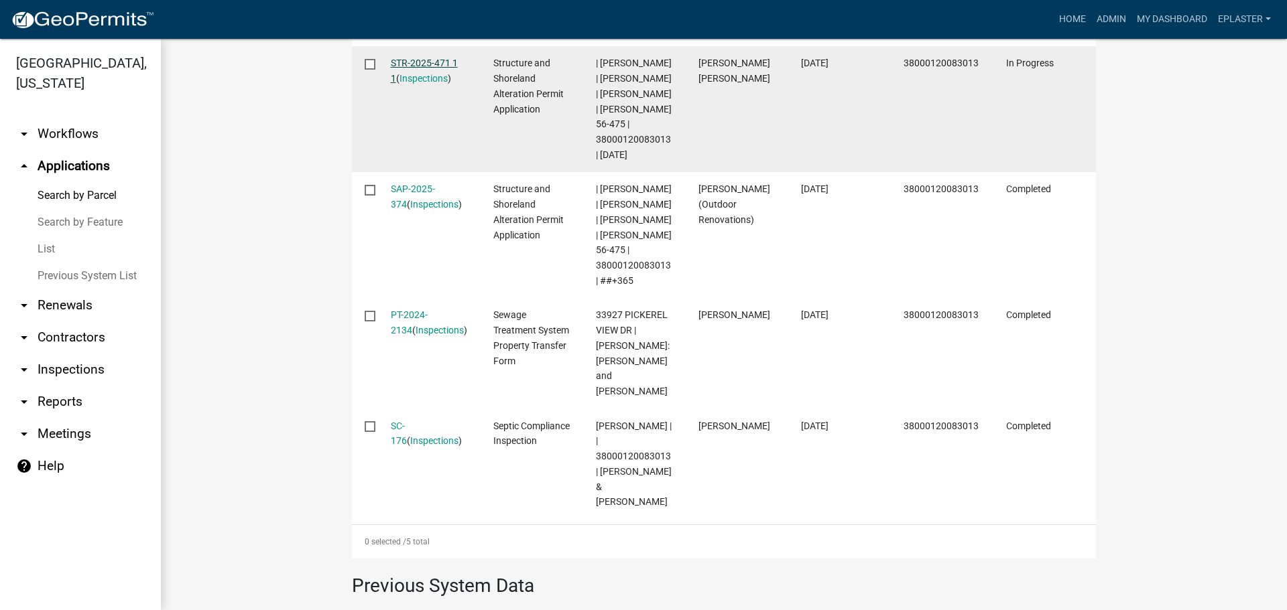
click at [456, 84] on link "STR-2025-471 1 1" at bounding box center [424, 71] width 67 height 26
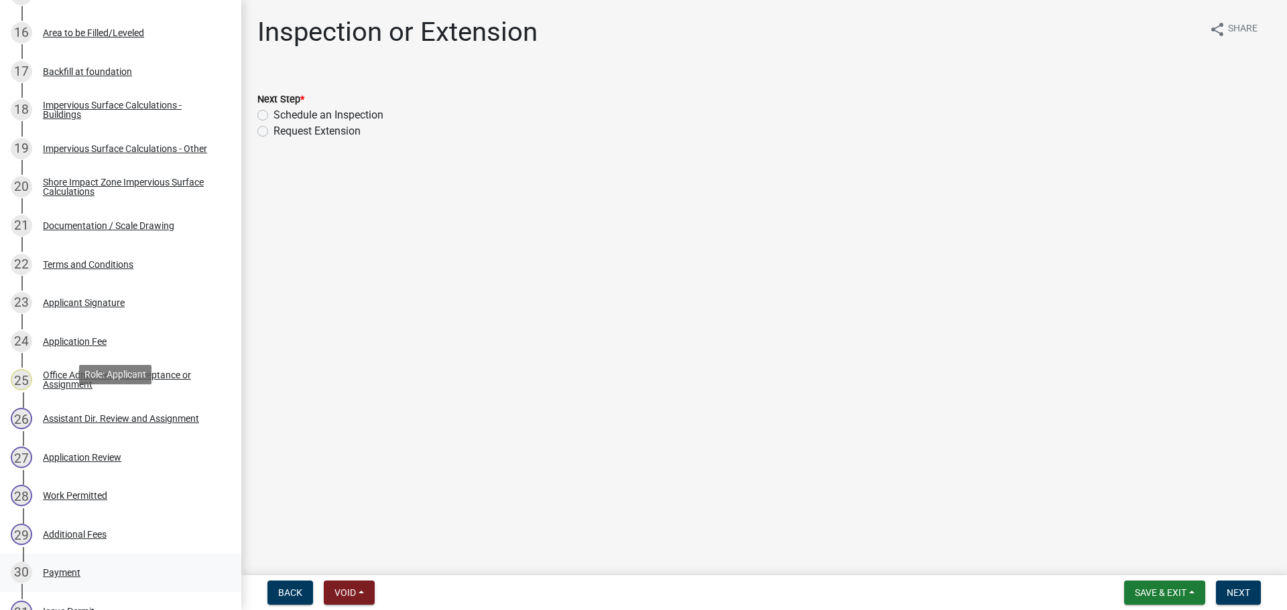
scroll to position [1005, 0]
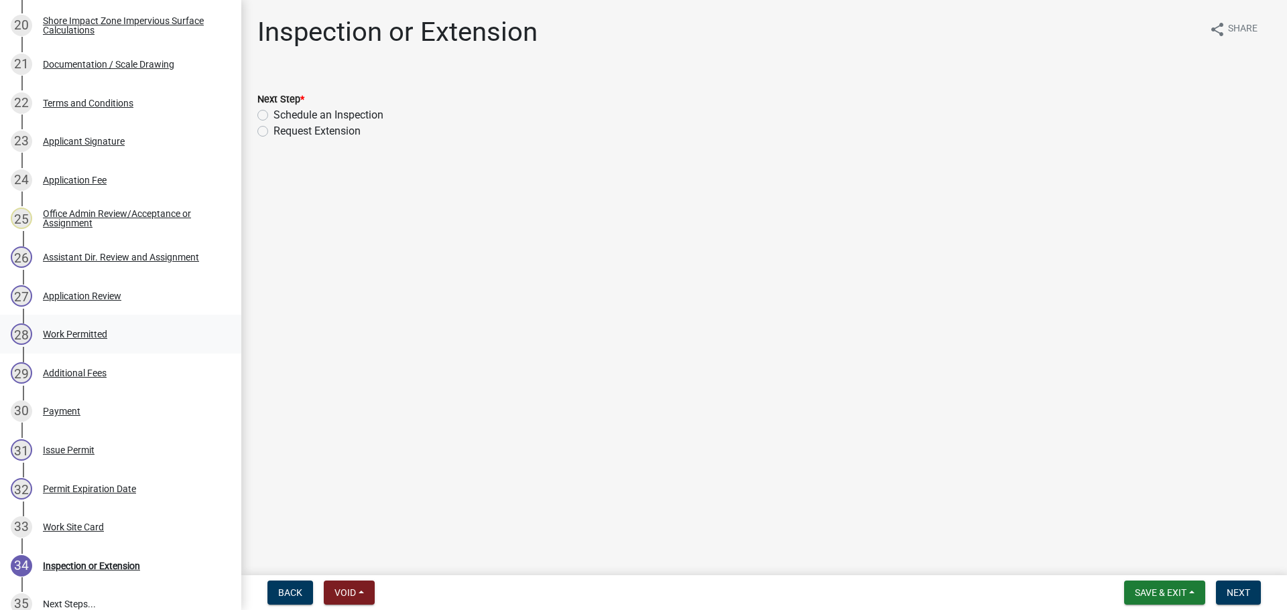
click at [131, 327] on div "28 Work Permitted" at bounding box center [115, 334] width 209 height 21
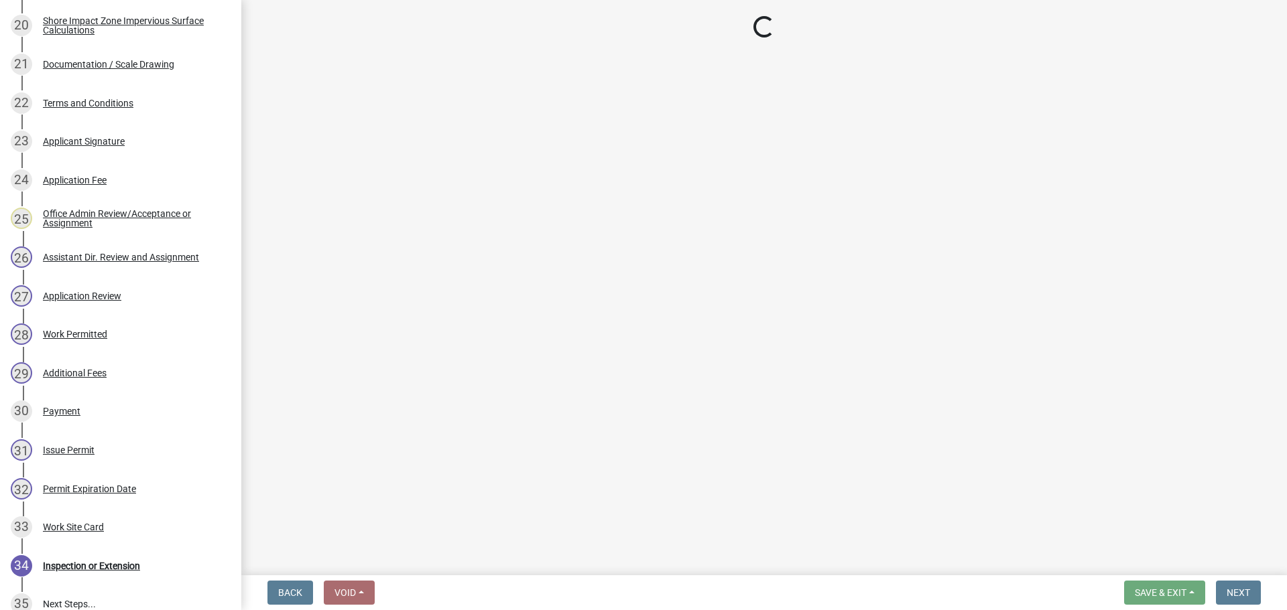
select select "ab2e7446-72a0-49c6-a36a-5181bad2fe68"
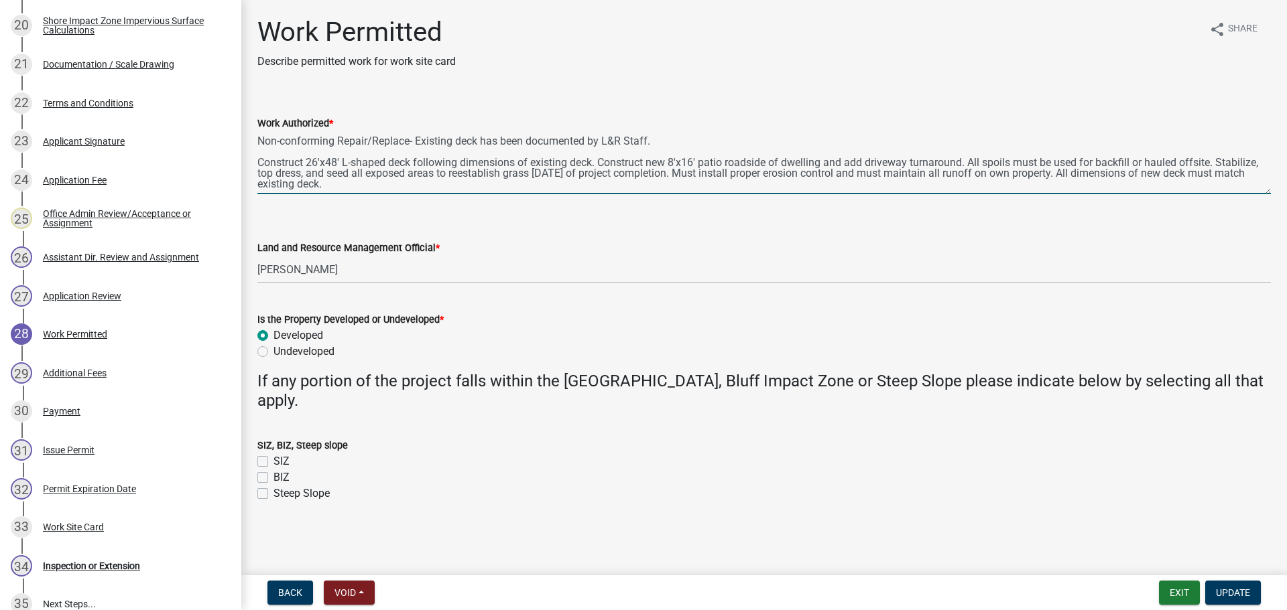
click at [601, 159] on textarea "Non-conforming Repair/Replace- Existing deck has been documented by L&R Staff. …" at bounding box center [763, 162] width 1013 height 63
click at [625, 164] on textarea "Non-conforming Repair/Replace- Existing deck has been documented by L&R Staff. …" at bounding box center [763, 162] width 1013 height 63
click at [740, 160] on textarea "Non-conforming Repair/Replace- Existing deck has been documented by L&R Staff. …" at bounding box center [763, 162] width 1013 height 63
click at [753, 163] on textarea "Non-conforming Repair/Replace- Existing deck has been documented by L&R Staff. …" at bounding box center [763, 162] width 1013 height 63
drag, startPoint x: 753, startPoint y: 163, endPoint x: 739, endPoint y: 162, distance: 14.1
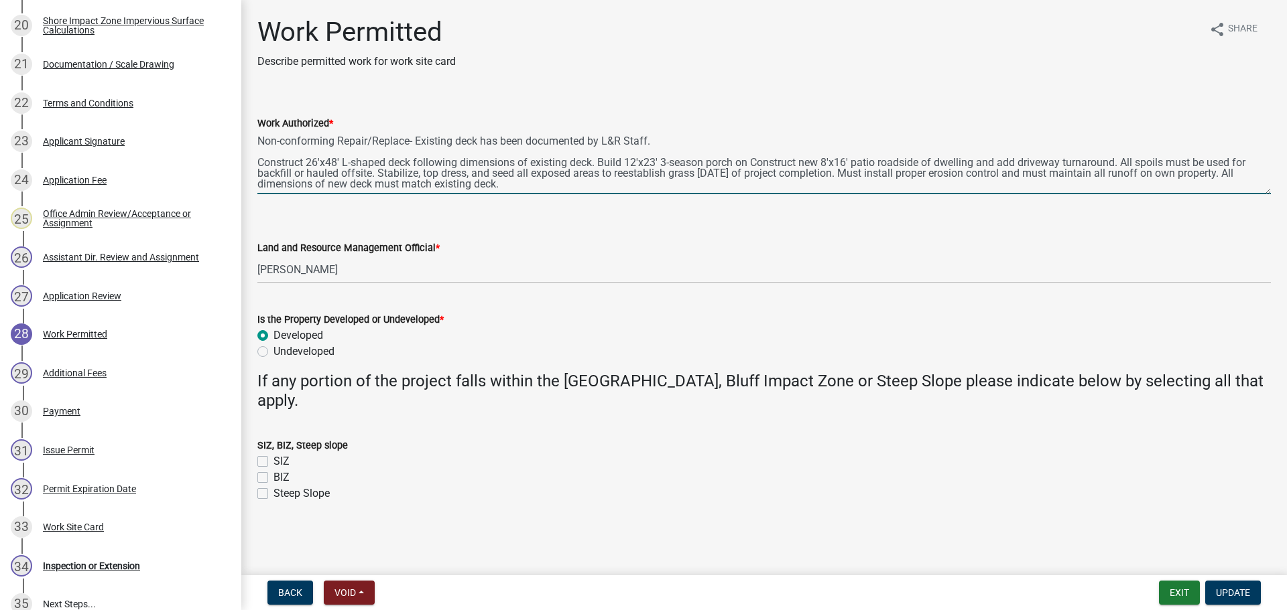
click at [739, 162] on textarea "Non-conforming Repair/Replace- Existing deck has been documented by L&R Staff. …" at bounding box center [763, 162] width 1013 height 63
click at [791, 159] on textarea "Non-conforming Repair/Replace- Existing deck has been documented by L&R Staff. …" at bounding box center [763, 162] width 1013 height 63
click at [815, 163] on textarea "Non-conforming Repair/Replace- Existing deck has been documented by L&R Staff. …" at bounding box center [763, 162] width 1013 height 63
click at [874, 158] on textarea "Non-conforming Repair/Replace- Existing deck has been documented by L&R Staff. …" at bounding box center [763, 162] width 1013 height 63
click at [669, 139] on textarea "Non-conforming Repair/Replace- Existing deck has been documented by L&R Staff. …" at bounding box center [763, 162] width 1013 height 63
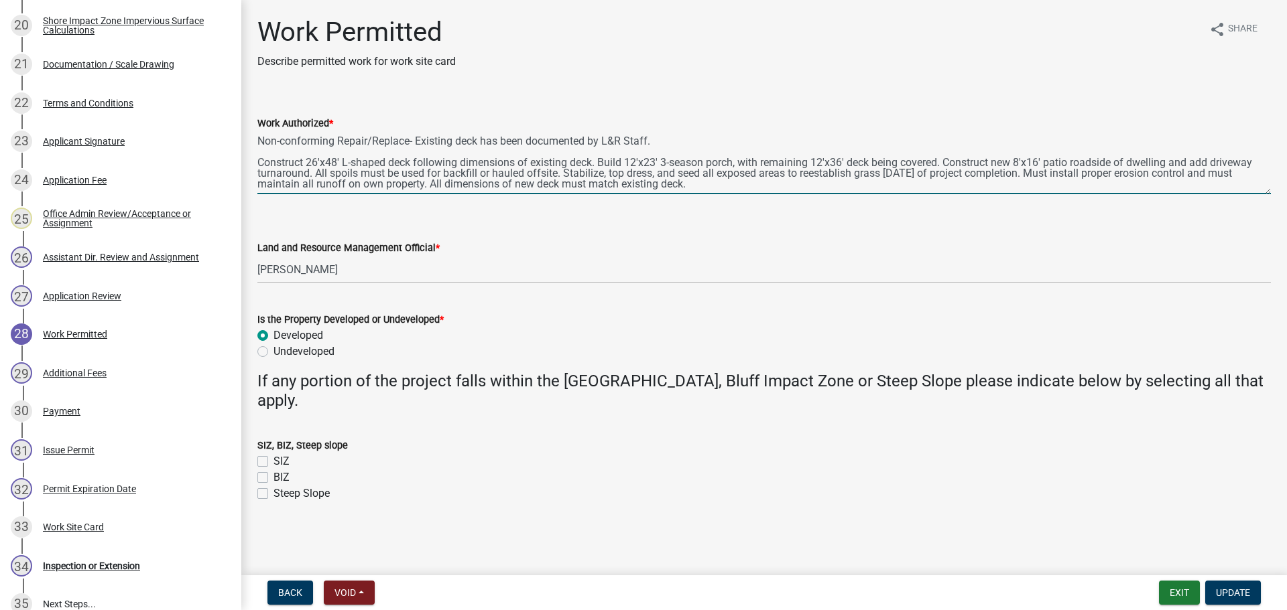
drag, startPoint x: 669, startPoint y: 139, endPoint x: 254, endPoint y: 133, distance: 414.8
click at [254, 133] on div "Work Authorized * Non-conforming Repair/Replace- Existing deck has been documen…" at bounding box center [763, 145] width 1033 height 98
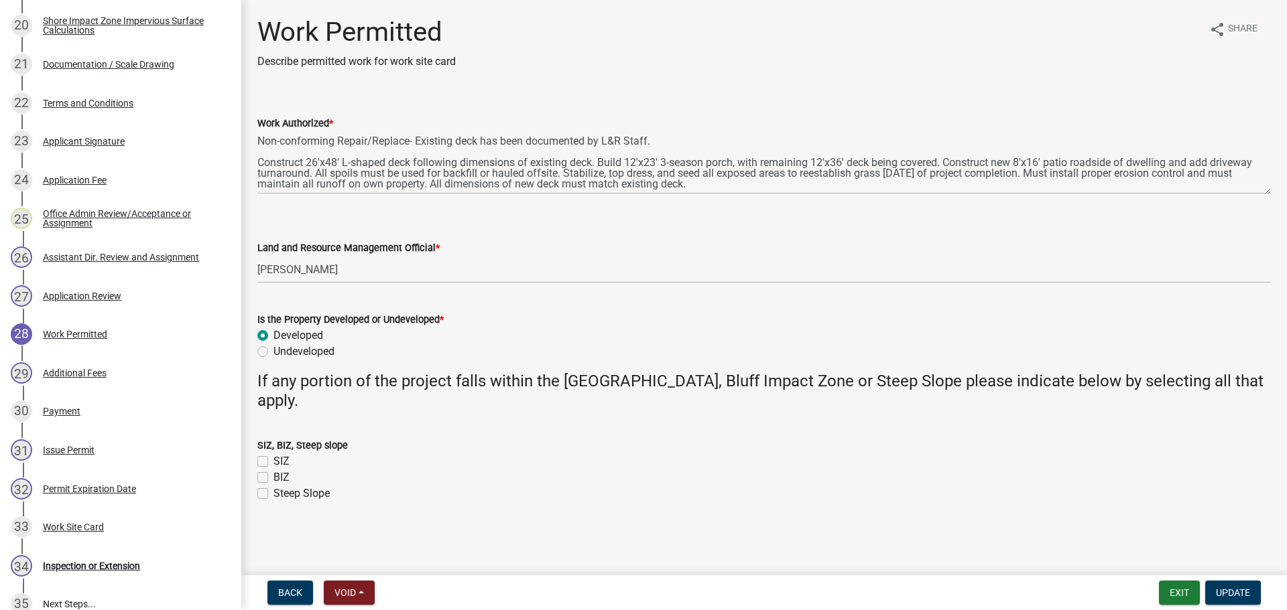
click at [256, 136] on div "Work Authorized * Non-conforming Repair/Replace- Existing deck has been documen…" at bounding box center [763, 145] width 1033 height 98
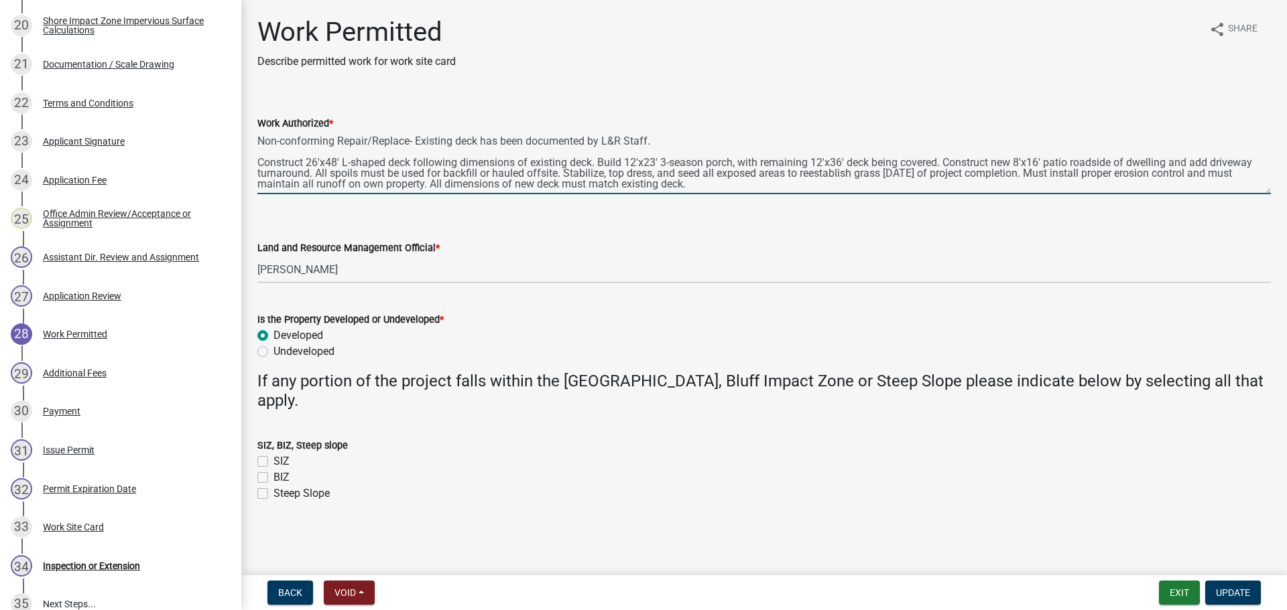
click at [261, 141] on textarea "Non-conforming Repair/Replace- Existing deck has been documented by L&R Staff. …" at bounding box center [763, 162] width 1013 height 63
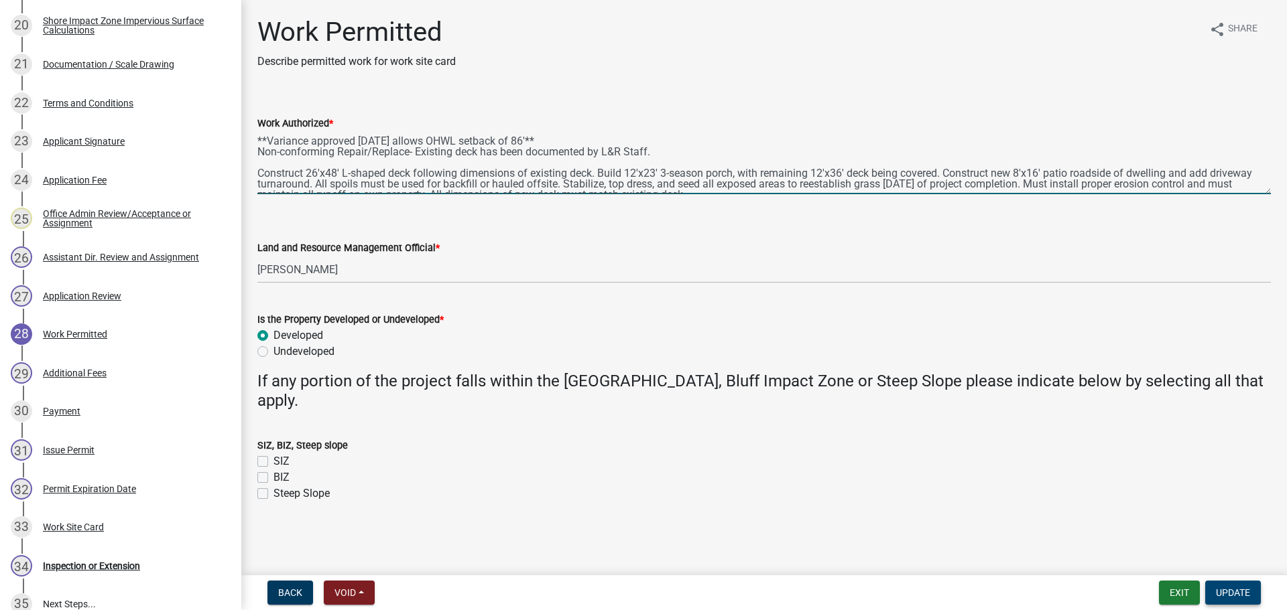
type textarea "**Variance approved [DATE] allows OHWL setback of 86'** Non-conforming Repair/R…"
click at [1247, 592] on span "Update" at bounding box center [1233, 593] width 34 height 11
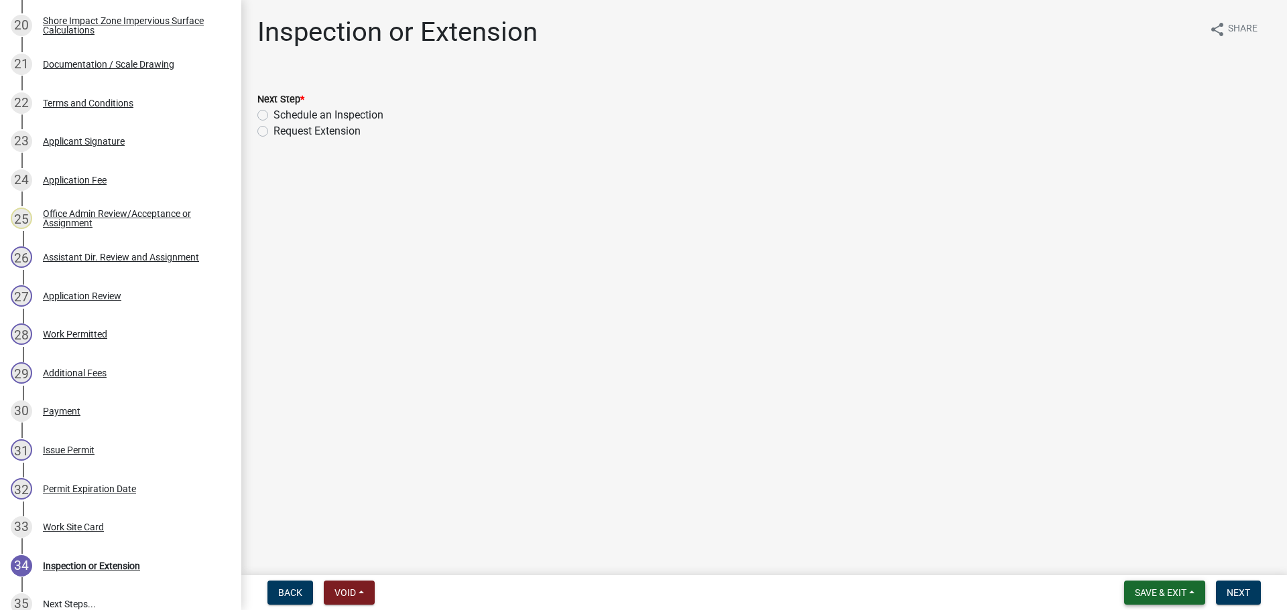
click at [1169, 589] on span "Save & Exit" at bounding box center [1160, 593] width 52 height 11
click at [1160, 559] on button "Save & Exit" at bounding box center [1151, 558] width 107 height 32
